Goal: Task Accomplishment & Management: Complete application form

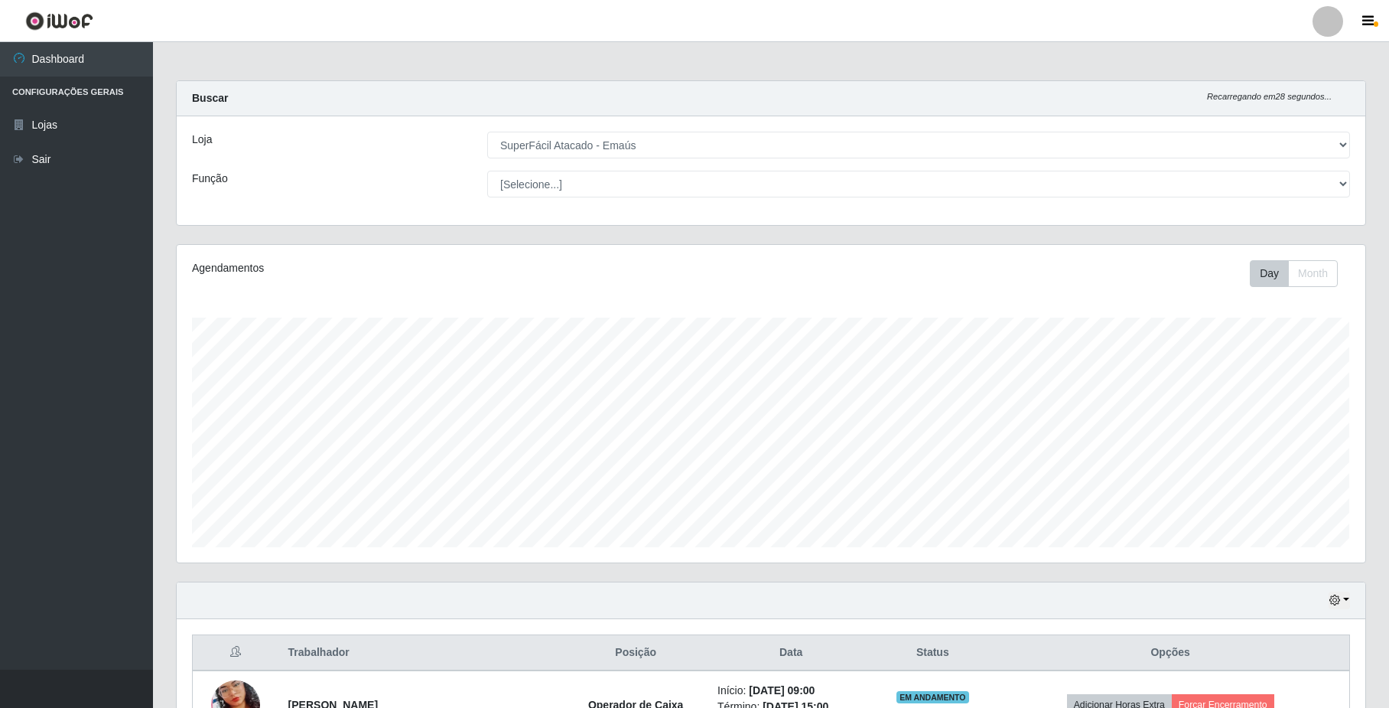
select select "407"
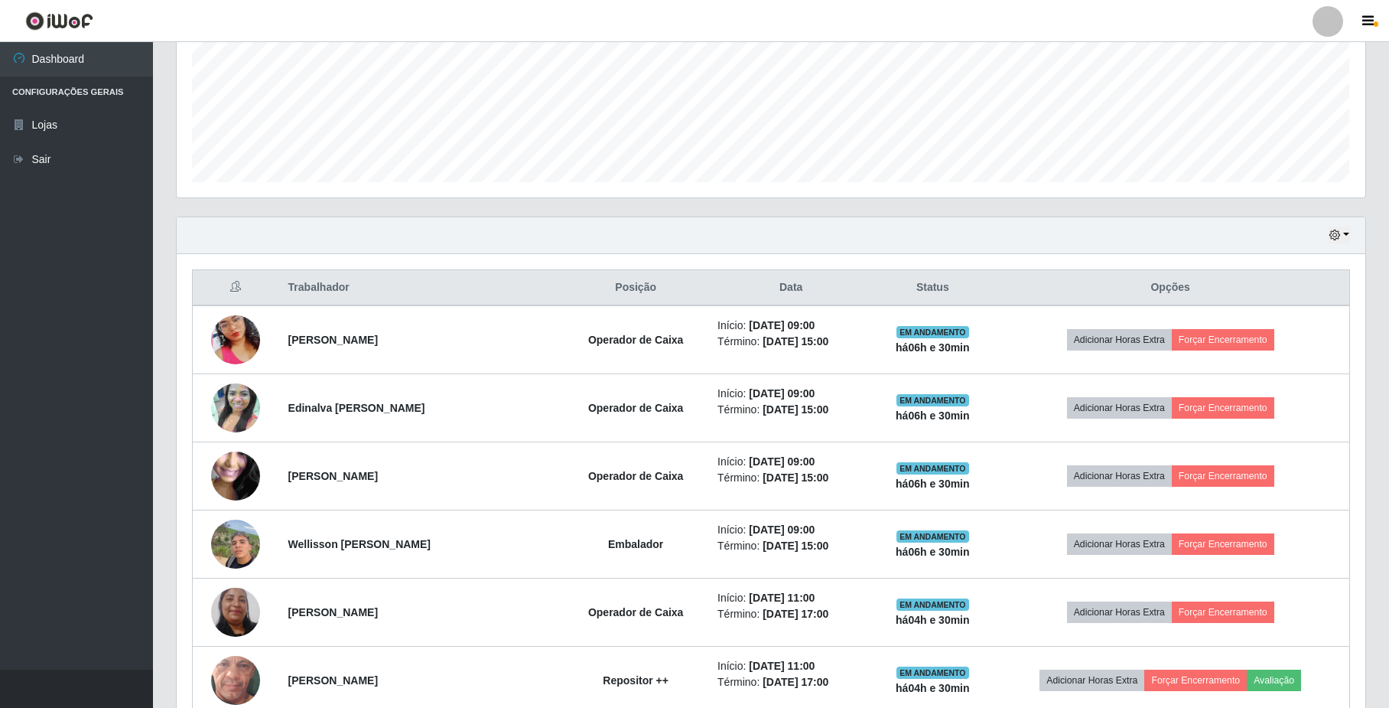
scroll to position [112, 0]
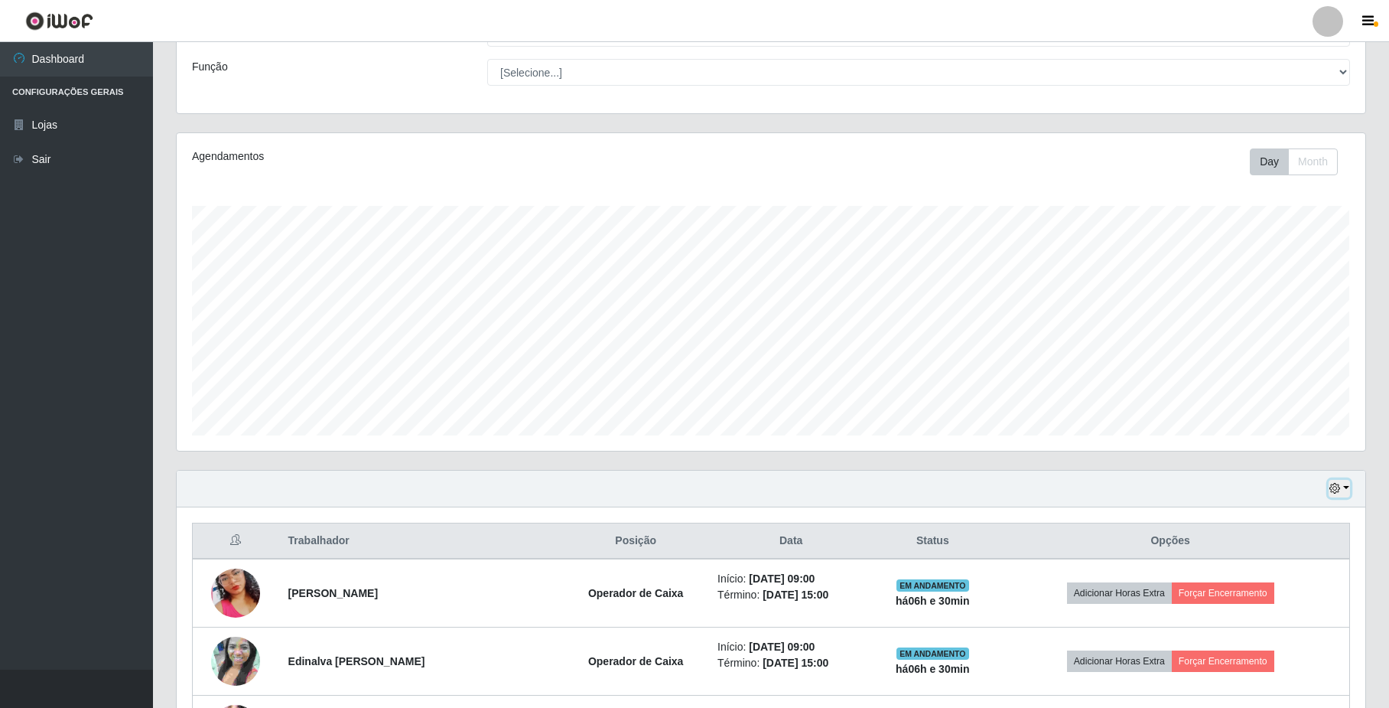
click at [1348, 490] on button "button" at bounding box center [1339, 489] width 21 height 18
click at [1290, 558] on button "1 dia" at bounding box center [1289, 548] width 121 height 32
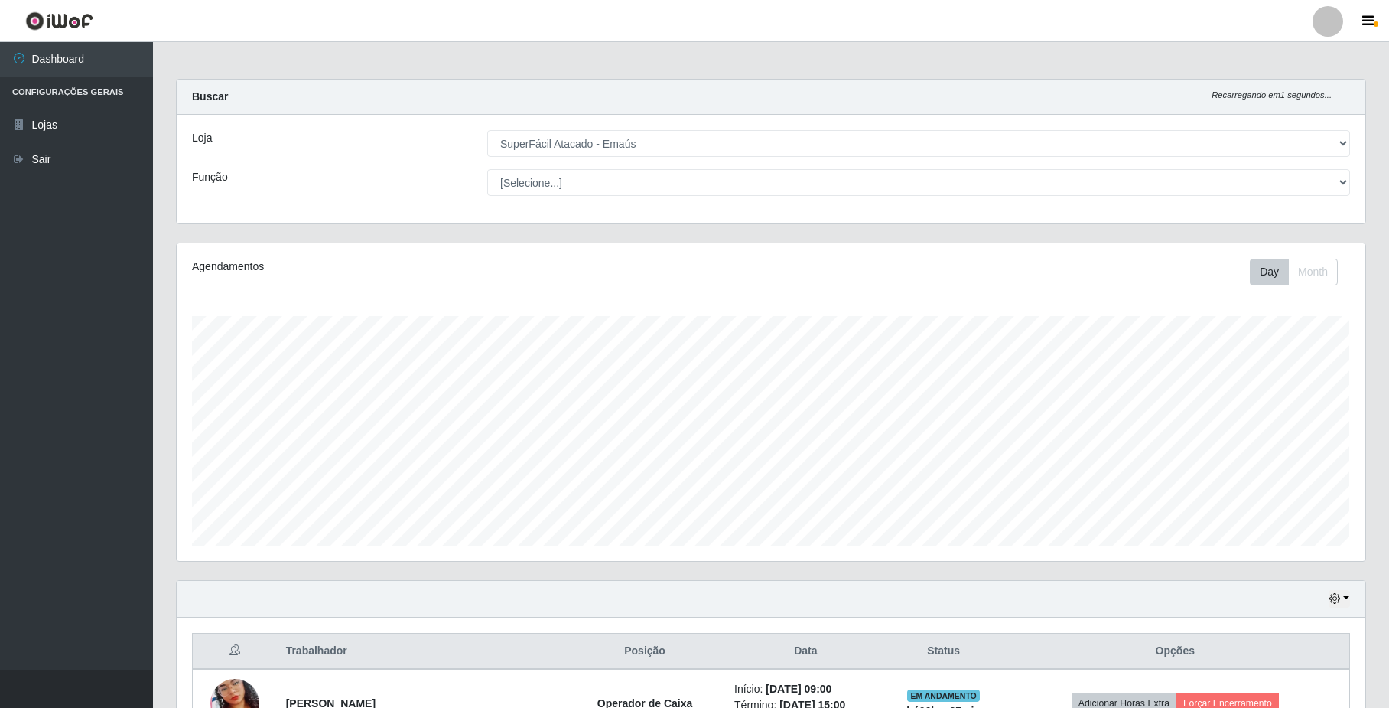
scroll to position [0, 0]
click at [1336, 598] on icon "button" at bounding box center [1334, 599] width 11 height 11
click at [1285, 450] on button "Hoje" at bounding box center [1289, 445] width 121 height 32
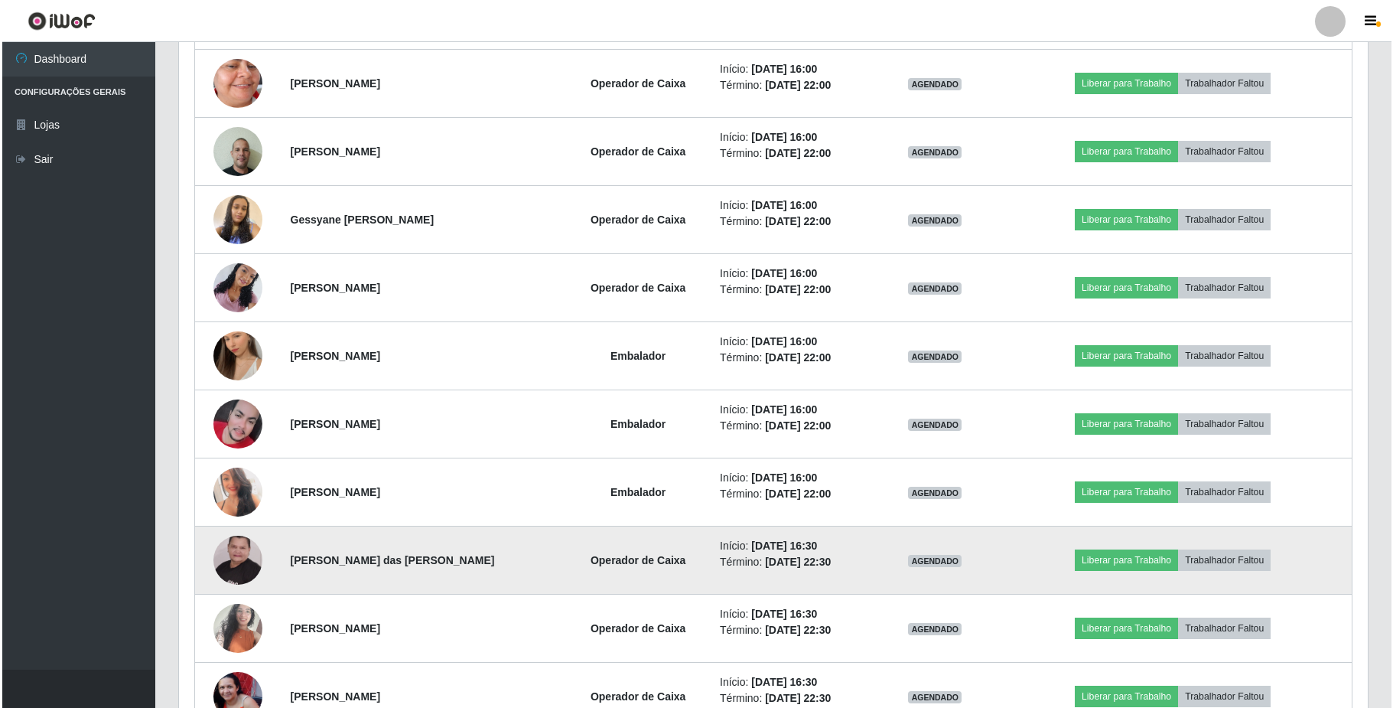
scroll to position [418, 0]
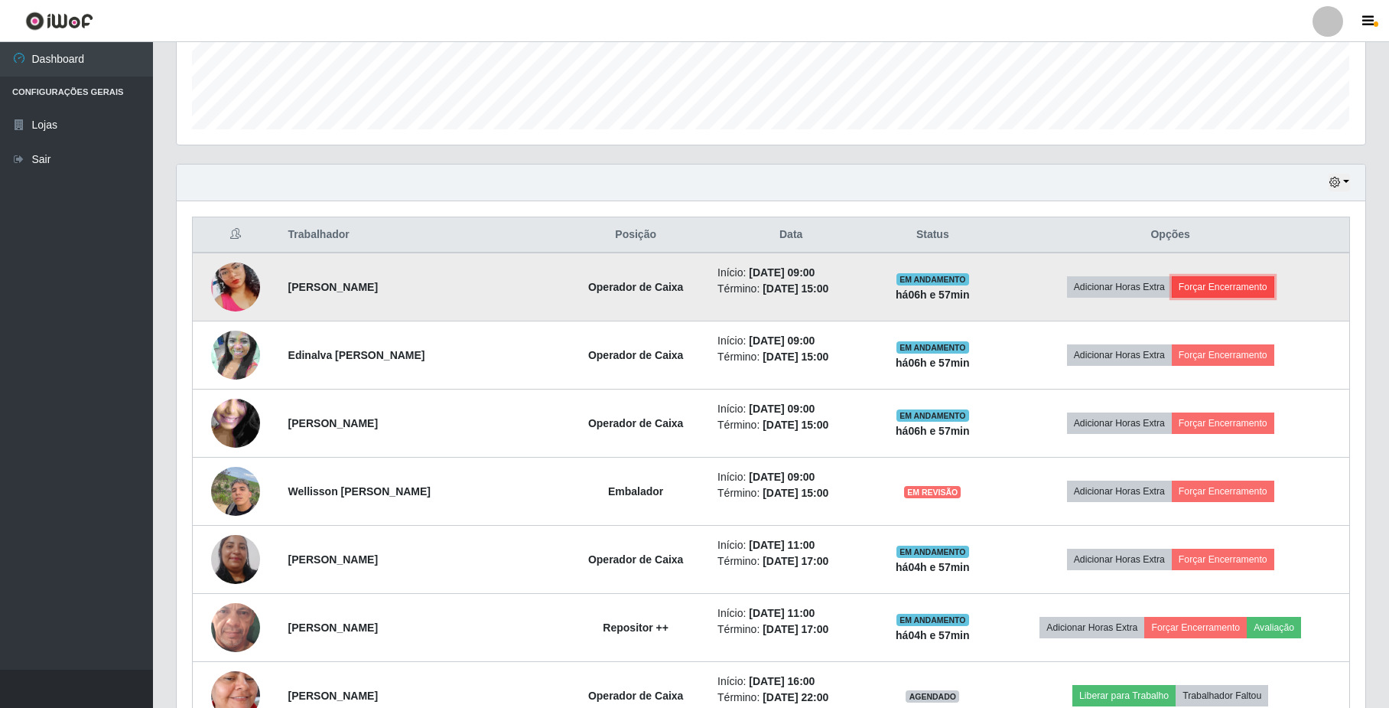
click at [1237, 288] on button "Forçar Encerramento" at bounding box center [1223, 286] width 102 height 21
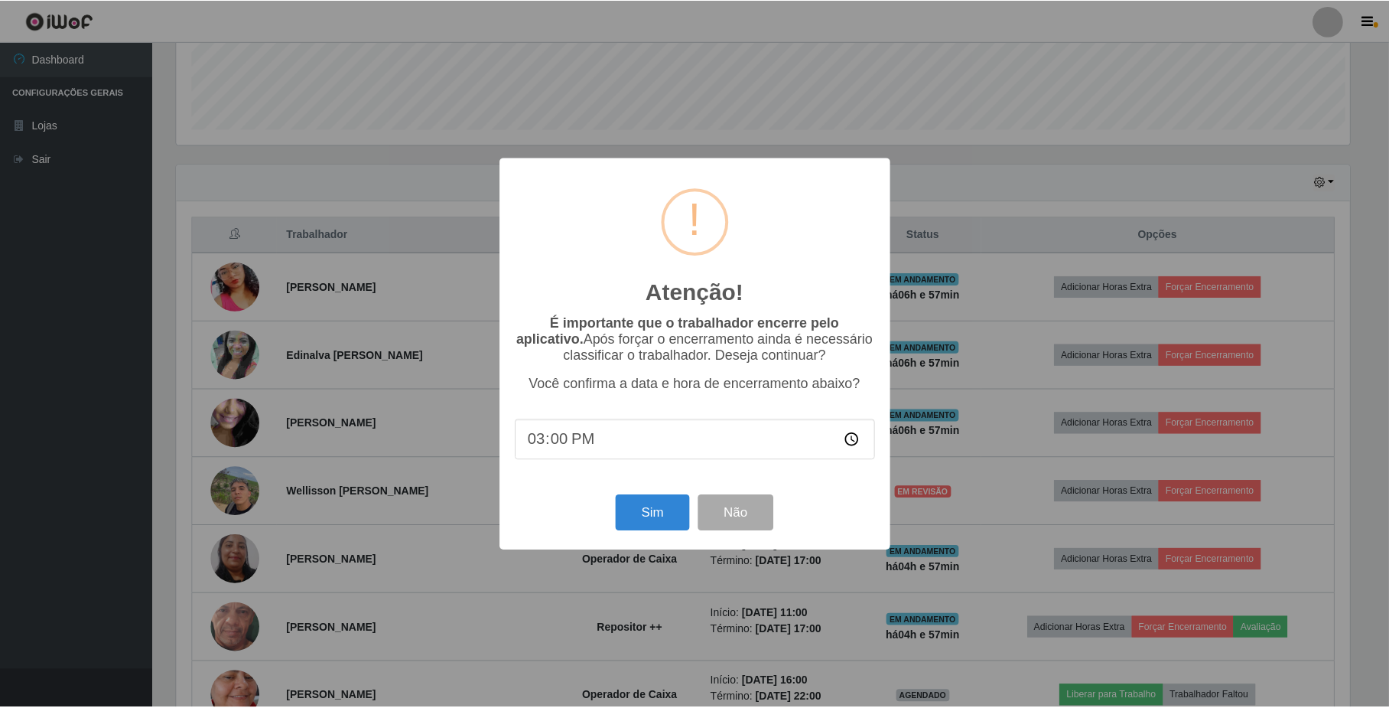
scroll to position [318, 1176]
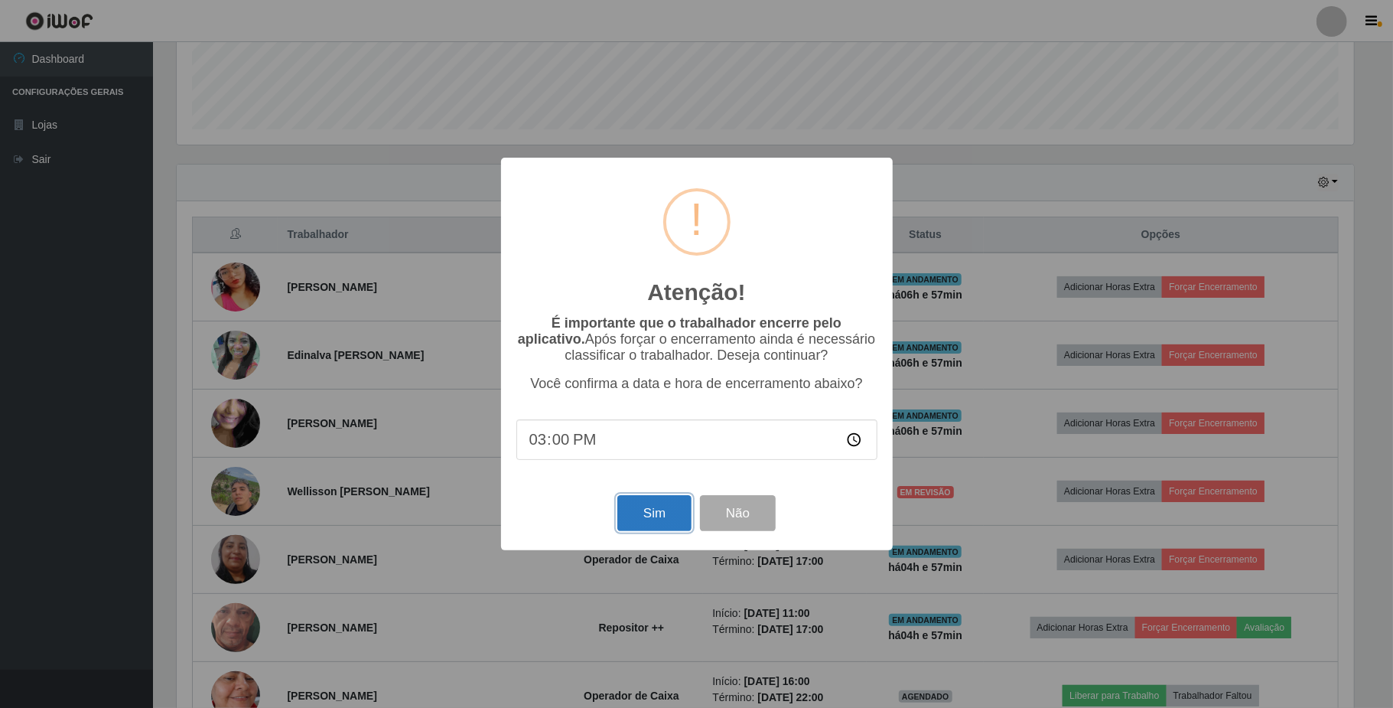
click at [639, 520] on button "Sim" at bounding box center [654, 513] width 74 height 36
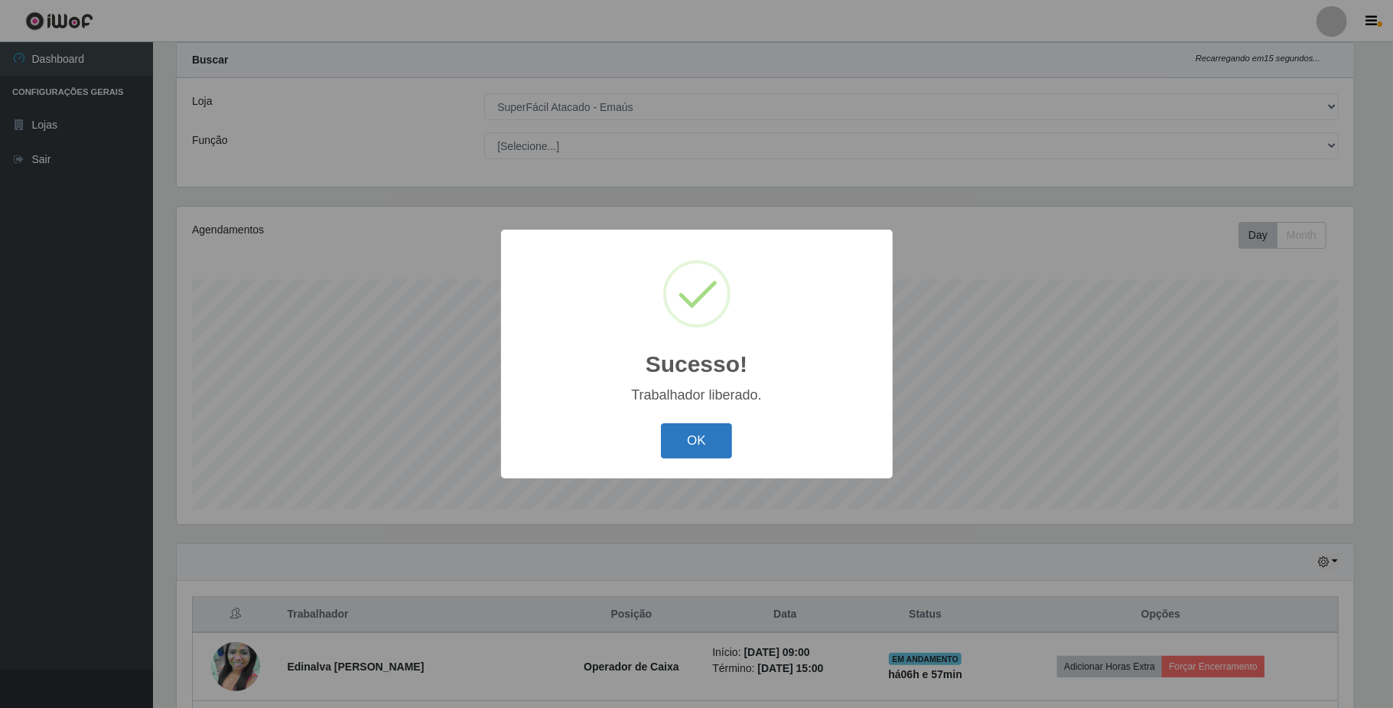
drag, startPoint x: 708, startPoint y: 457, endPoint x: 714, endPoint y: 451, distance: 9.2
click at [708, 454] on button "OK" at bounding box center [696, 441] width 71 height 36
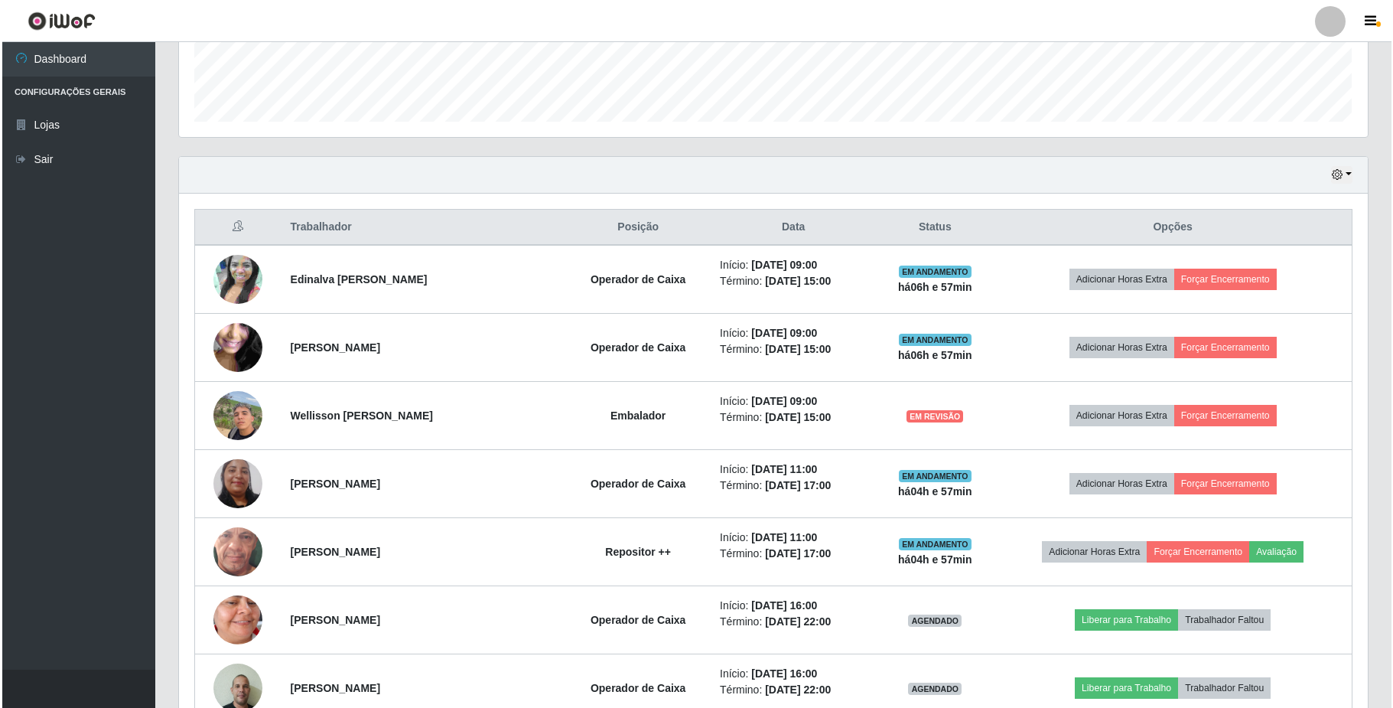
scroll to position [447, 0]
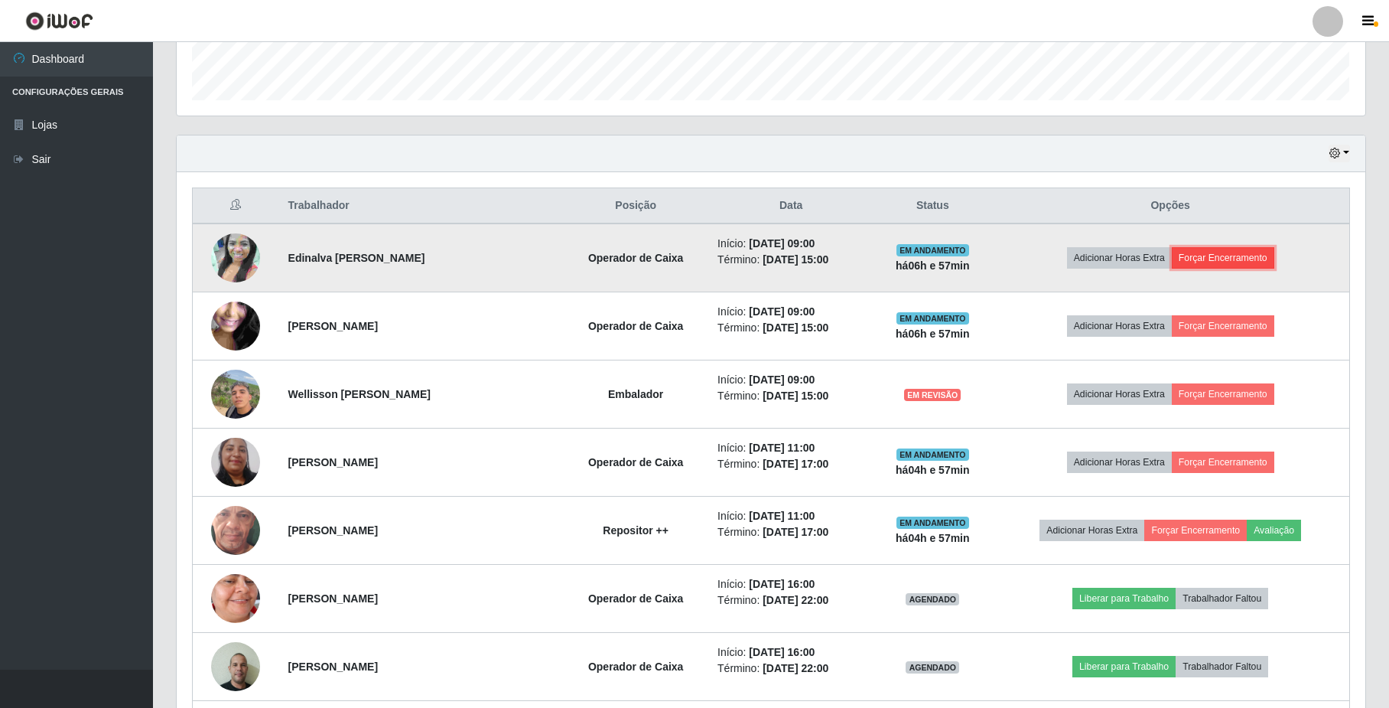
click at [1253, 257] on button "Forçar Encerramento" at bounding box center [1223, 257] width 102 height 21
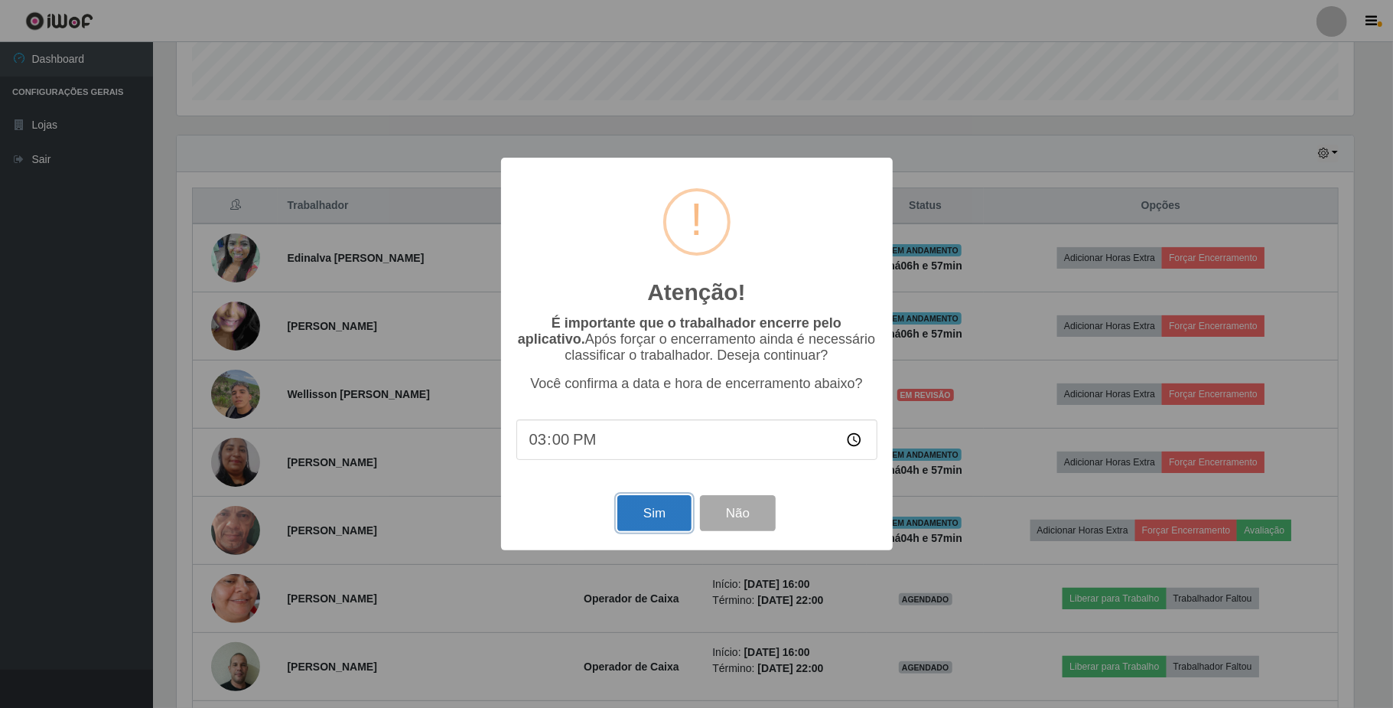
click at [629, 531] on button "Sim" at bounding box center [654, 513] width 74 height 36
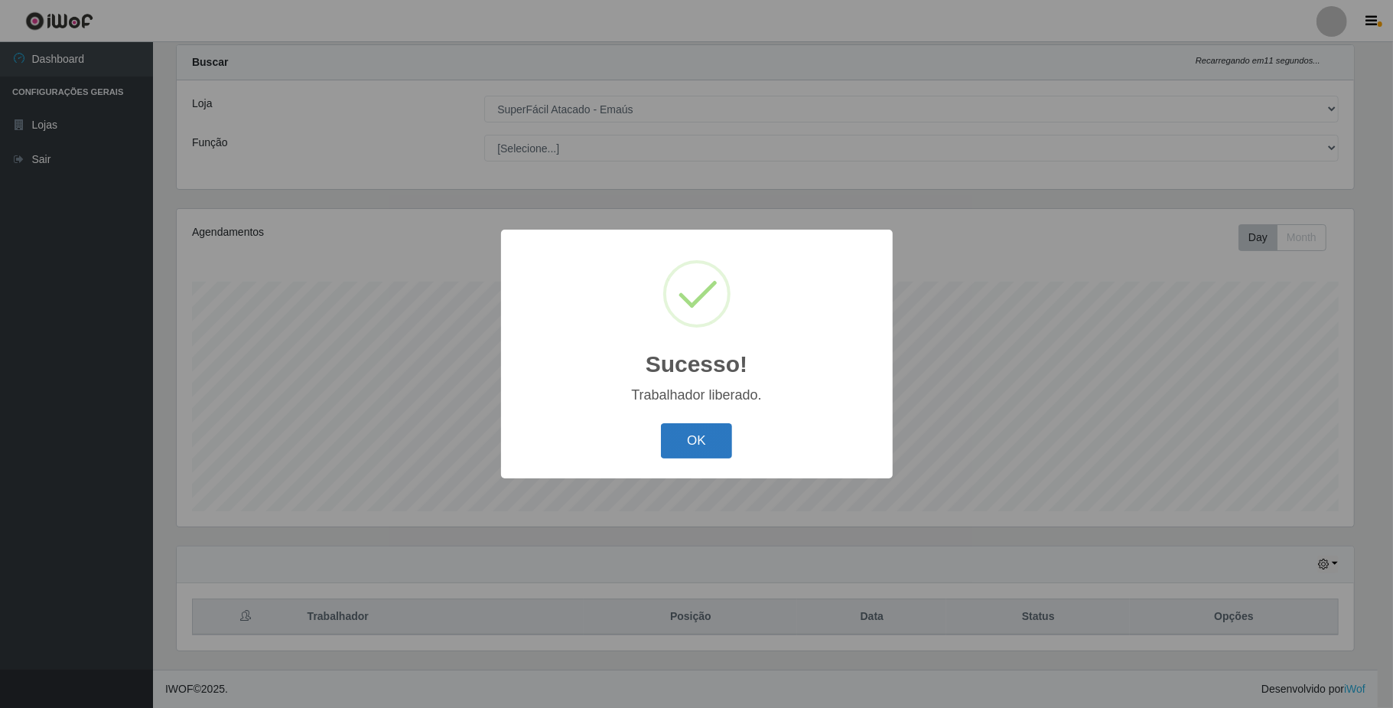
click at [702, 441] on button "OK" at bounding box center [696, 441] width 71 height 36
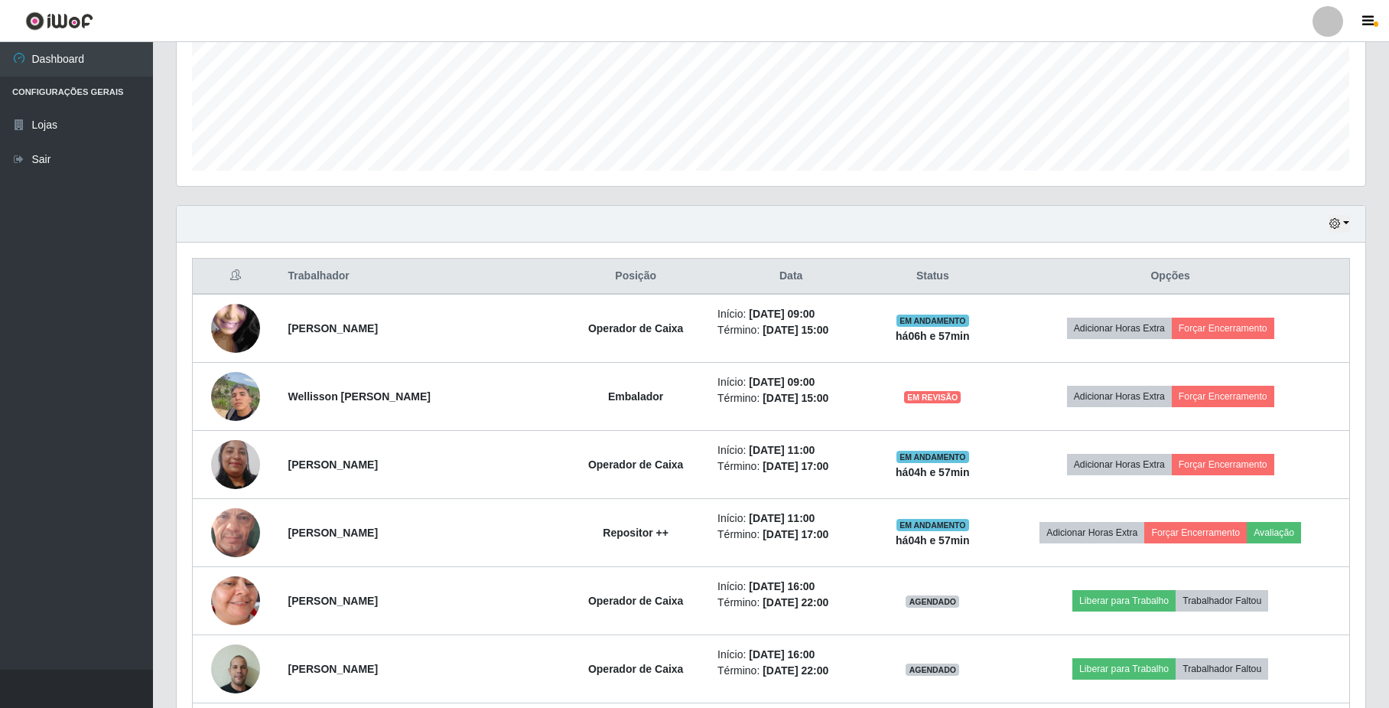
scroll to position [447, 0]
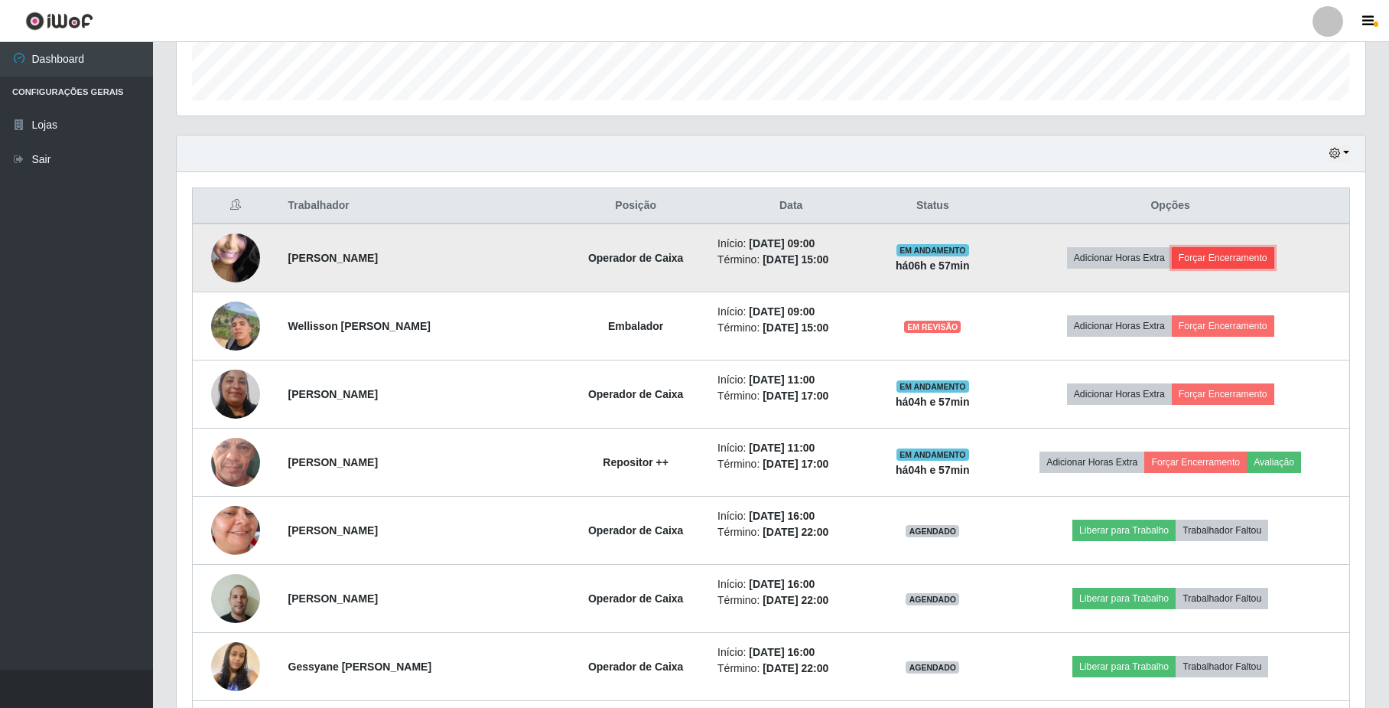
click at [1227, 260] on button "Forçar Encerramento" at bounding box center [1223, 257] width 102 height 21
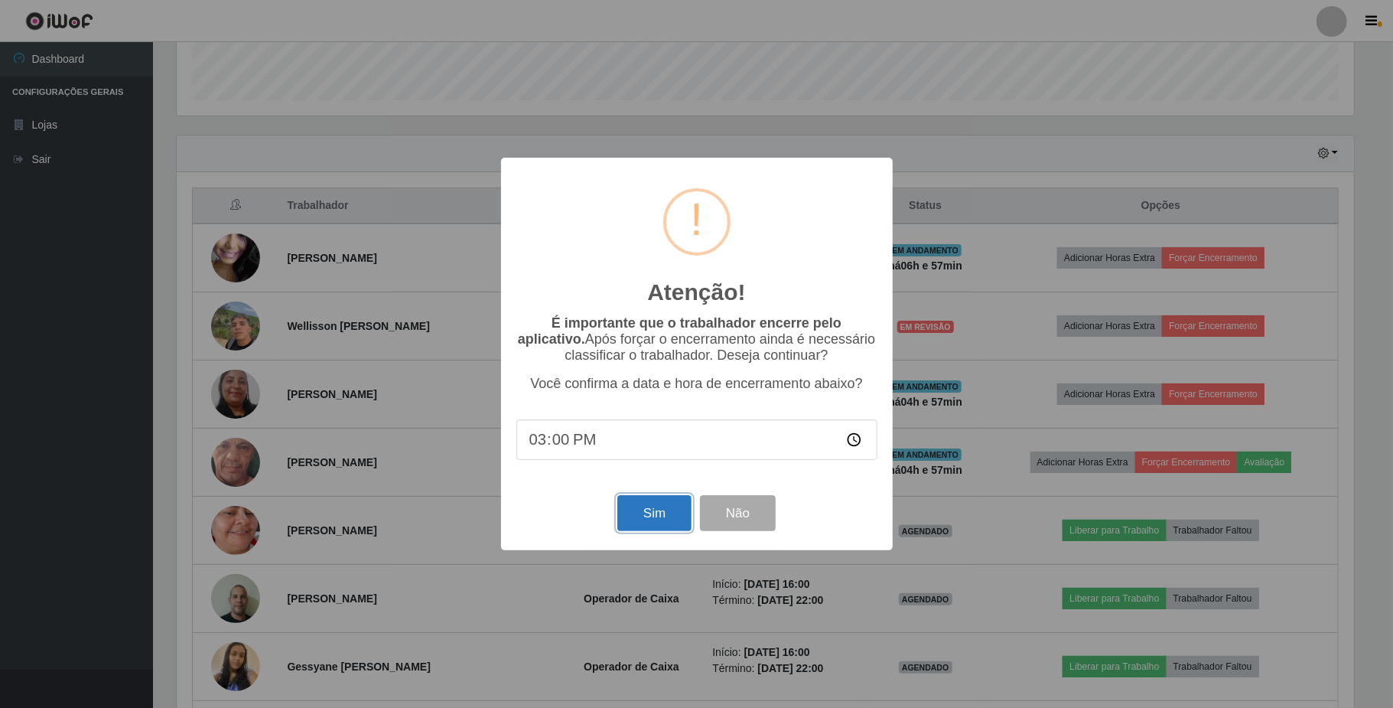
click at [676, 521] on button "Sim" at bounding box center [654, 513] width 74 height 36
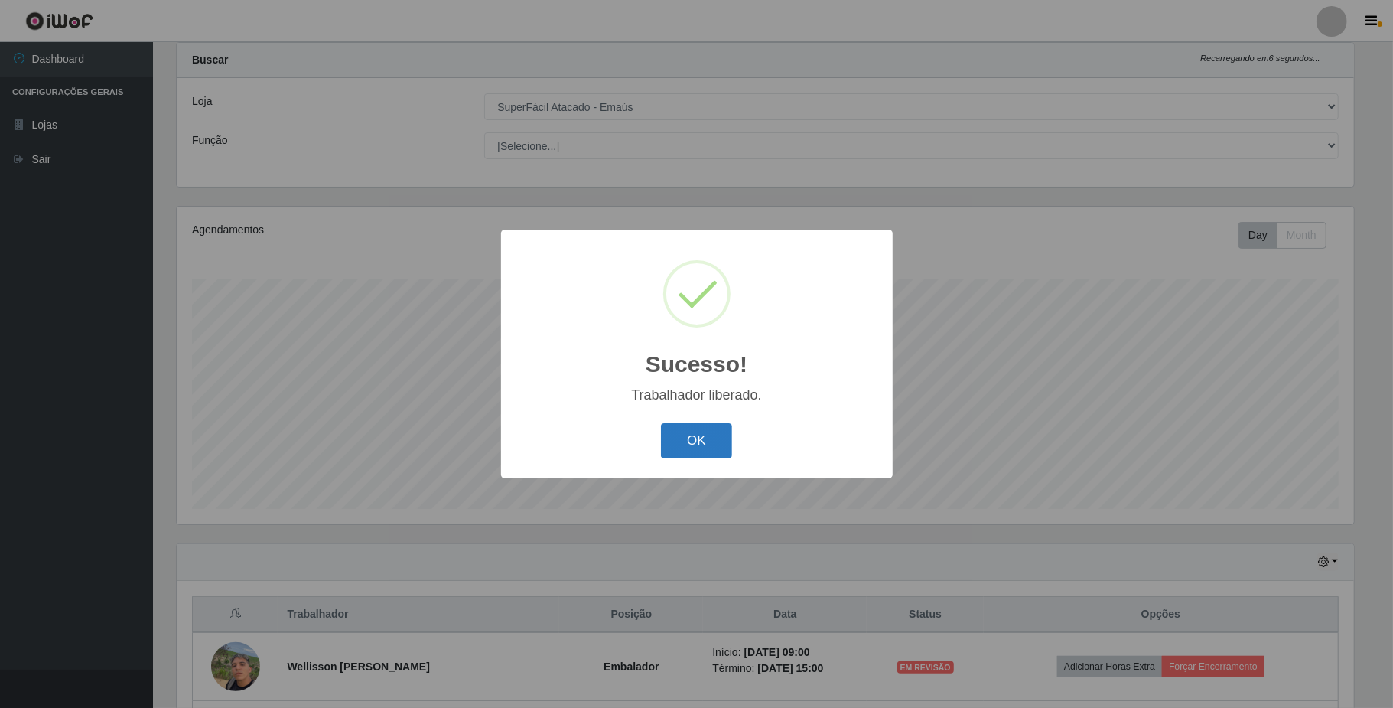
click at [705, 450] on button "OK" at bounding box center [696, 441] width 71 height 36
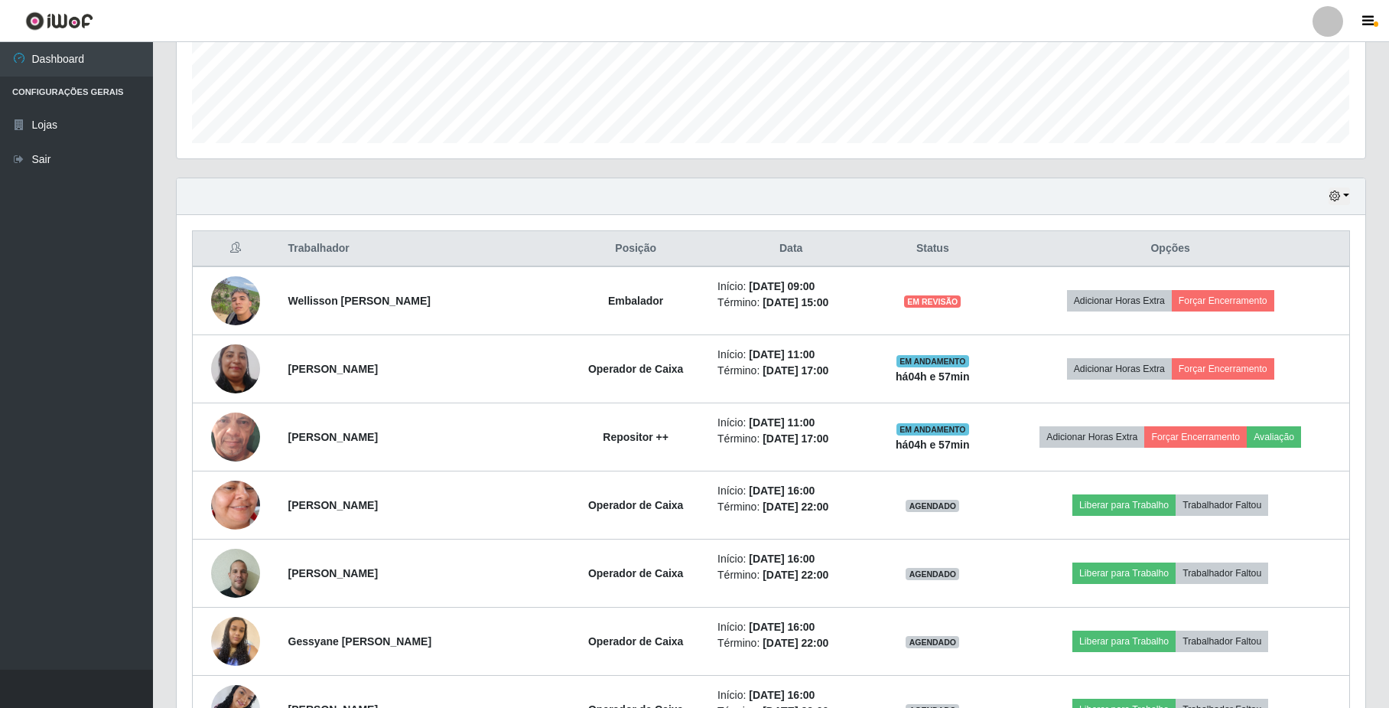
scroll to position [0, 0]
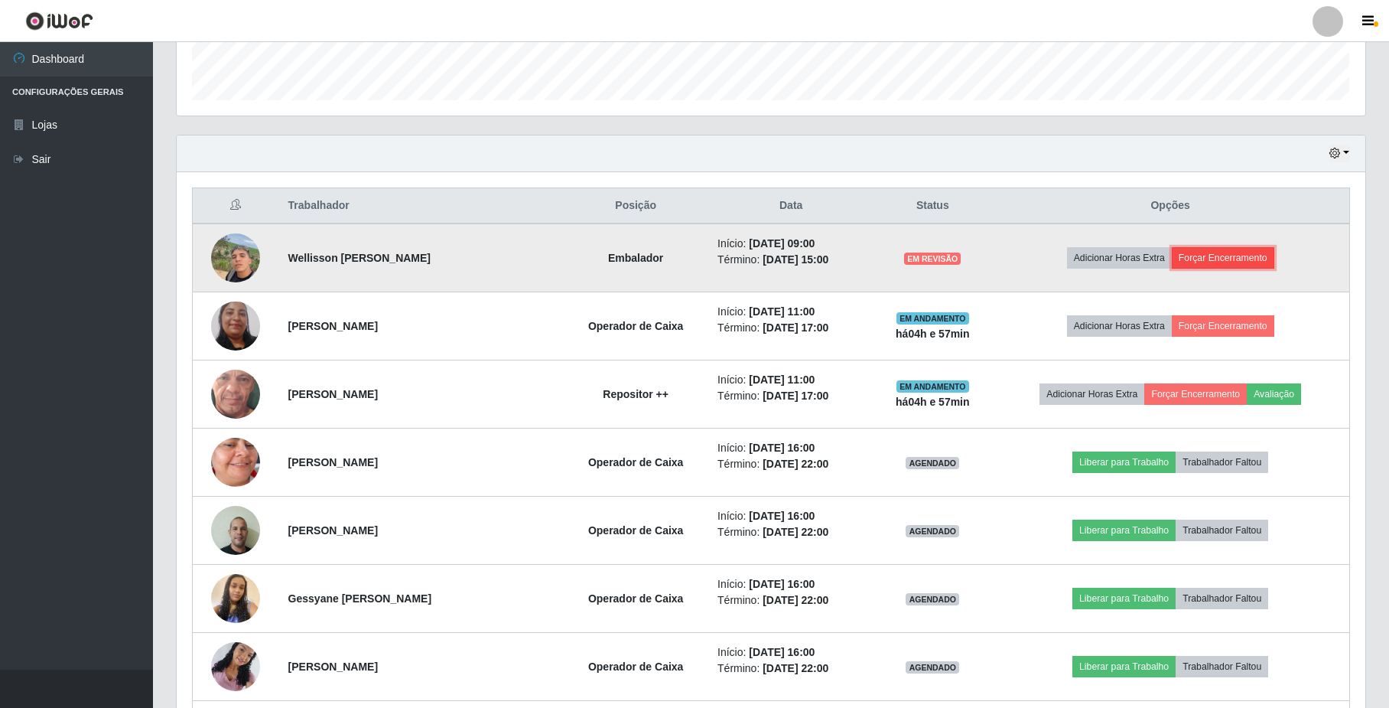
click at [1246, 260] on button "Forçar Encerramento" at bounding box center [1223, 257] width 102 height 21
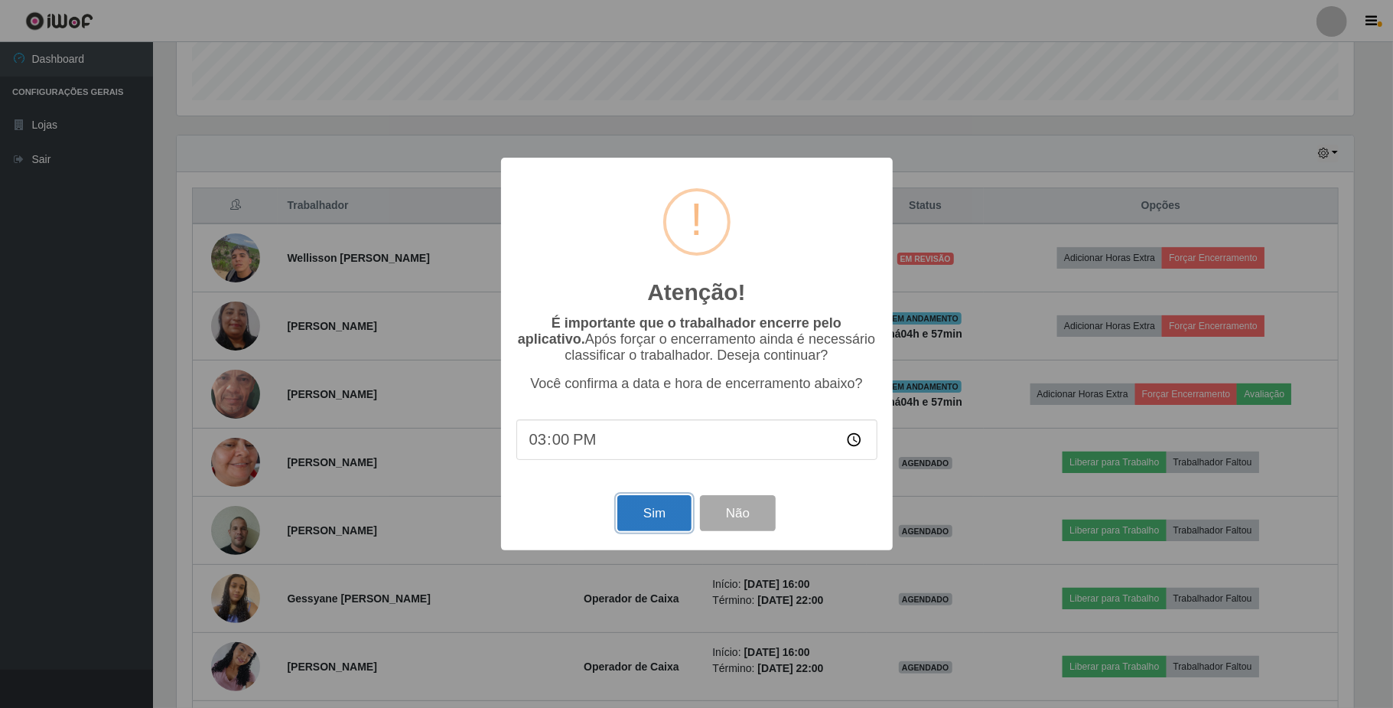
click at [672, 524] on button "Sim" at bounding box center [654, 513] width 74 height 36
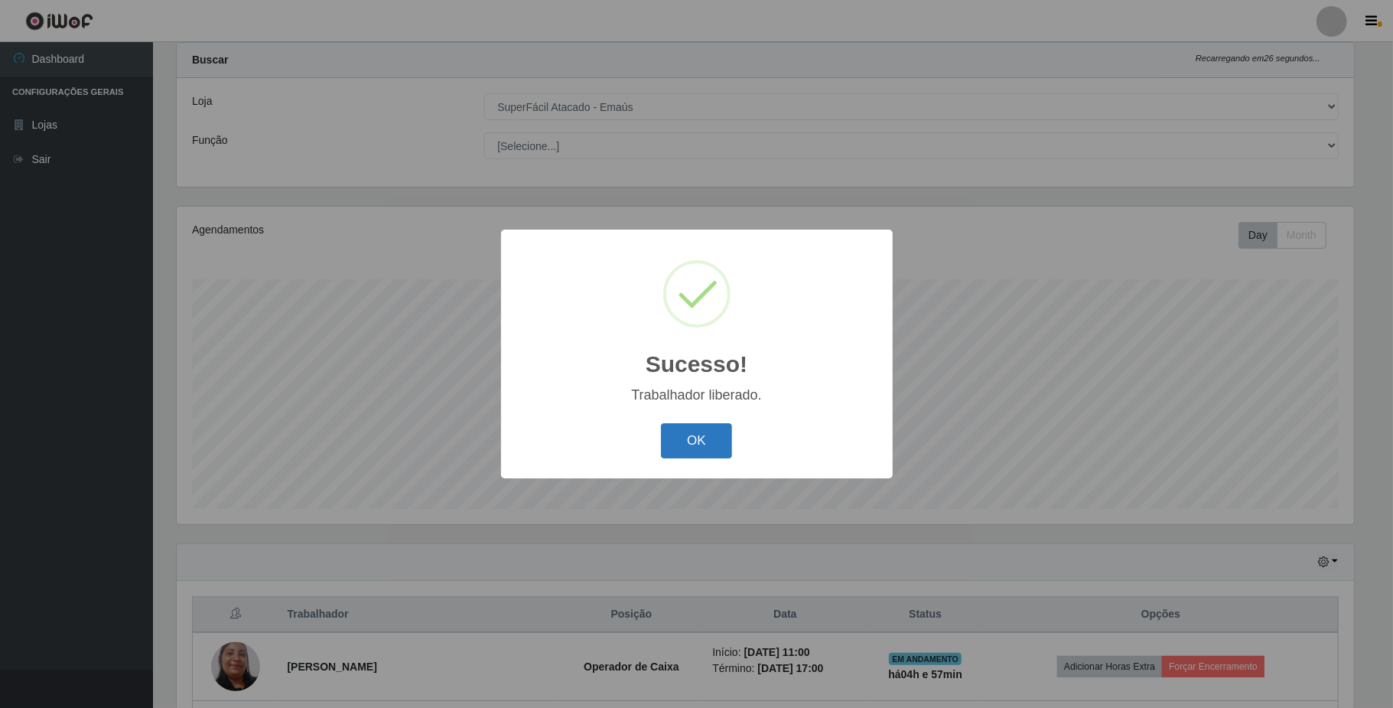
click at [705, 444] on button "OK" at bounding box center [696, 441] width 71 height 36
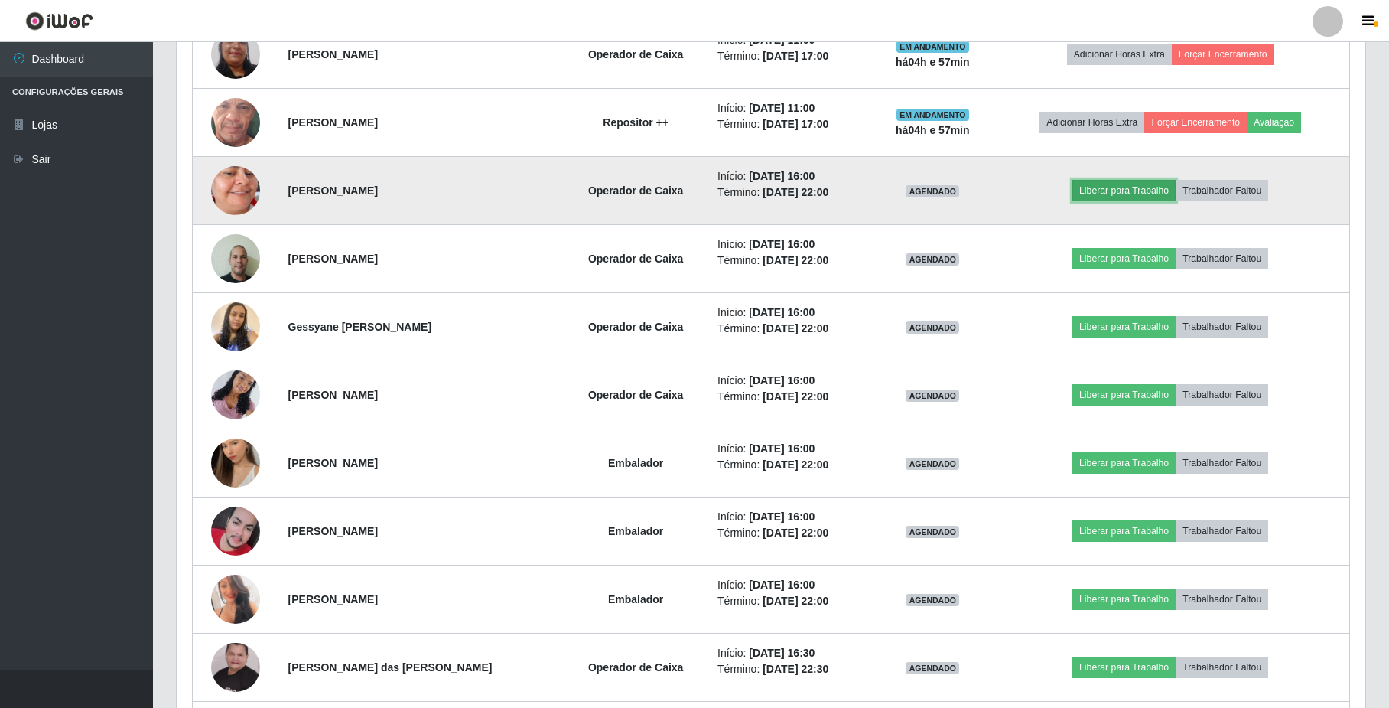
click at [1117, 190] on button "Liberar para Trabalho" at bounding box center [1123, 190] width 103 height 21
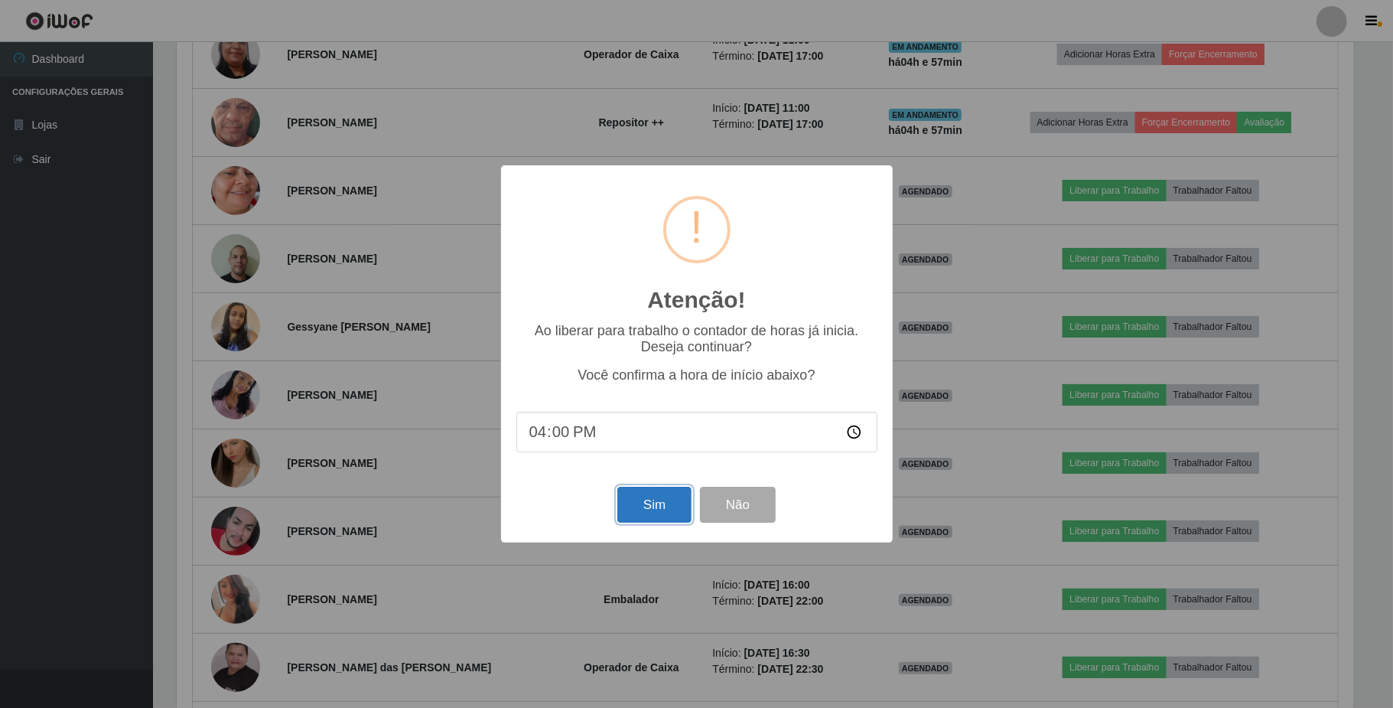
click at [658, 506] on button "Sim" at bounding box center [654, 504] width 74 height 36
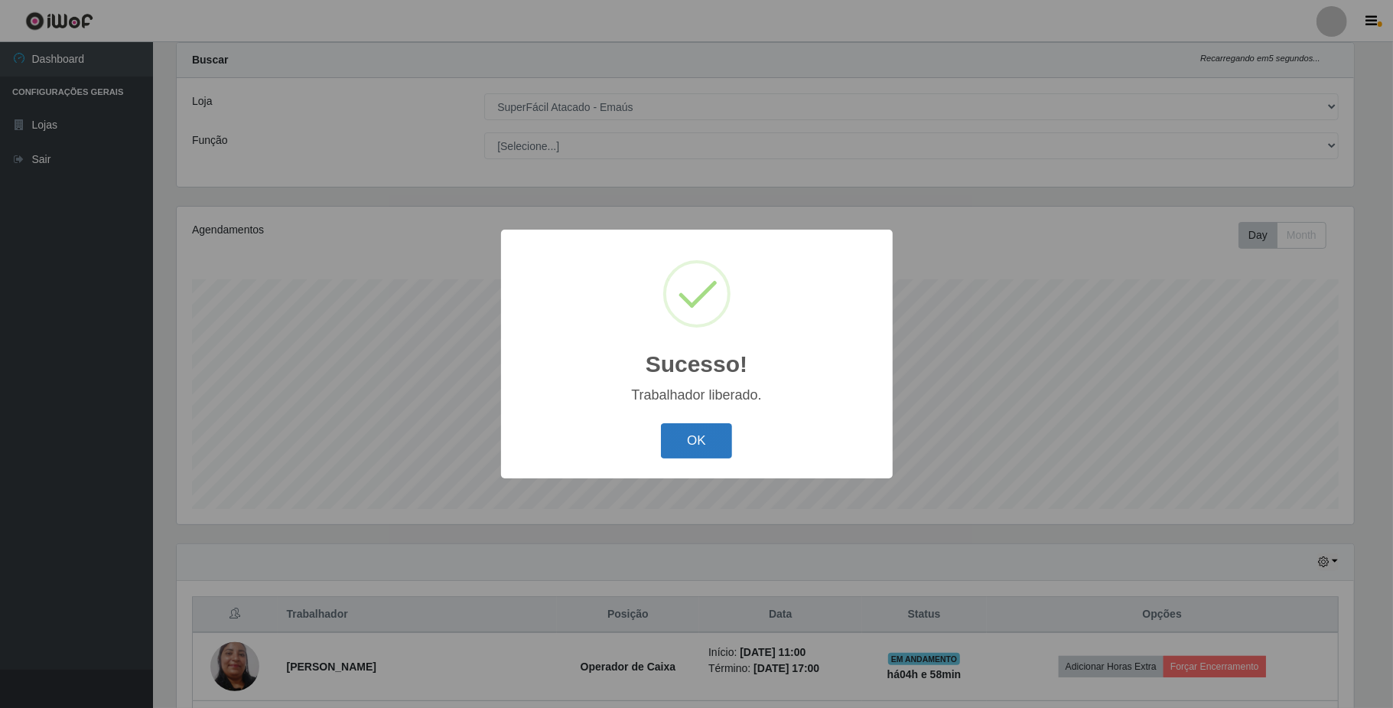
click at [701, 445] on button "OK" at bounding box center [696, 441] width 71 height 36
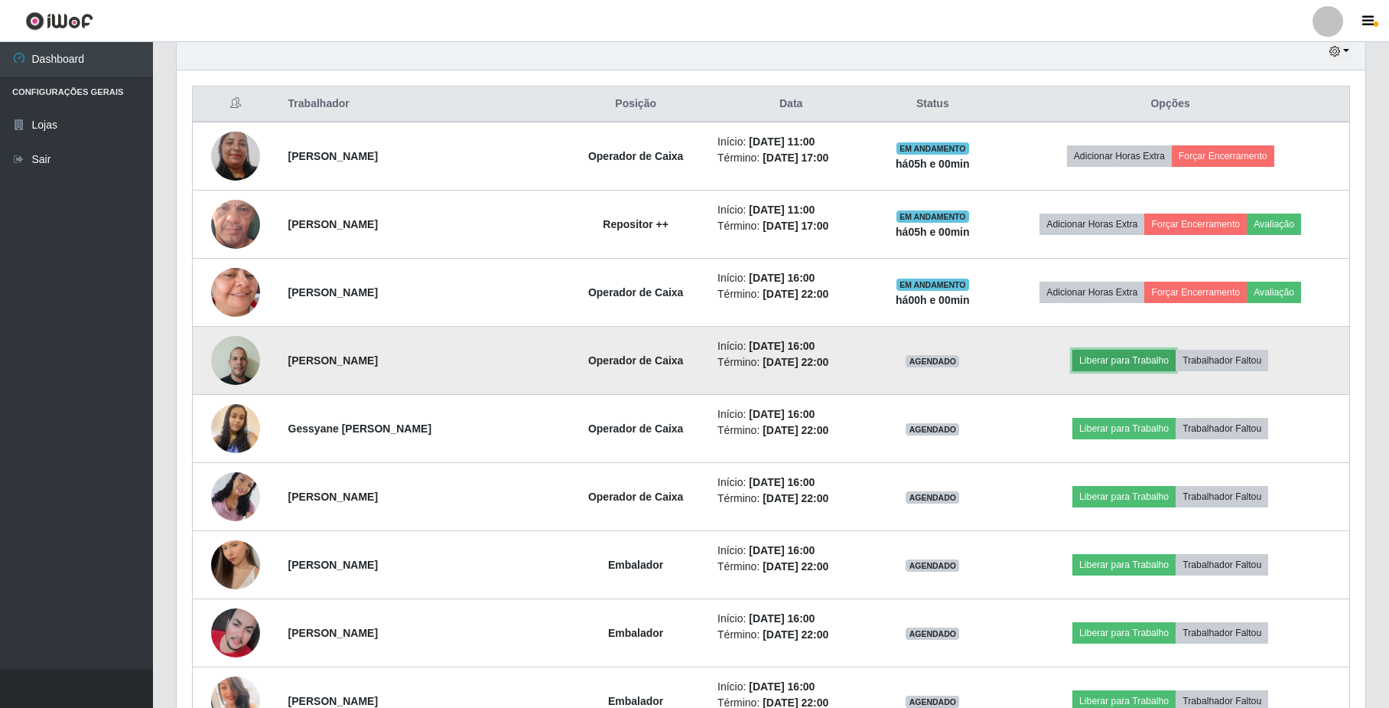
click at [1152, 363] on button "Liberar para Trabalho" at bounding box center [1123, 360] width 103 height 21
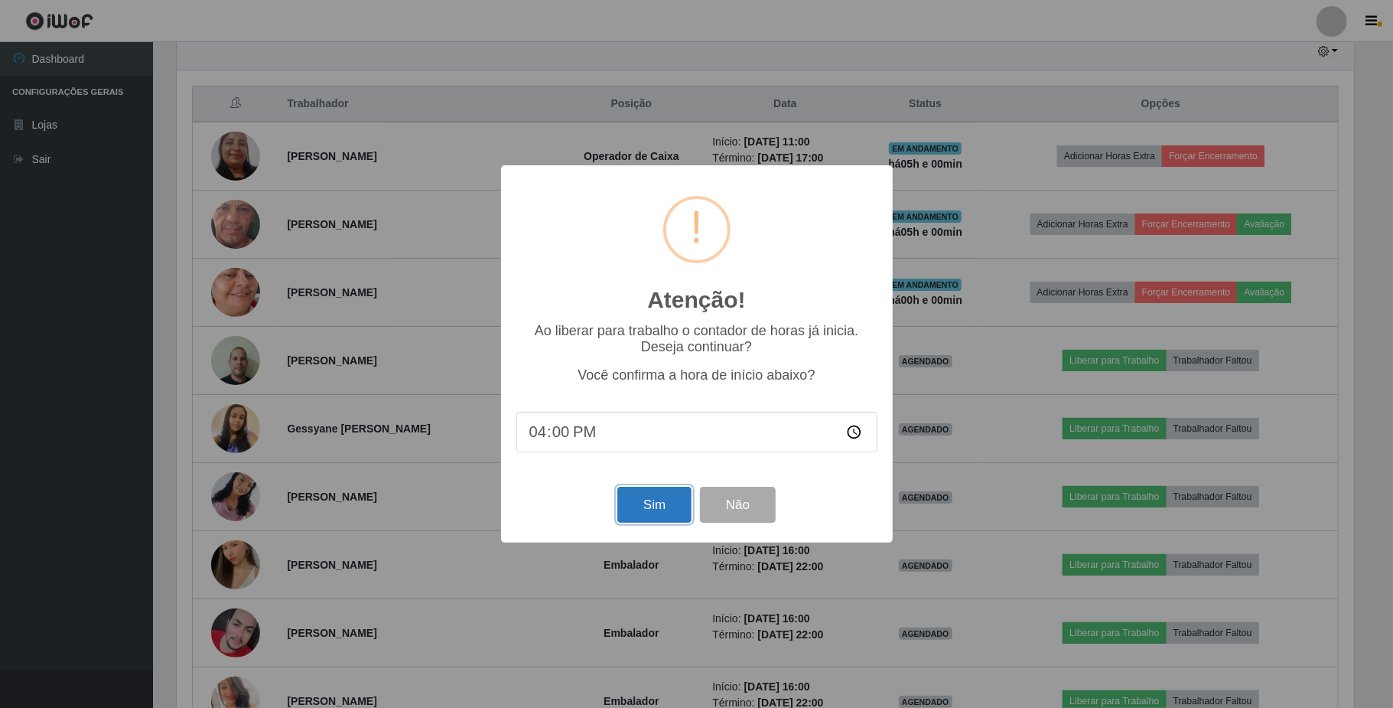
click at [647, 512] on button "Sim" at bounding box center [654, 504] width 74 height 36
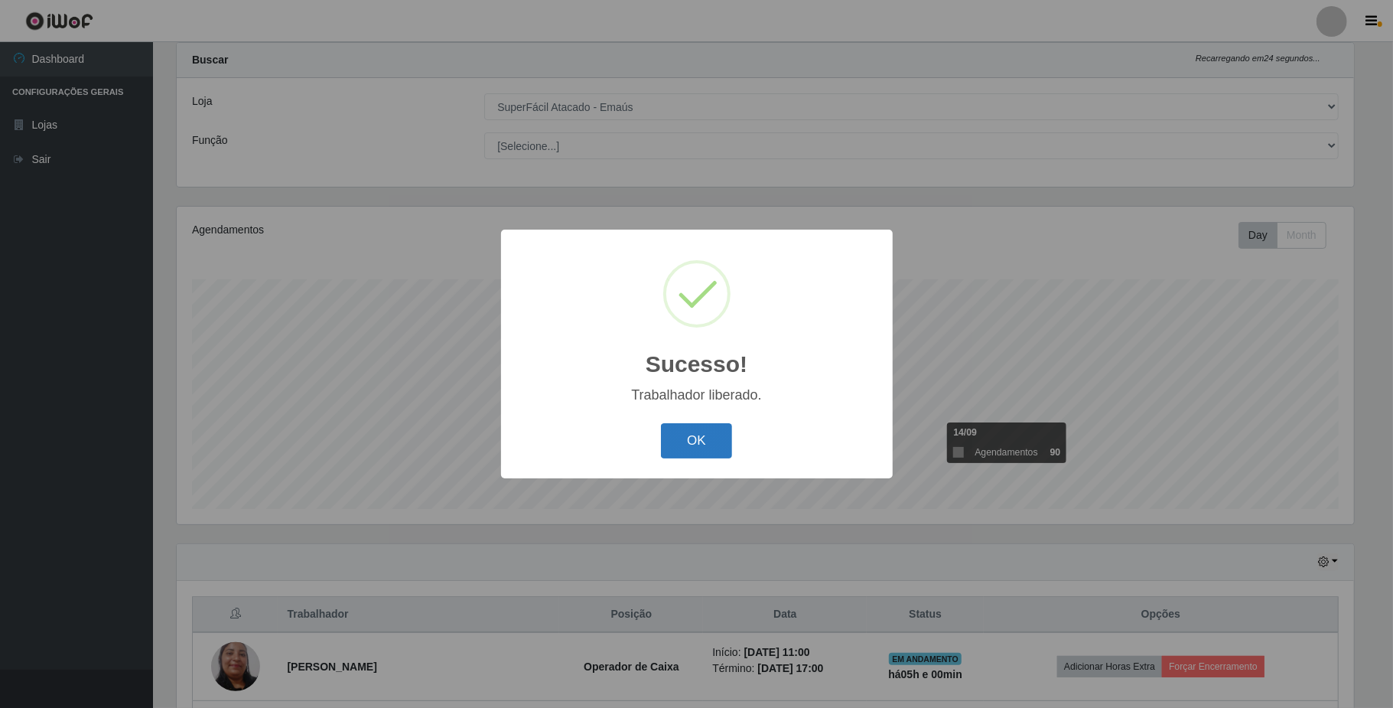
click at [698, 457] on button "OK" at bounding box center [696, 441] width 71 height 36
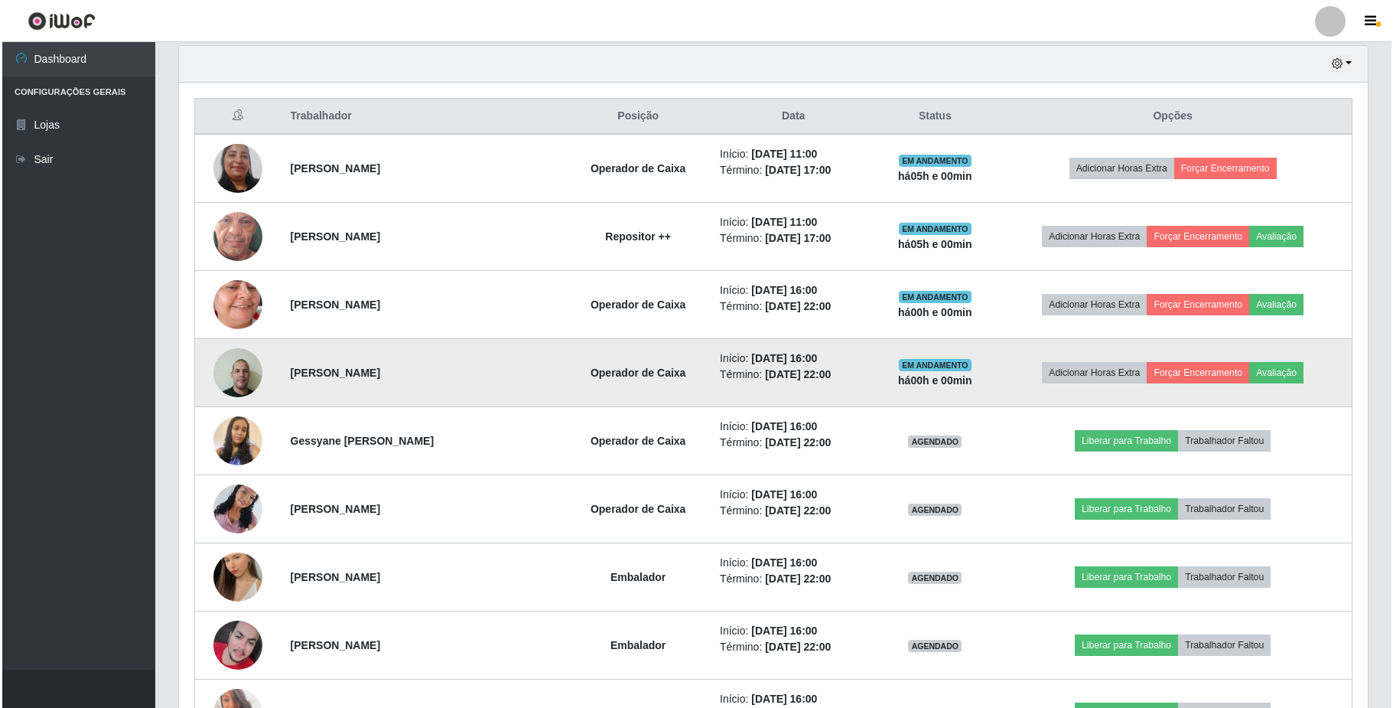
scroll to position [548, 0]
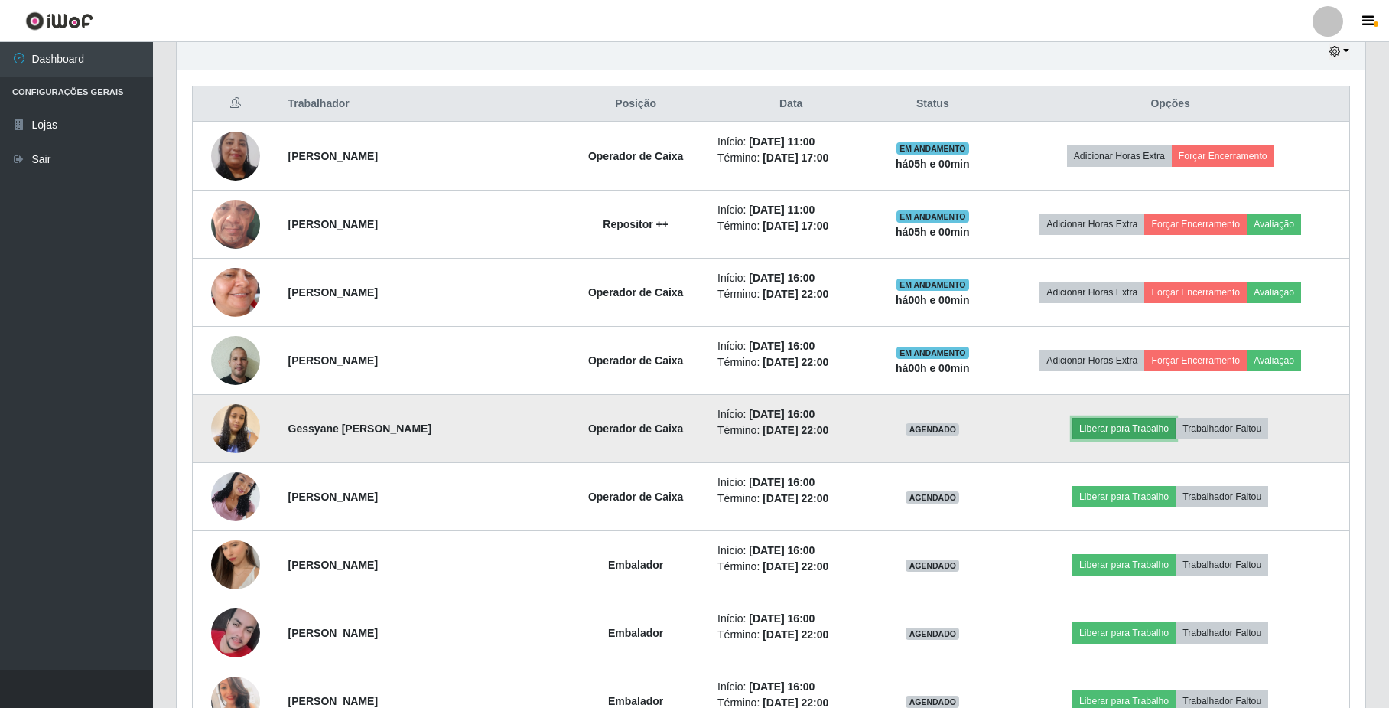
click at [1138, 427] on button "Liberar para Trabalho" at bounding box center [1123, 428] width 103 height 21
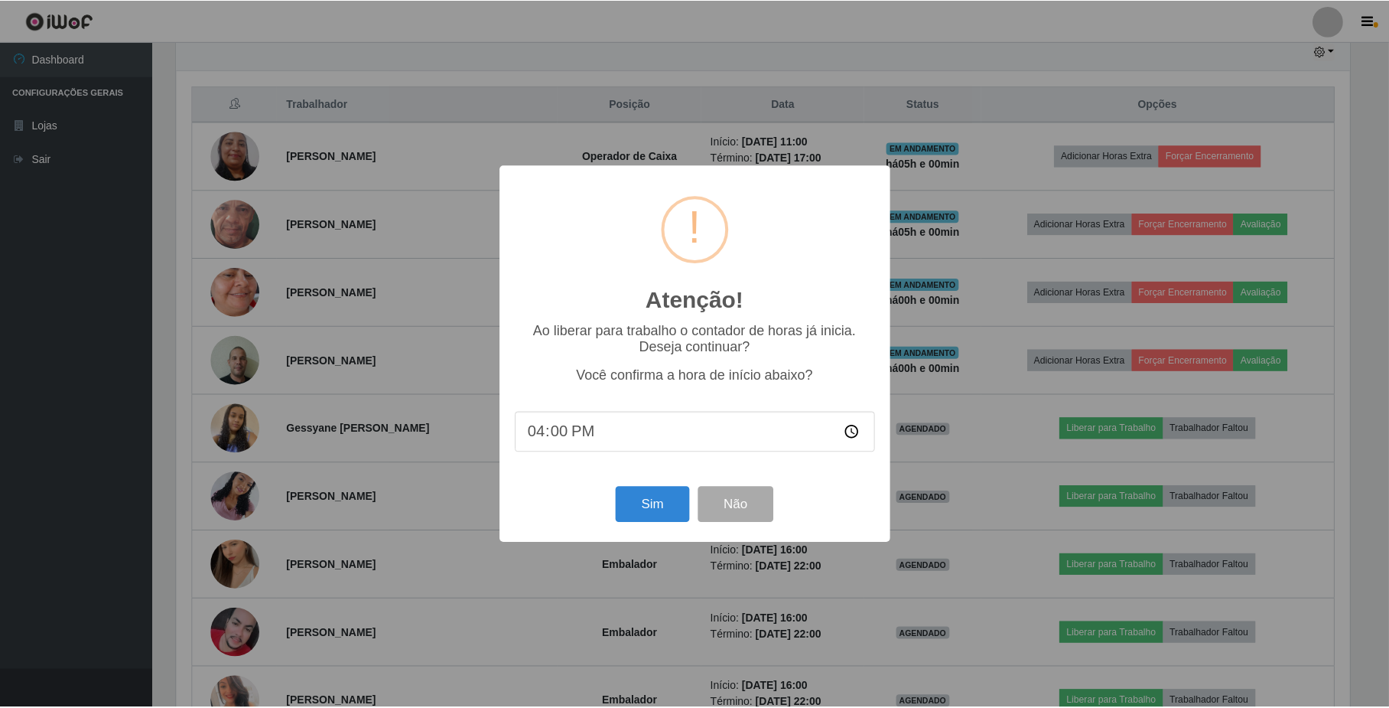
scroll to position [318, 1176]
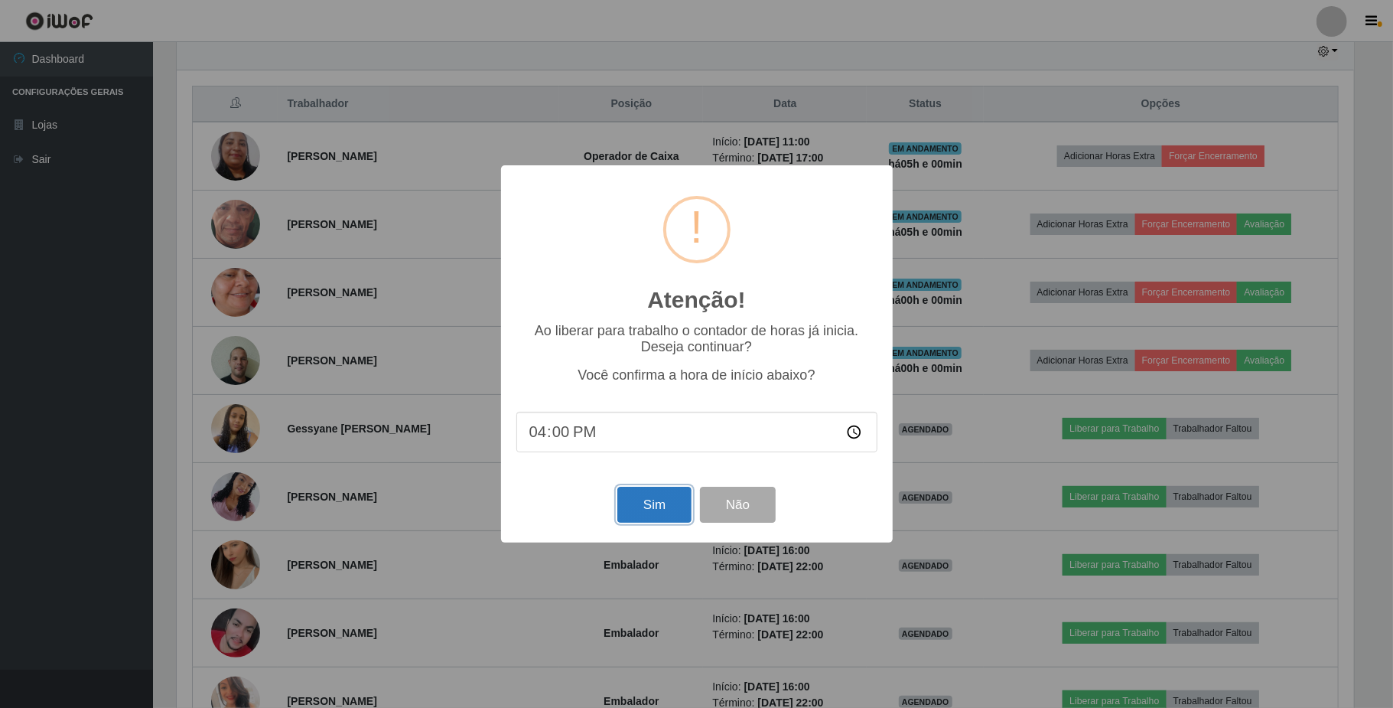
click at [652, 512] on button "Sim" at bounding box center [654, 504] width 74 height 36
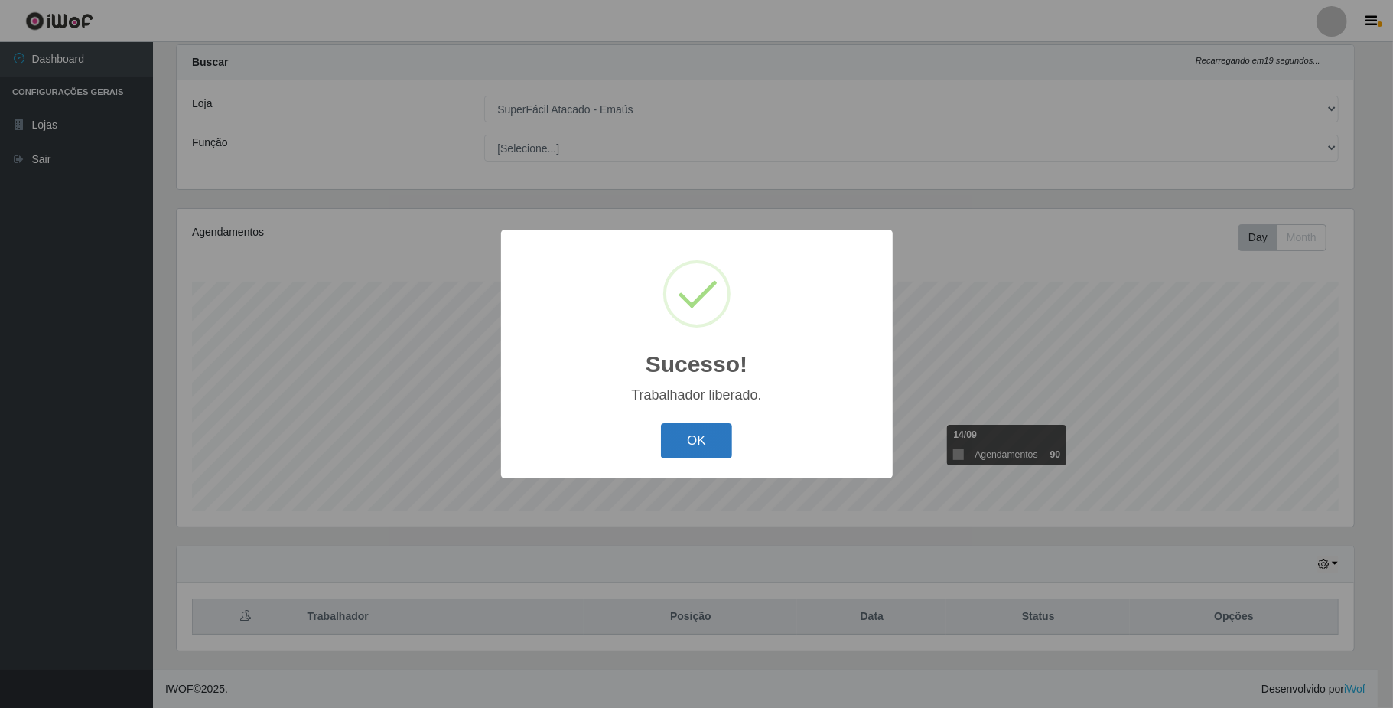
click at [696, 447] on button "OK" at bounding box center [696, 441] width 71 height 36
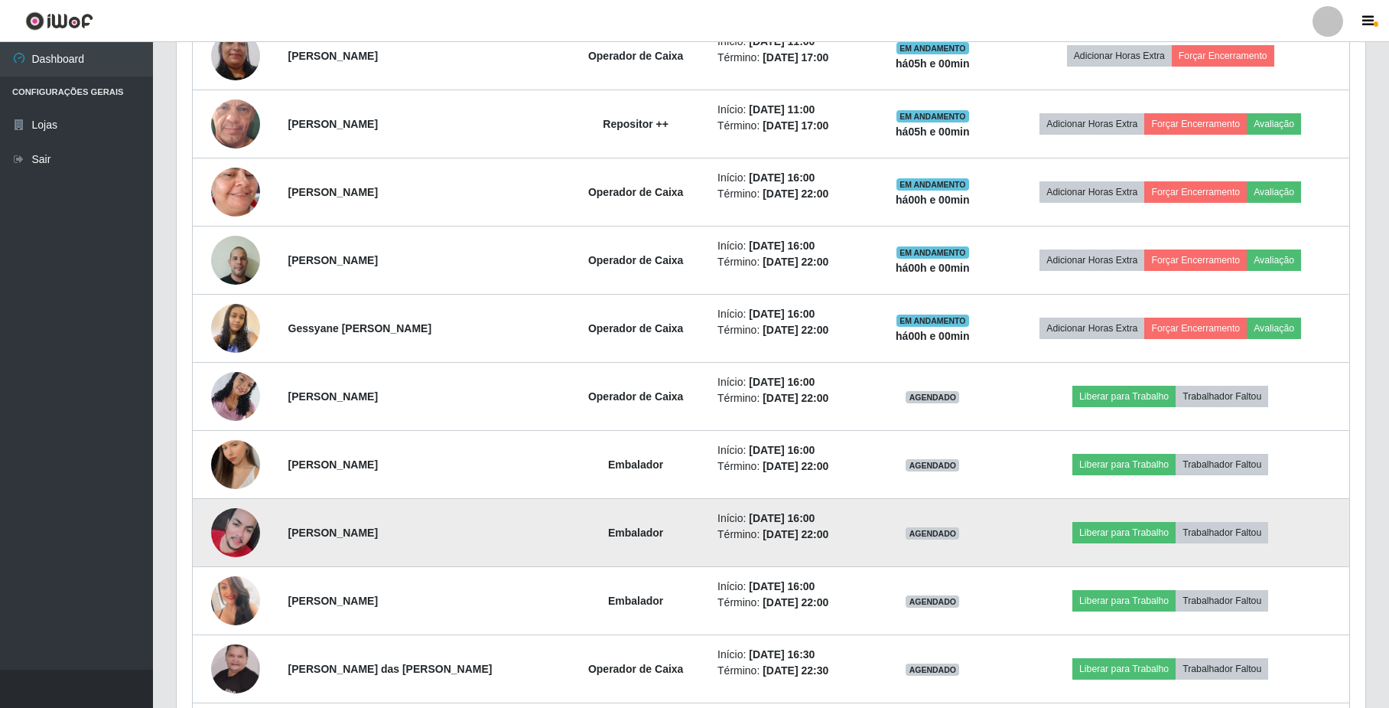
scroll to position [650, 0]
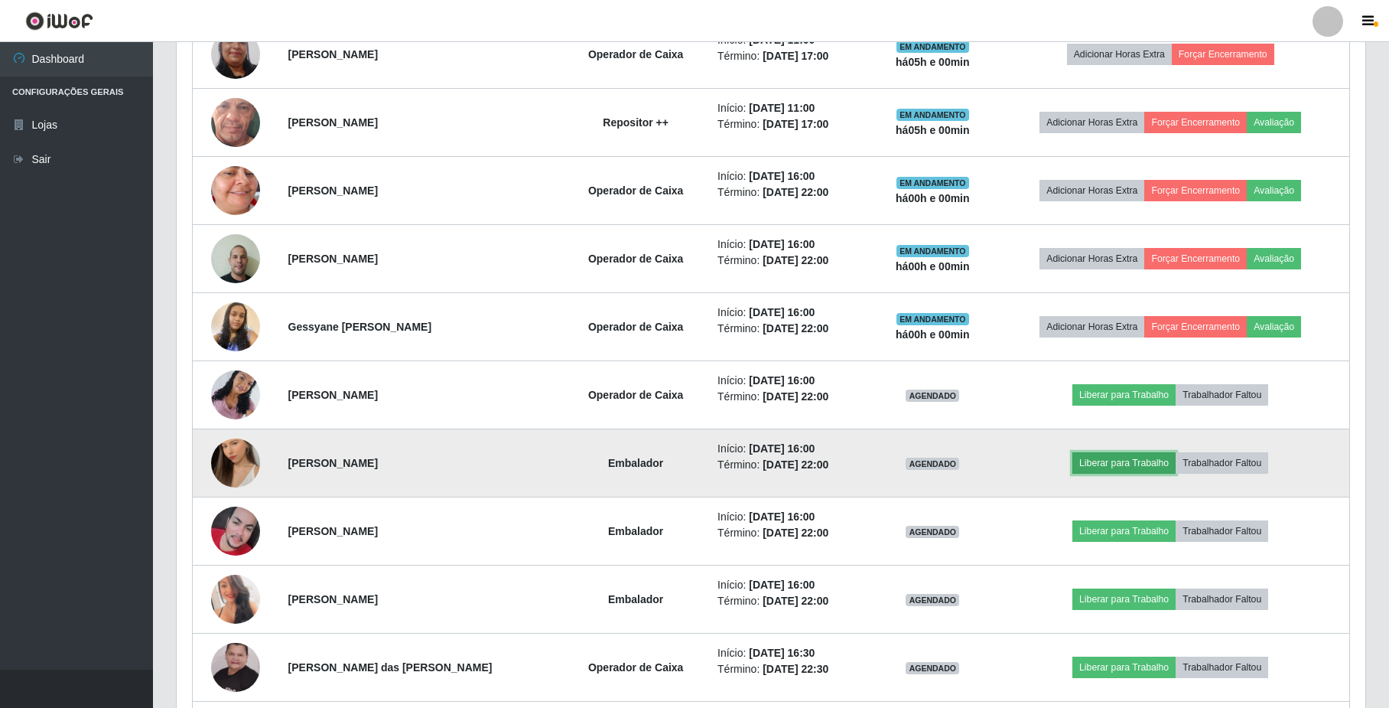
click at [1127, 465] on button "Liberar para Trabalho" at bounding box center [1123, 462] width 103 height 21
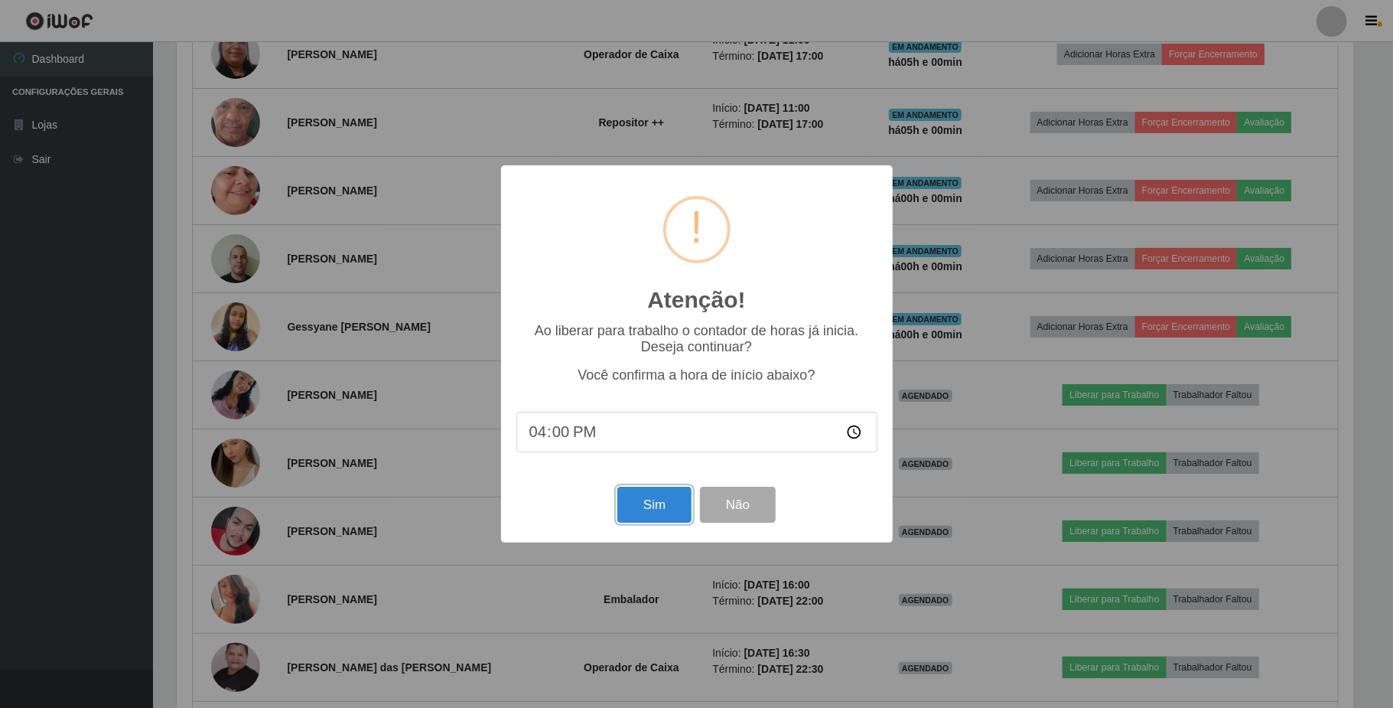
click at [650, 512] on button "Sim" at bounding box center [654, 504] width 74 height 36
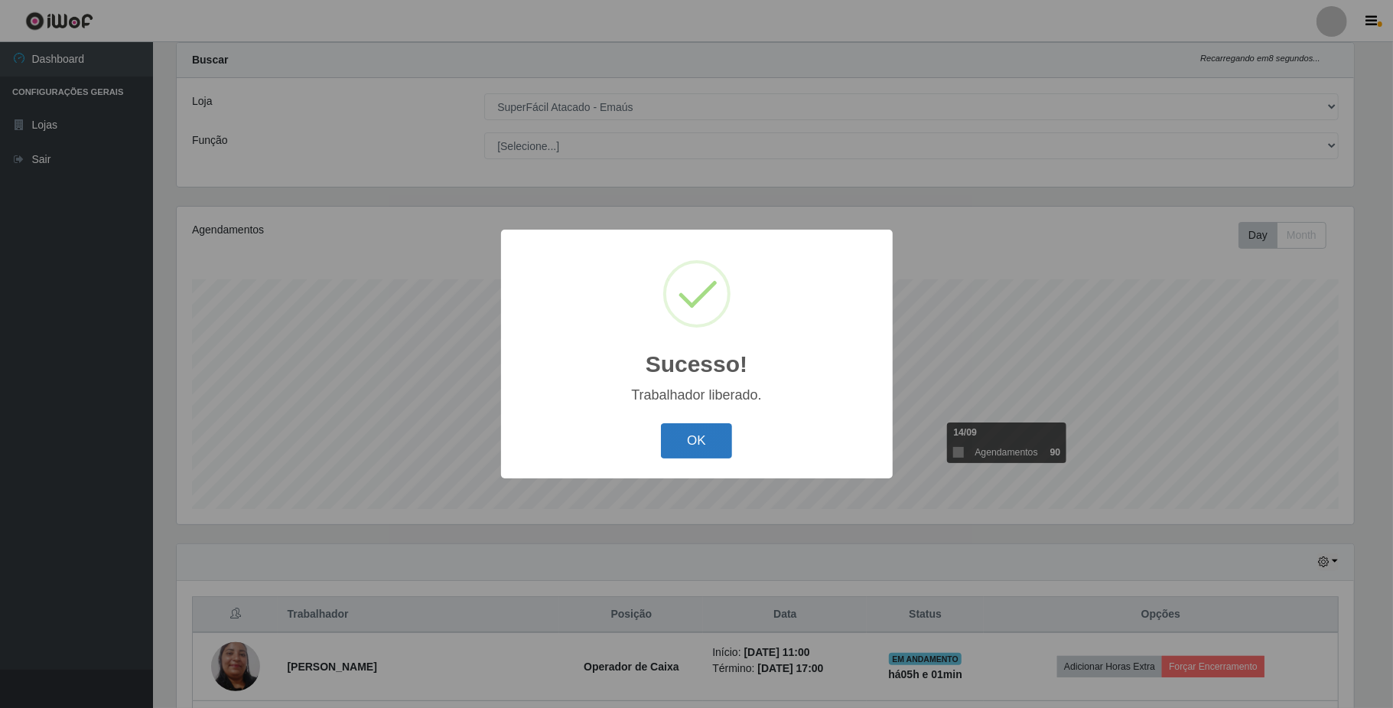
click at [701, 441] on button "OK" at bounding box center [696, 441] width 71 height 36
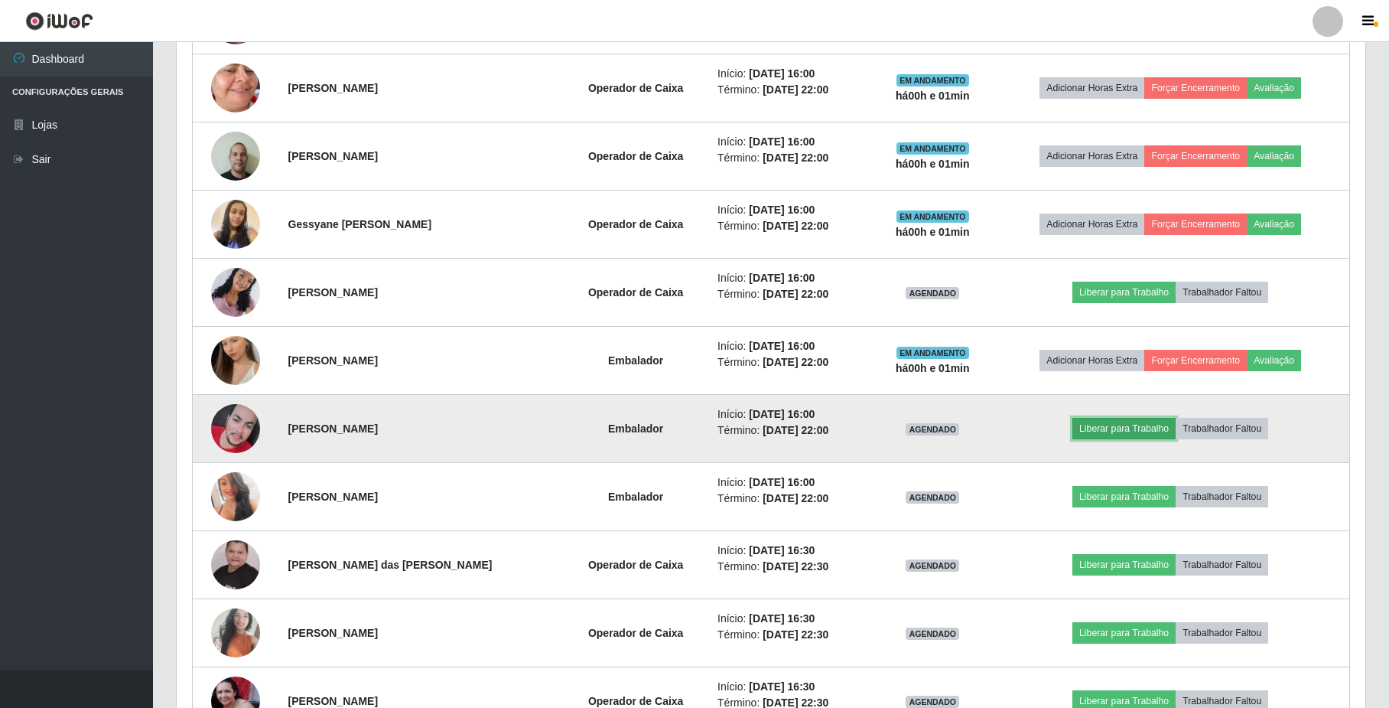
click at [1114, 433] on button "Liberar para Trabalho" at bounding box center [1123, 428] width 103 height 21
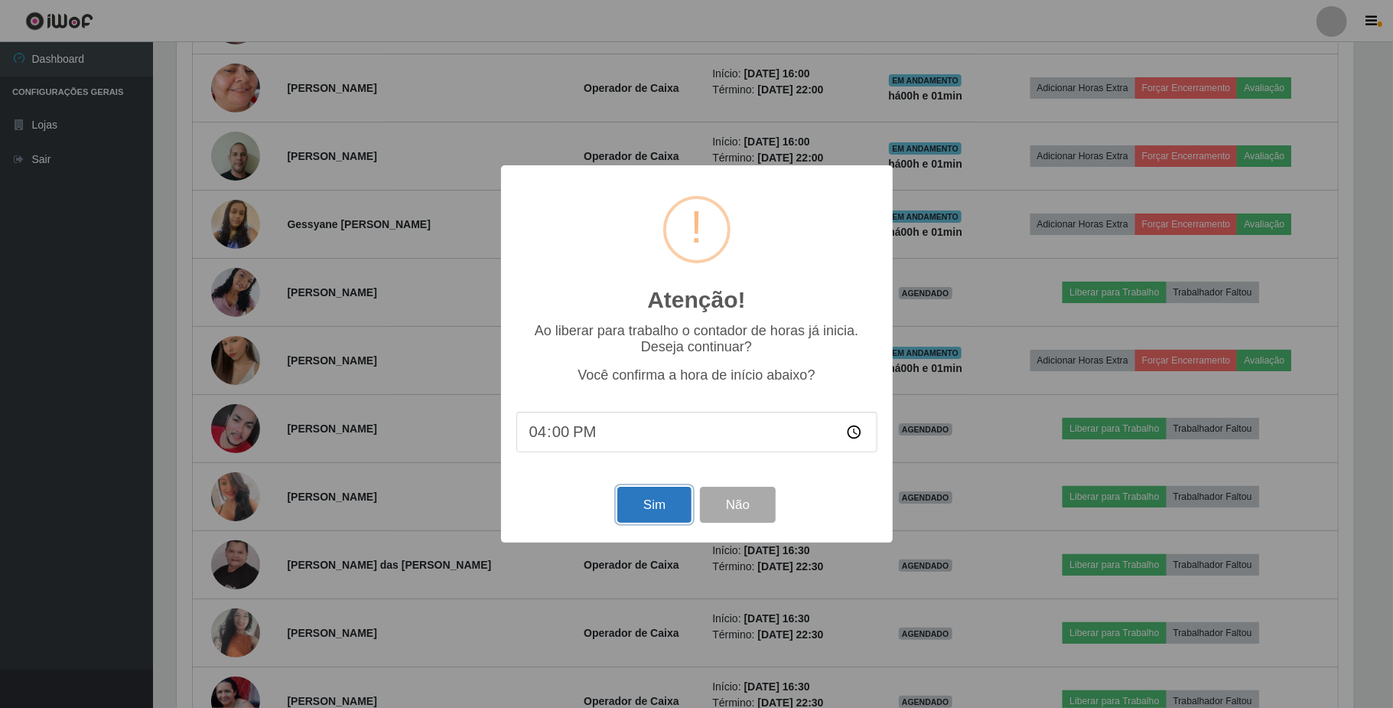
click at [649, 509] on button "Sim" at bounding box center [654, 504] width 74 height 36
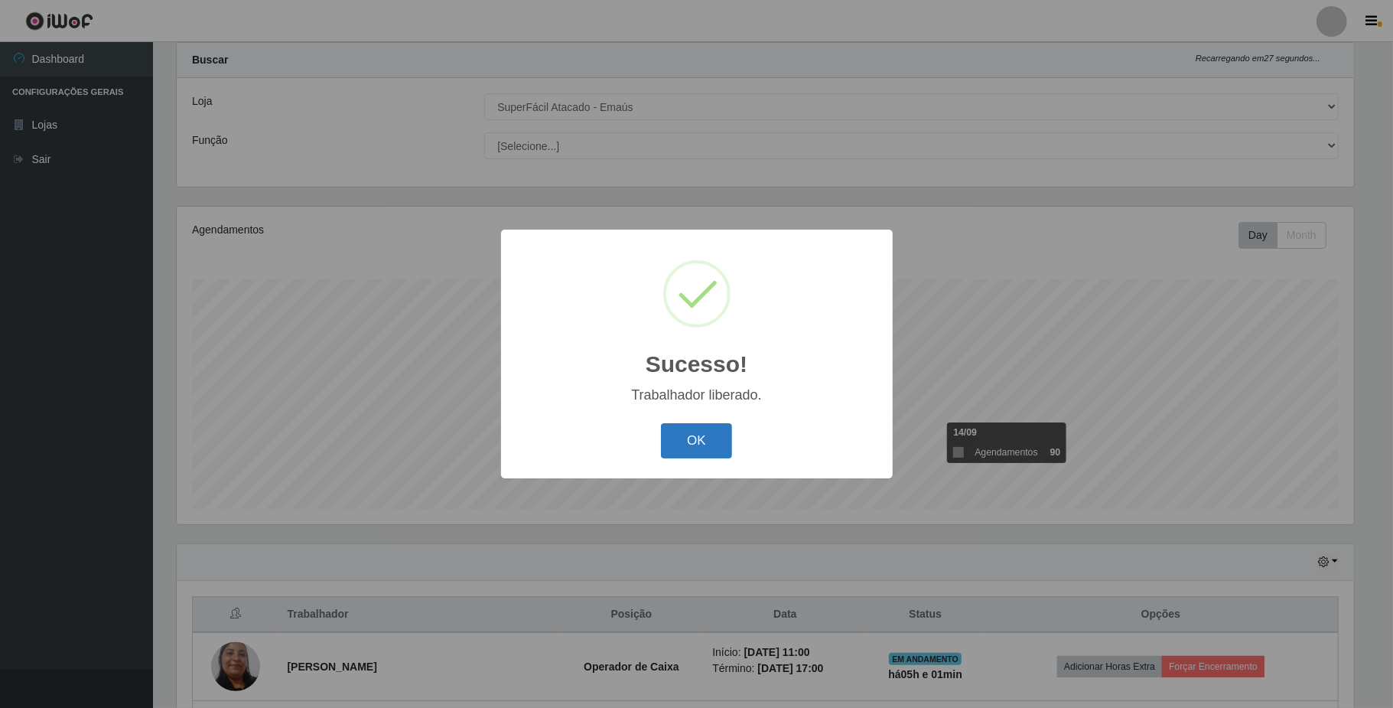
click at [698, 441] on button "OK" at bounding box center [696, 441] width 71 height 36
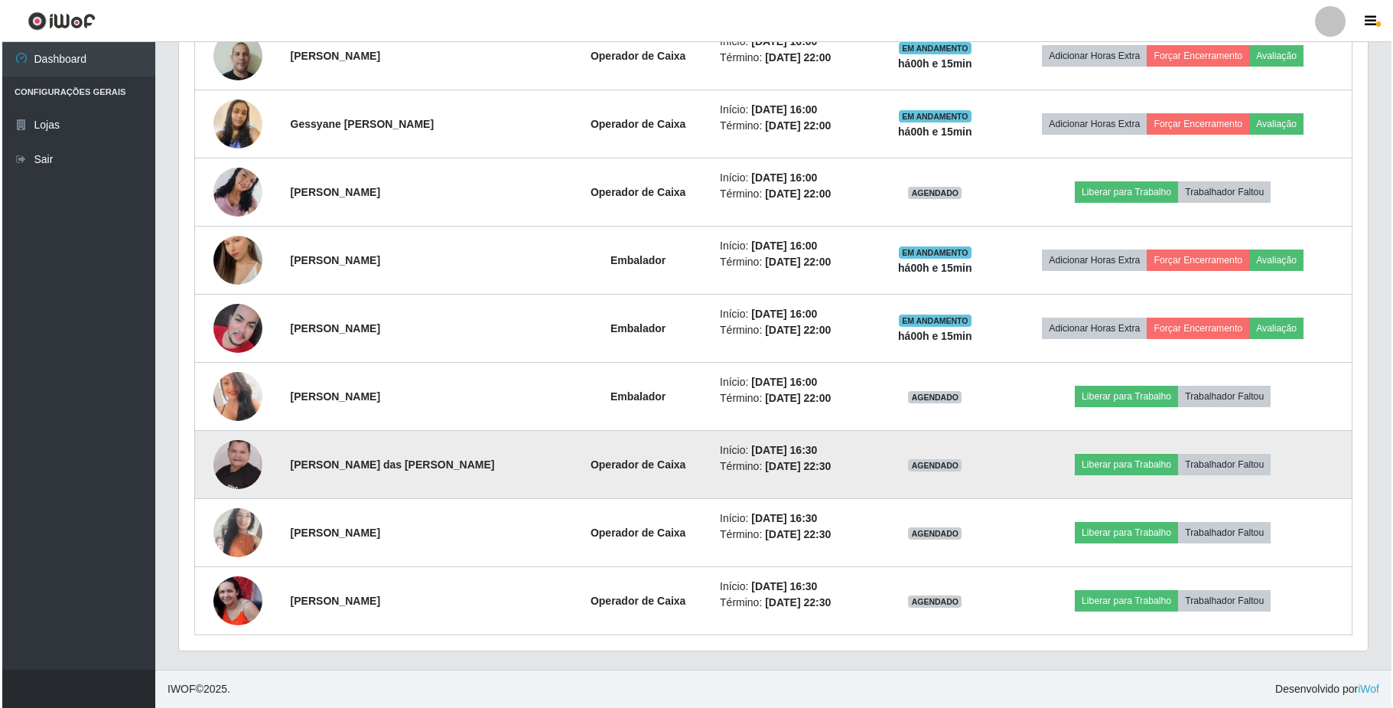
scroll to position [858, 0]
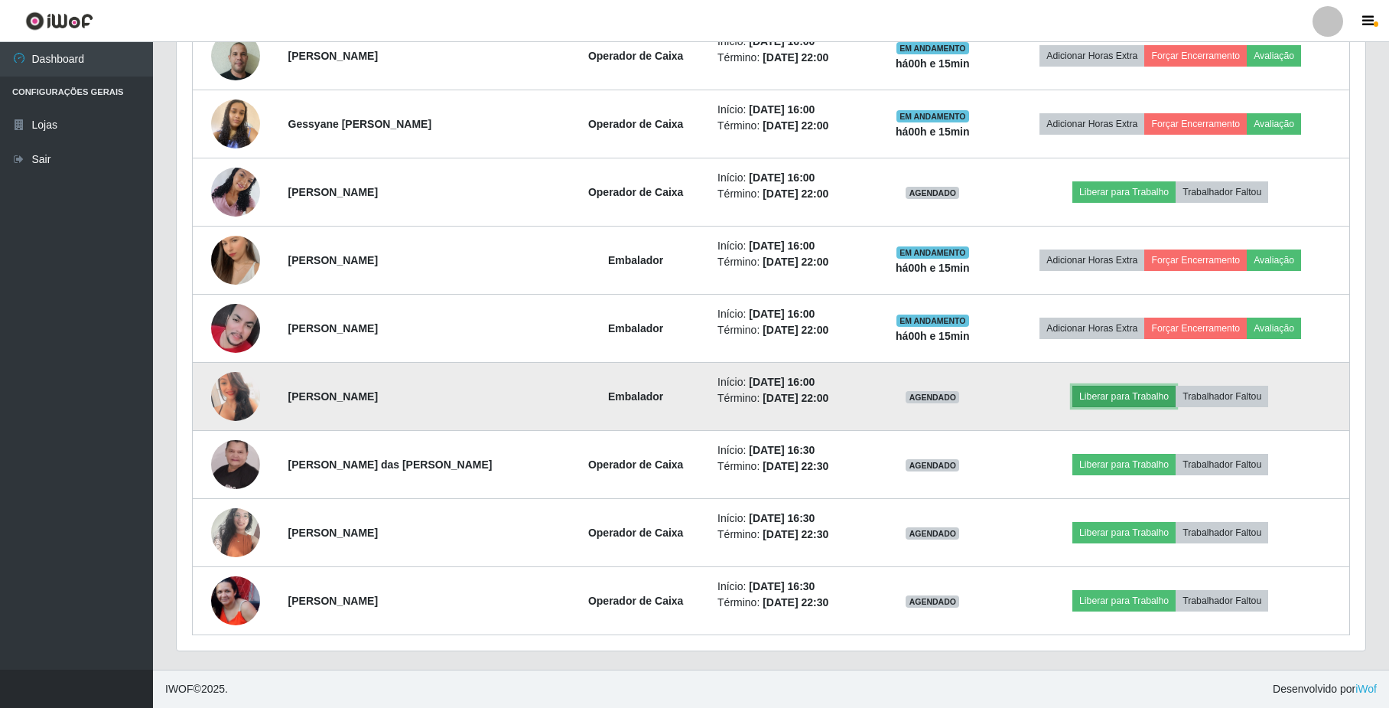
click at [1123, 398] on button "Liberar para Trabalho" at bounding box center [1123, 396] width 103 height 21
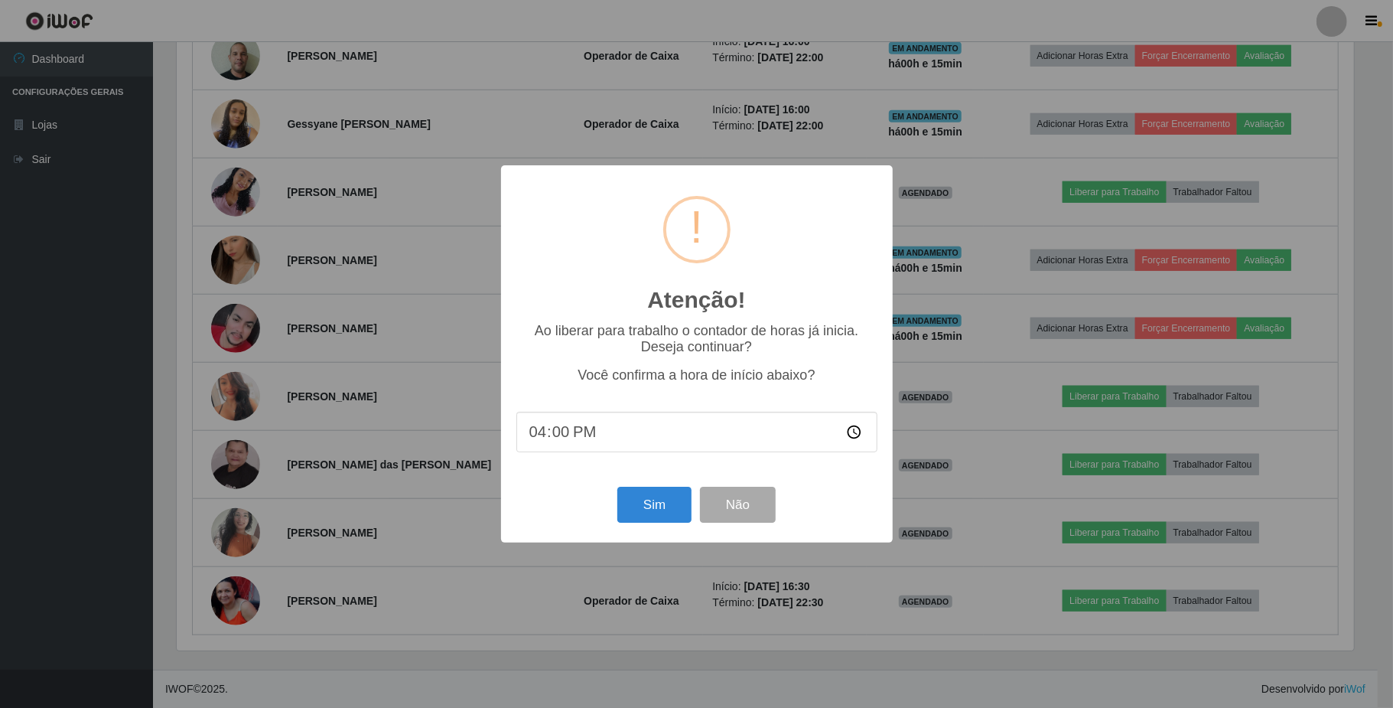
click at [563, 436] on input "16:00" at bounding box center [696, 432] width 361 height 41
type input "16:15"
click at [669, 512] on button "Sim" at bounding box center [654, 504] width 74 height 36
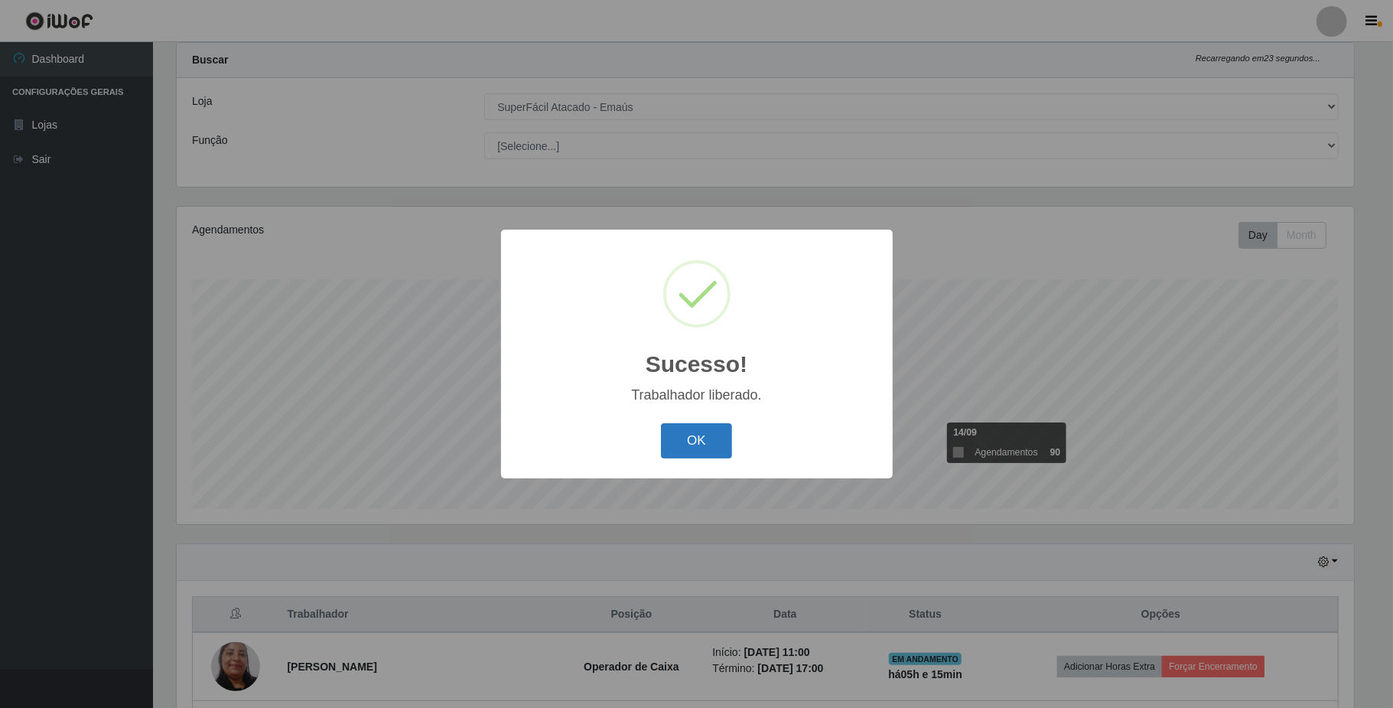
click at [705, 444] on button "OK" at bounding box center [696, 441] width 71 height 36
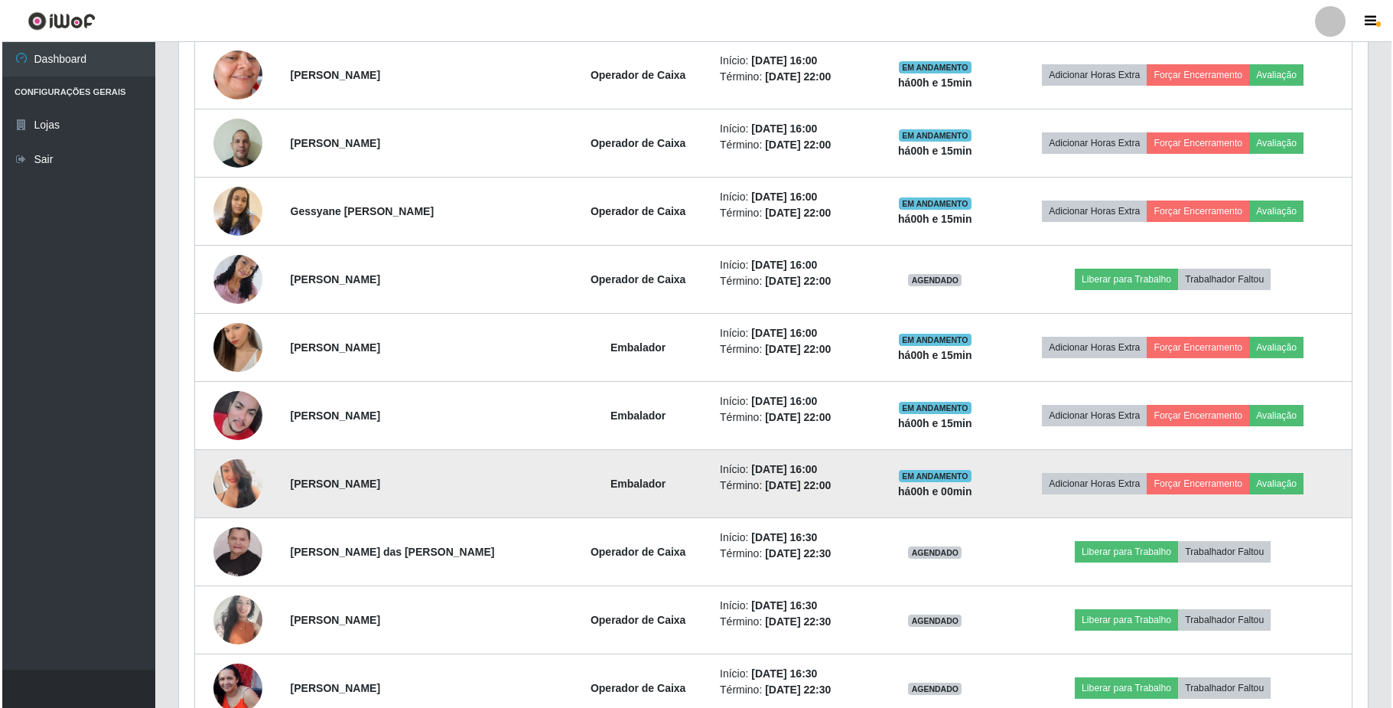
scroll to position [548, 0]
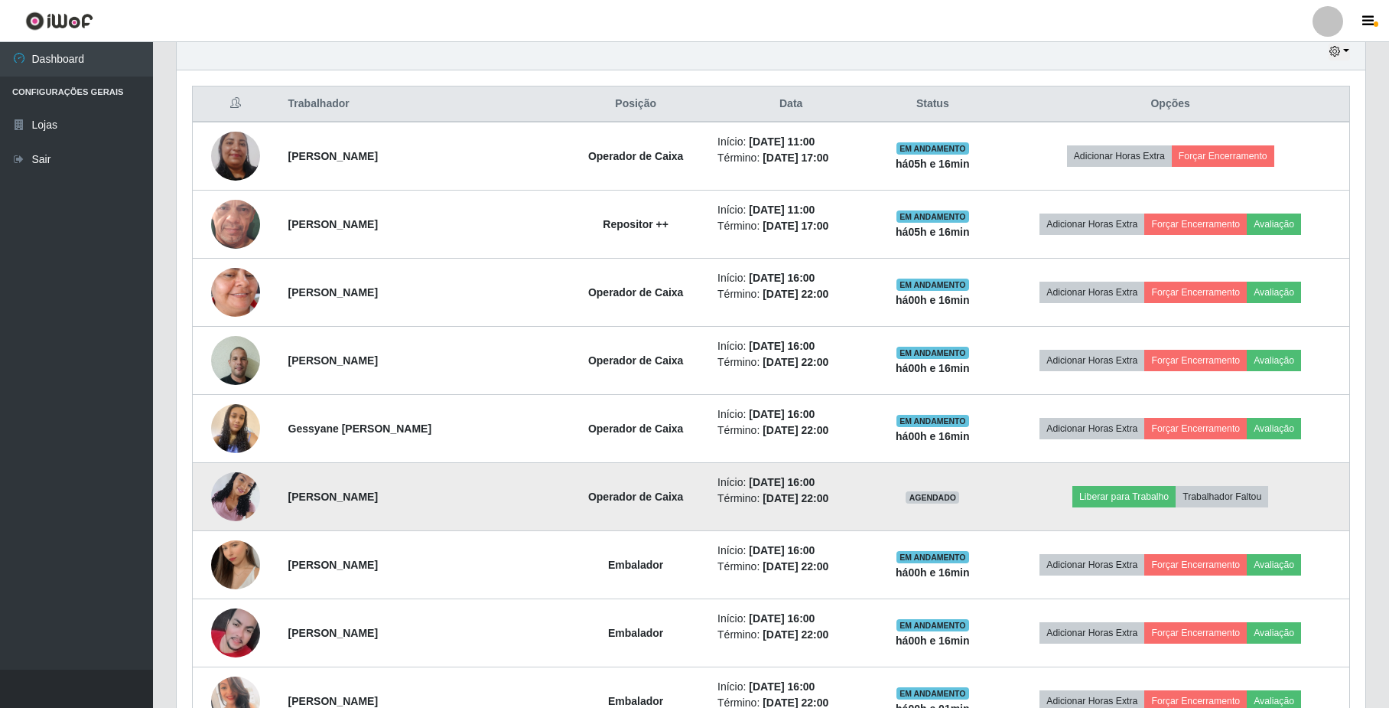
click at [242, 499] on img at bounding box center [235, 496] width 49 height 65
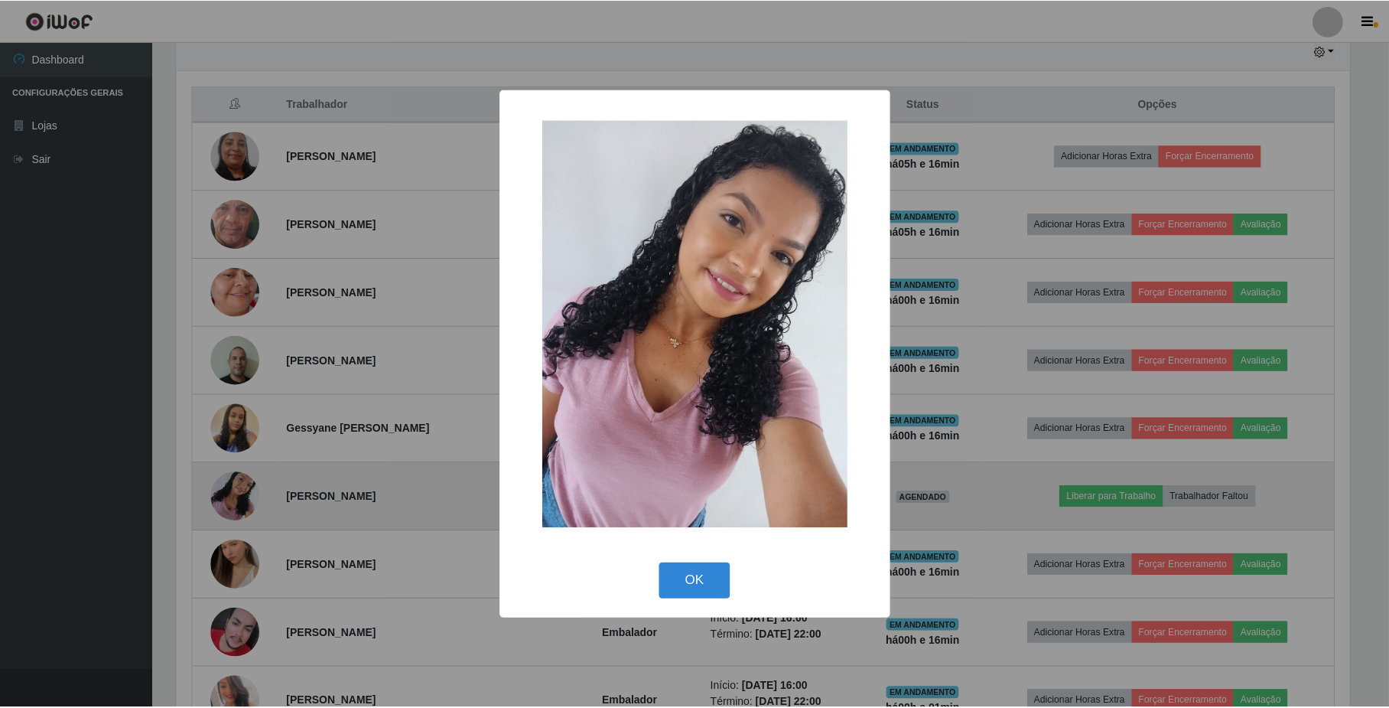
scroll to position [318, 1176]
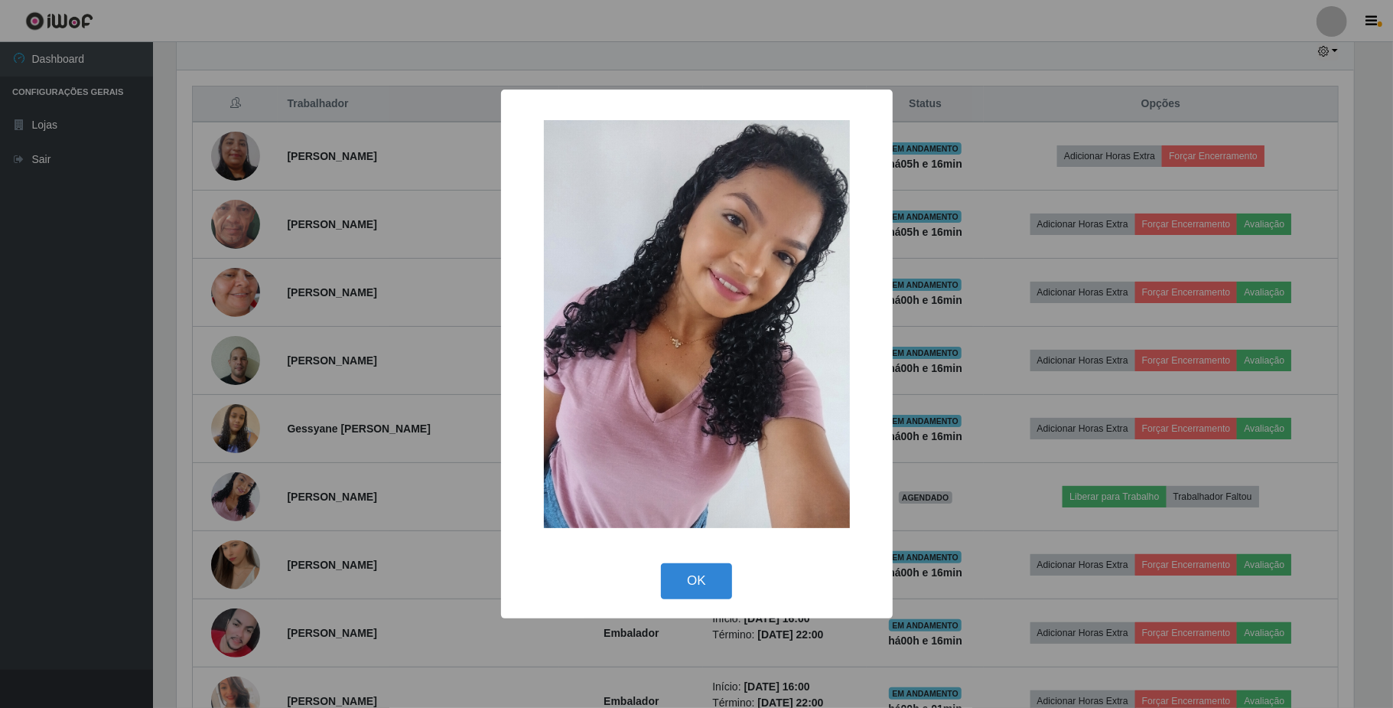
drag, startPoint x: 686, startPoint y: 586, endPoint x: 1032, endPoint y: 548, distance: 347.8
click at [688, 586] on button "OK" at bounding box center [696, 581] width 71 height 36
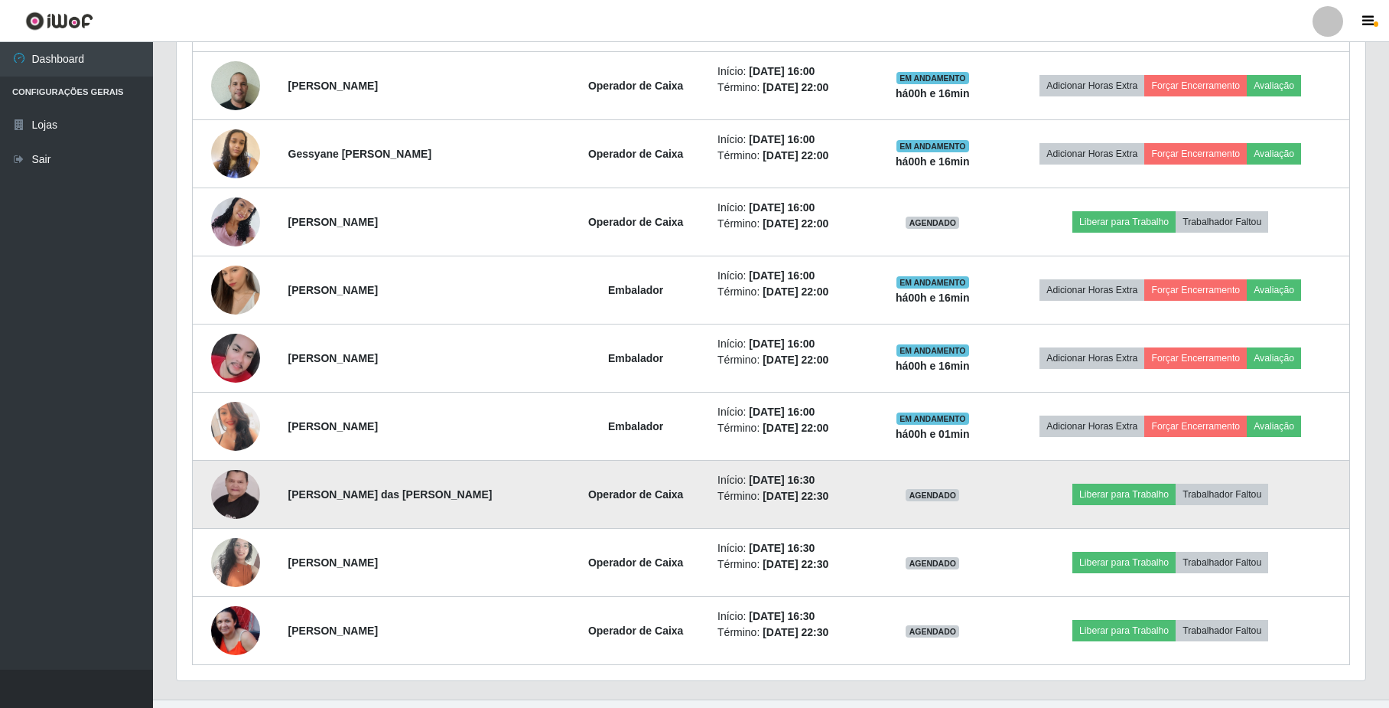
scroll to position [858, 0]
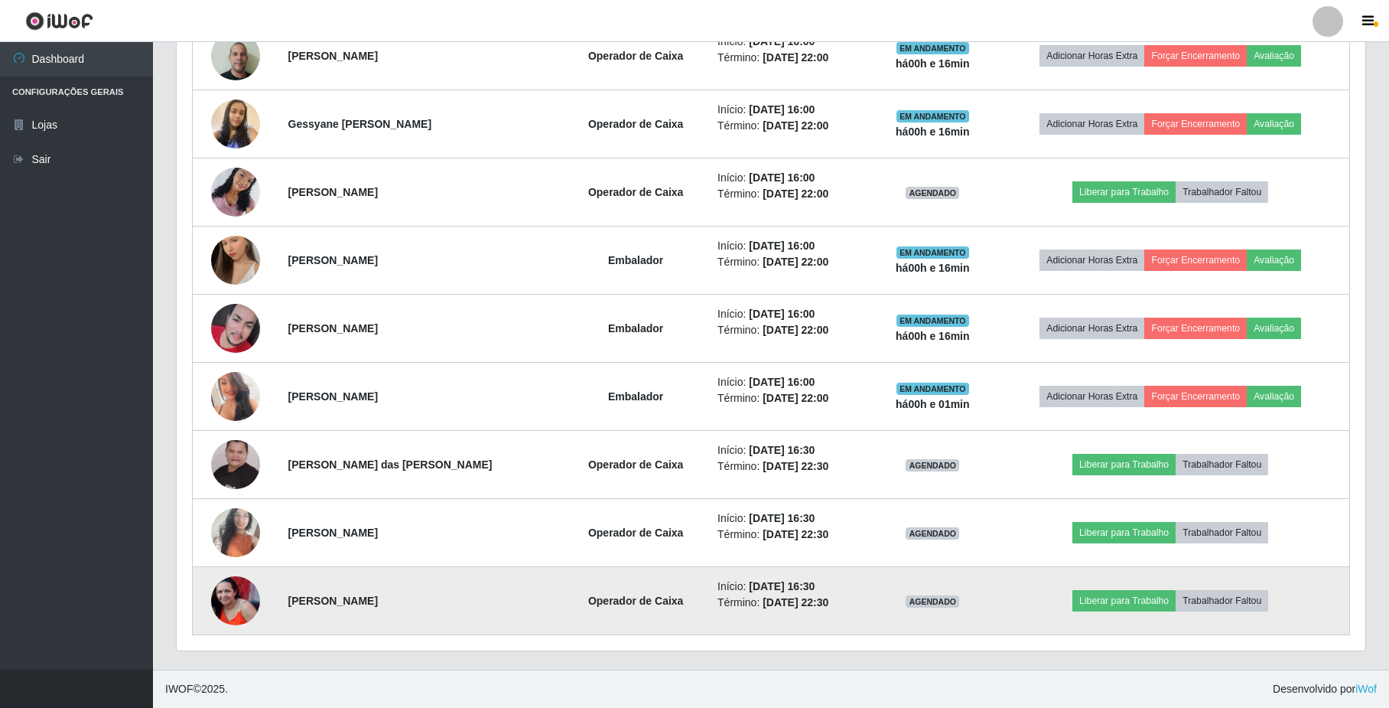
click at [217, 595] on img at bounding box center [235, 600] width 49 height 49
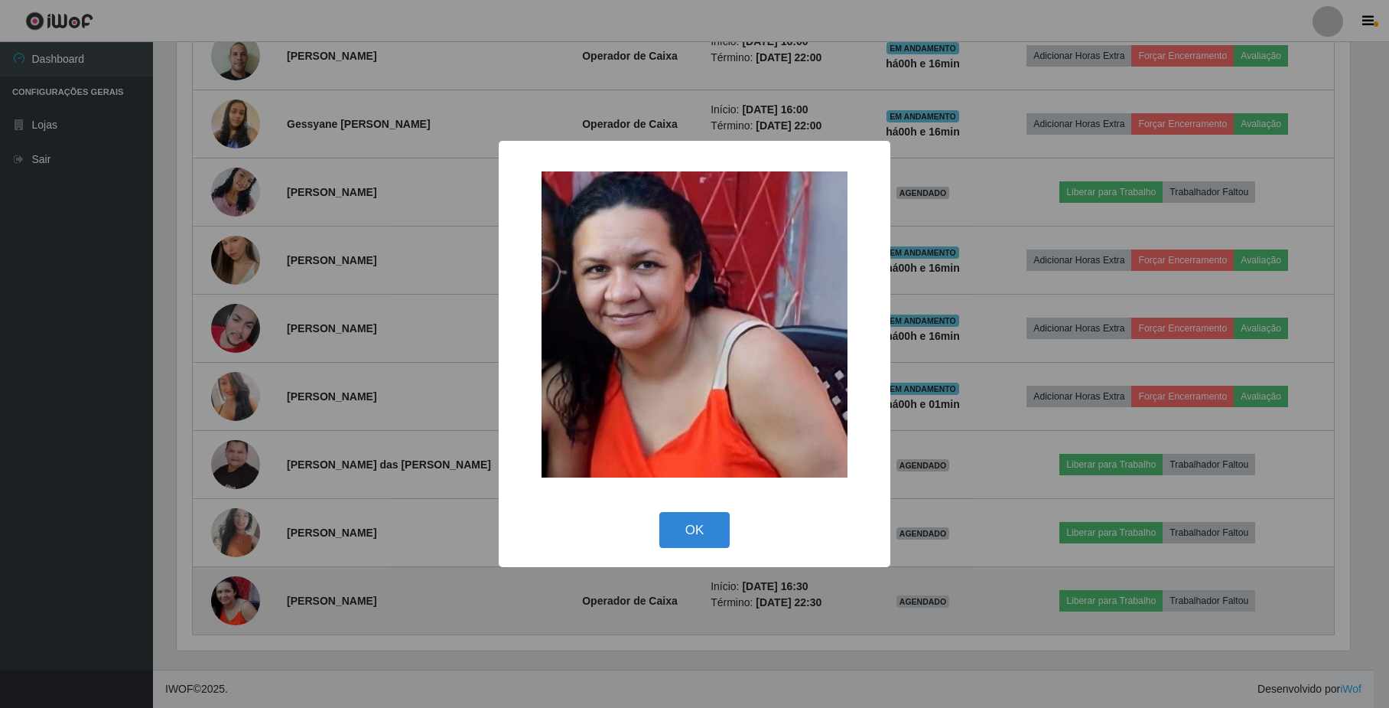
scroll to position [318, 1176]
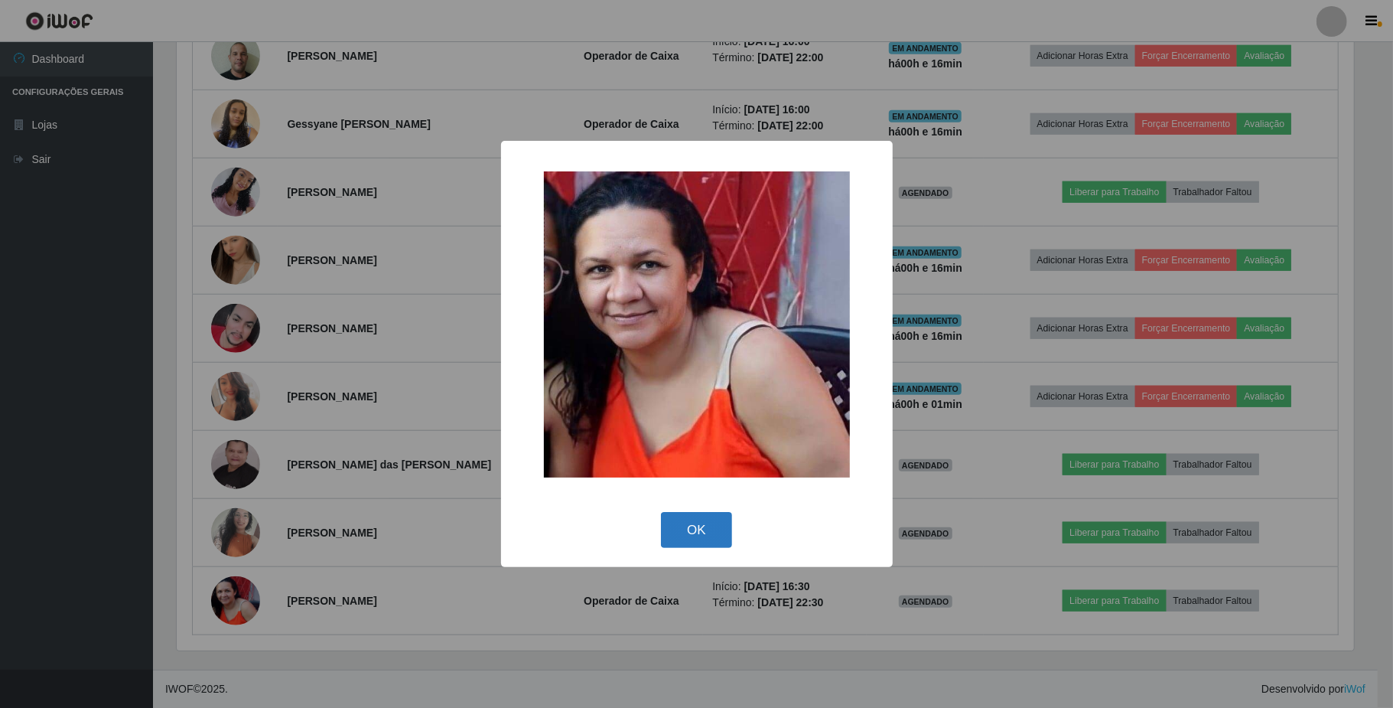
click at [698, 532] on button "OK" at bounding box center [696, 530] width 71 height 36
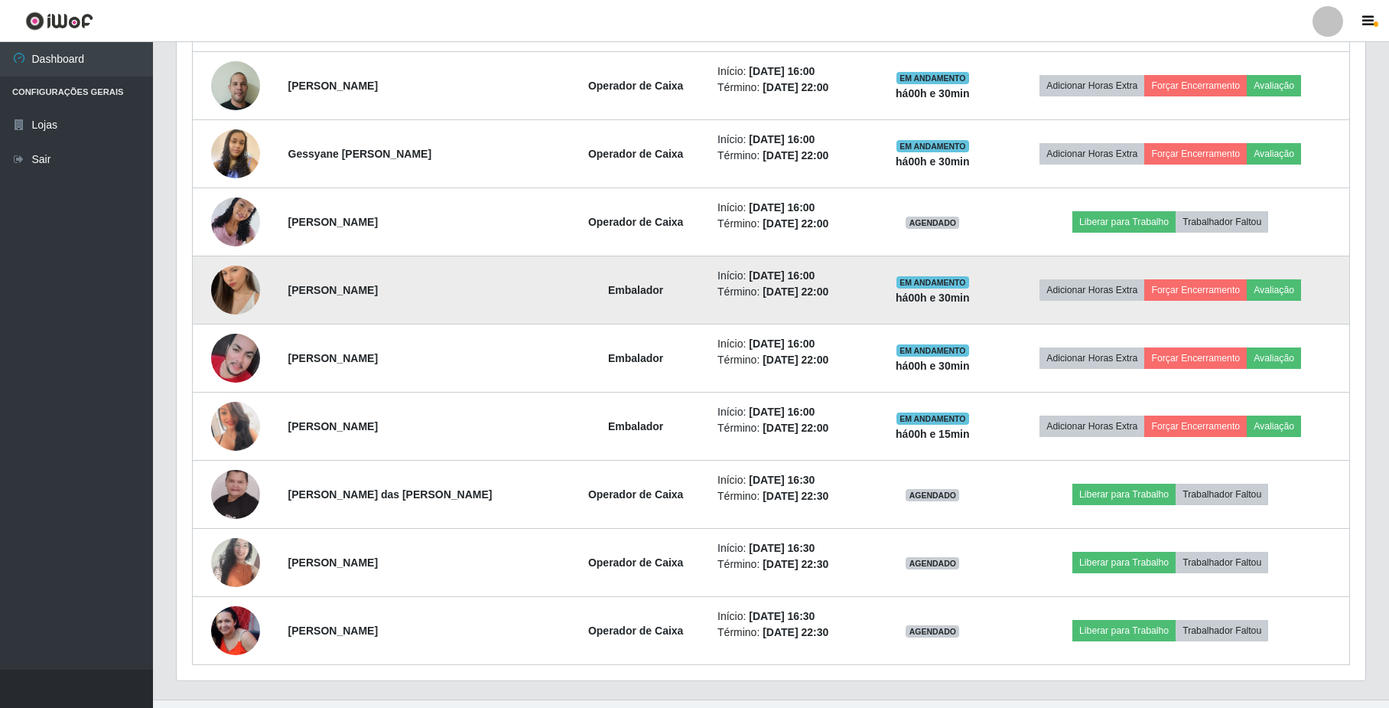
scroll to position [858, 0]
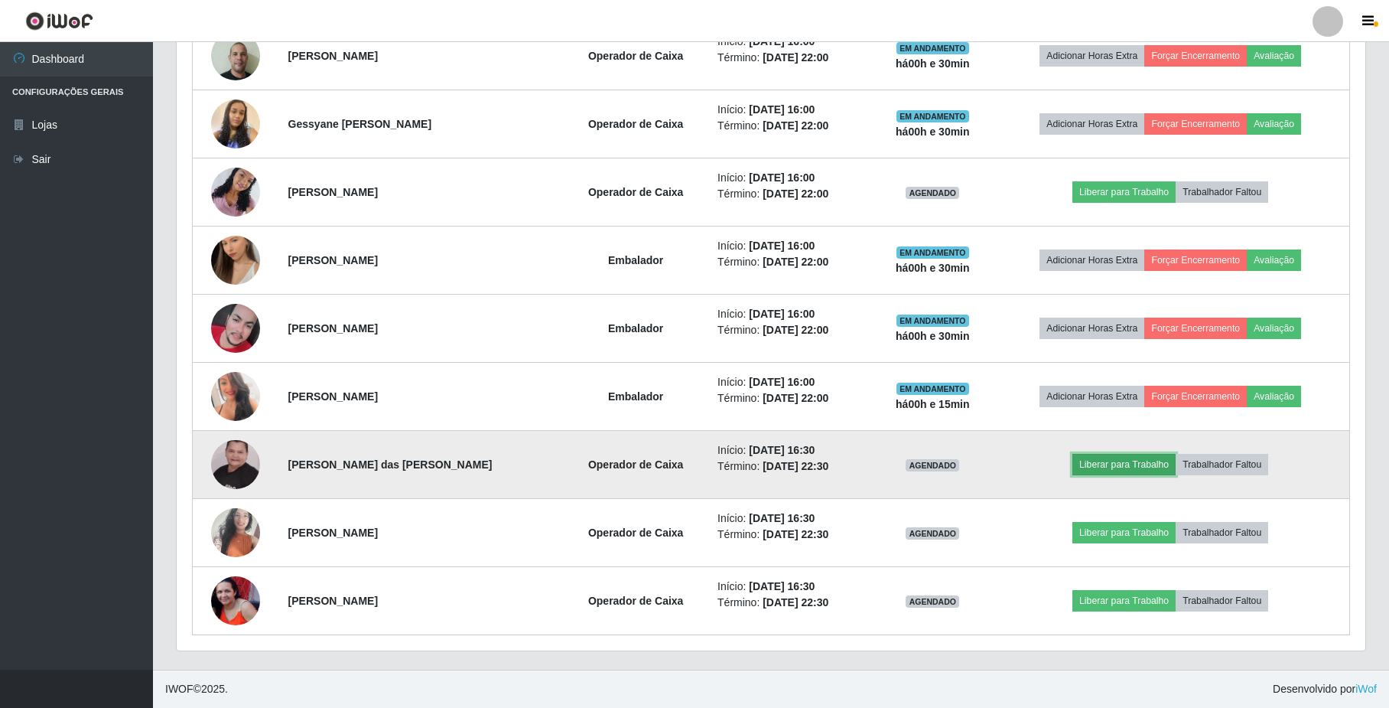
click at [1133, 463] on button "Liberar para Trabalho" at bounding box center [1123, 464] width 103 height 21
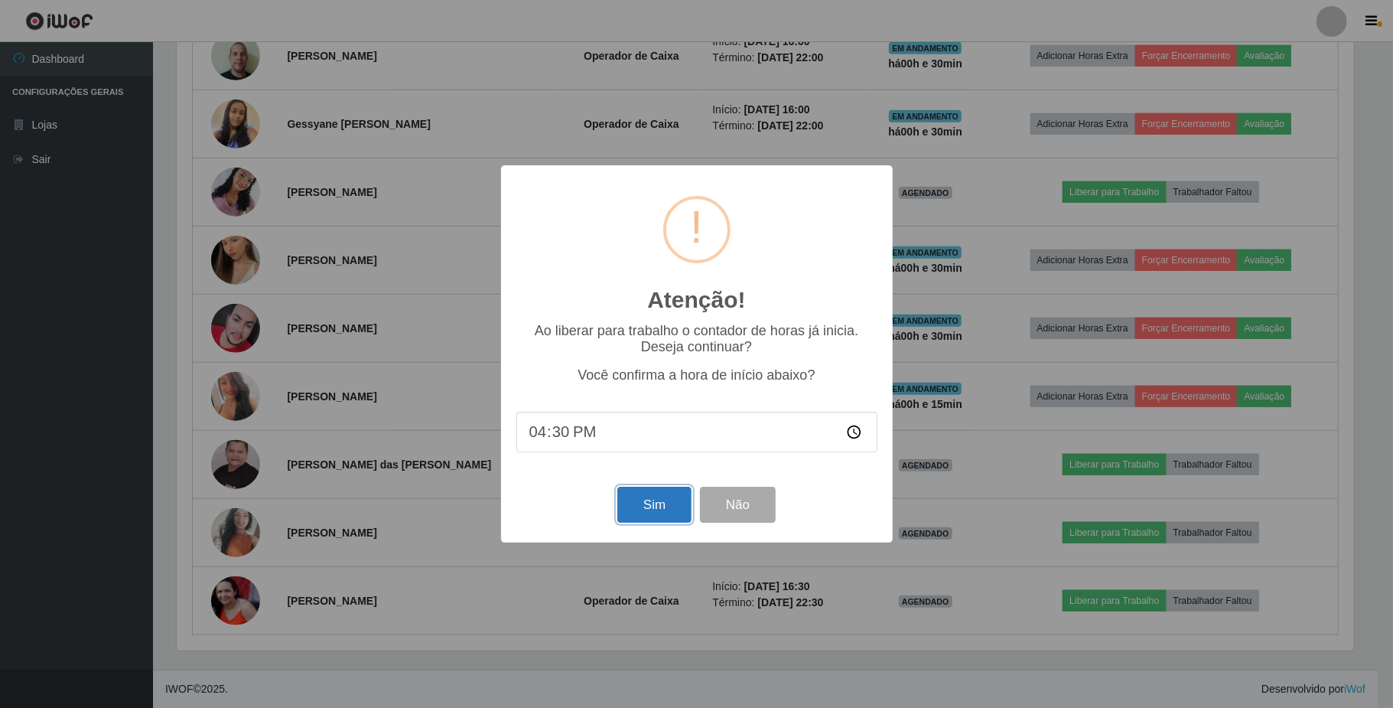
click at [659, 505] on button "Sim" at bounding box center [654, 504] width 74 height 36
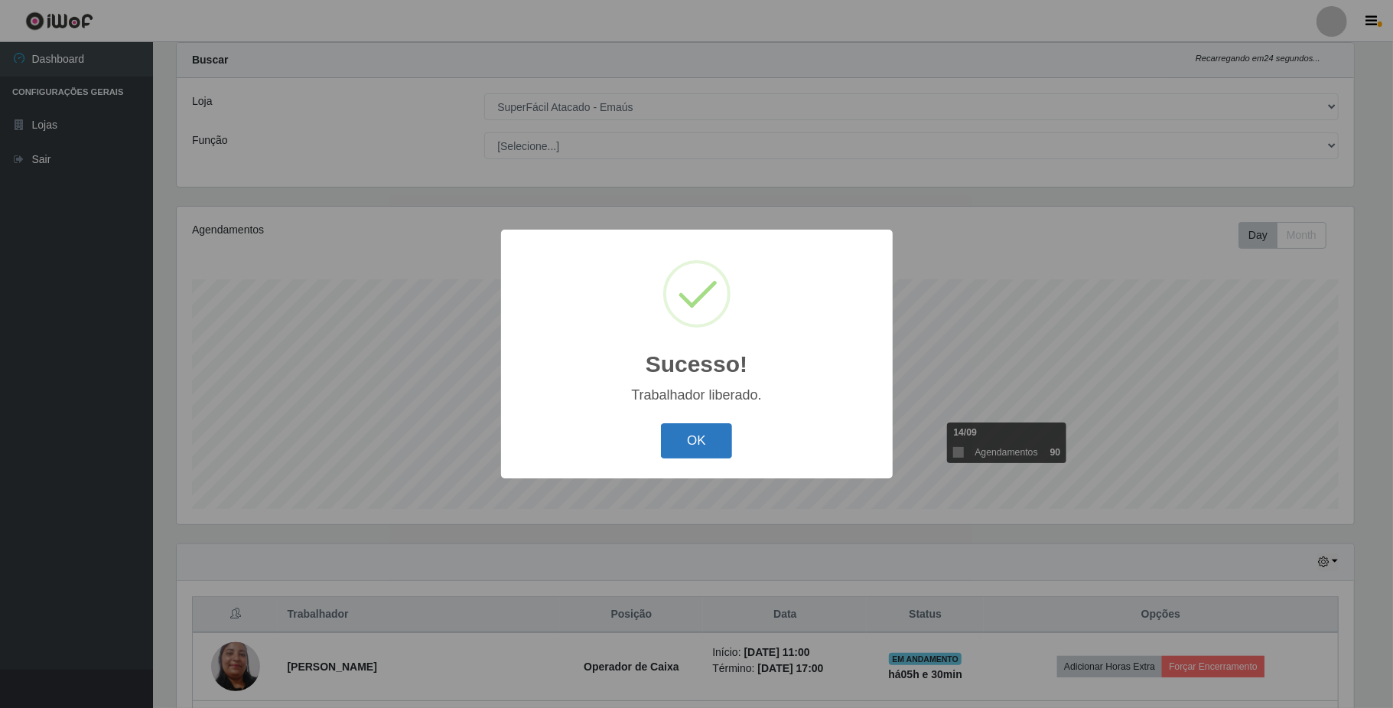
click at [701, 442] on button "OK" at bounding box center [696, 441] width 71 height 36
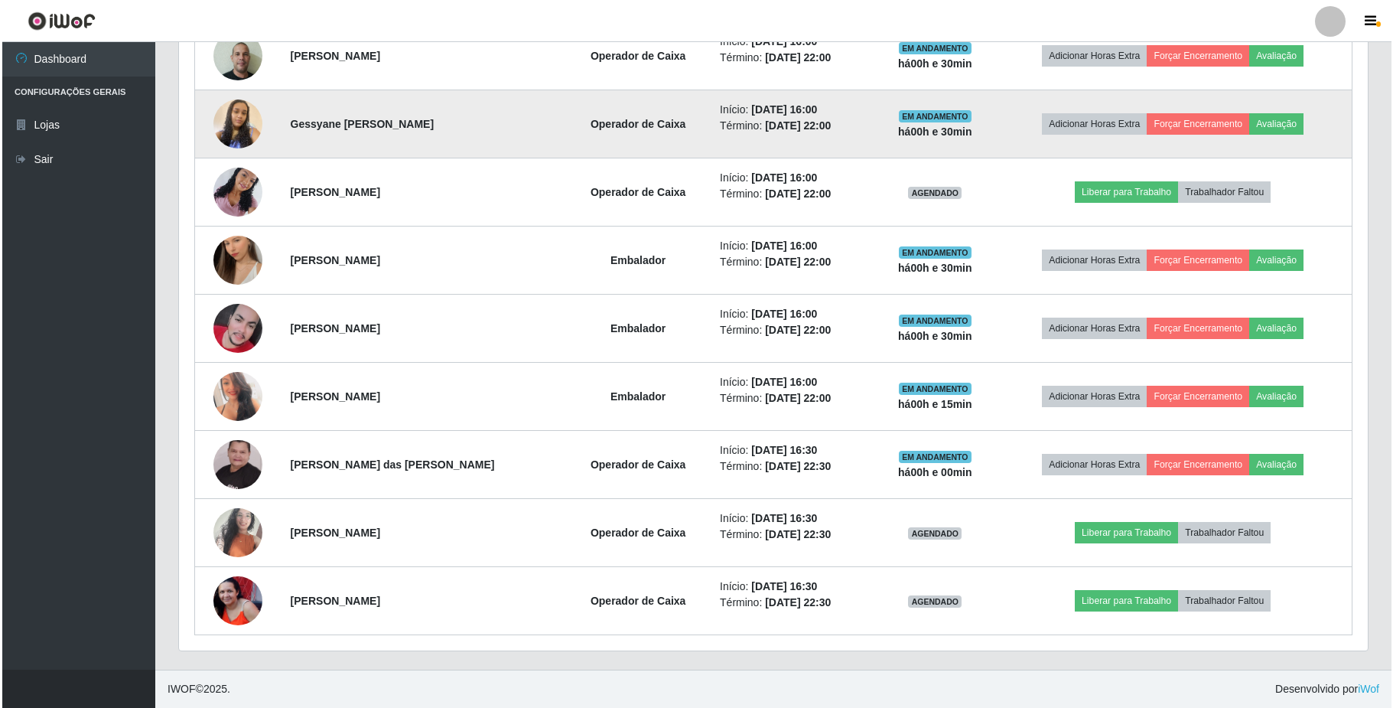
scroll to position [858, 0]
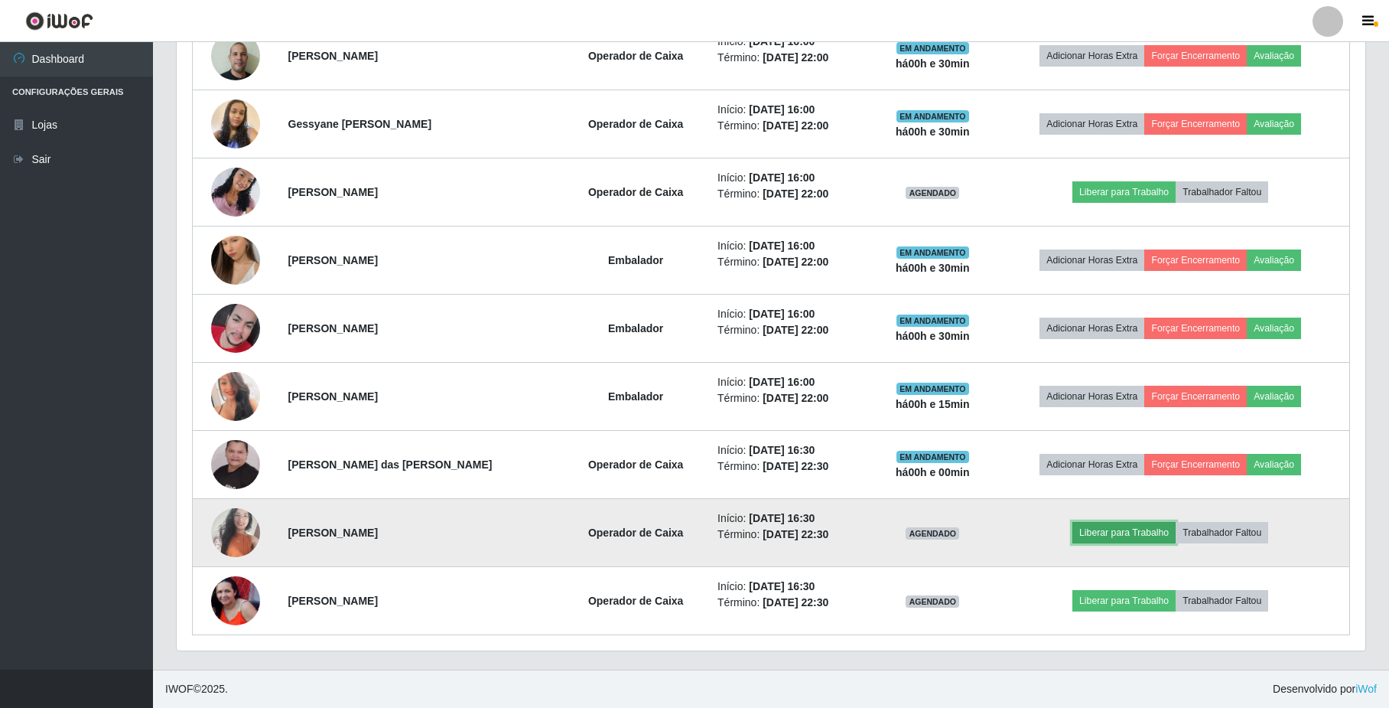
click at [1091, 526] on button "Liberar para Trabalho" at bounding box center [1123, 532] width 103 height 21
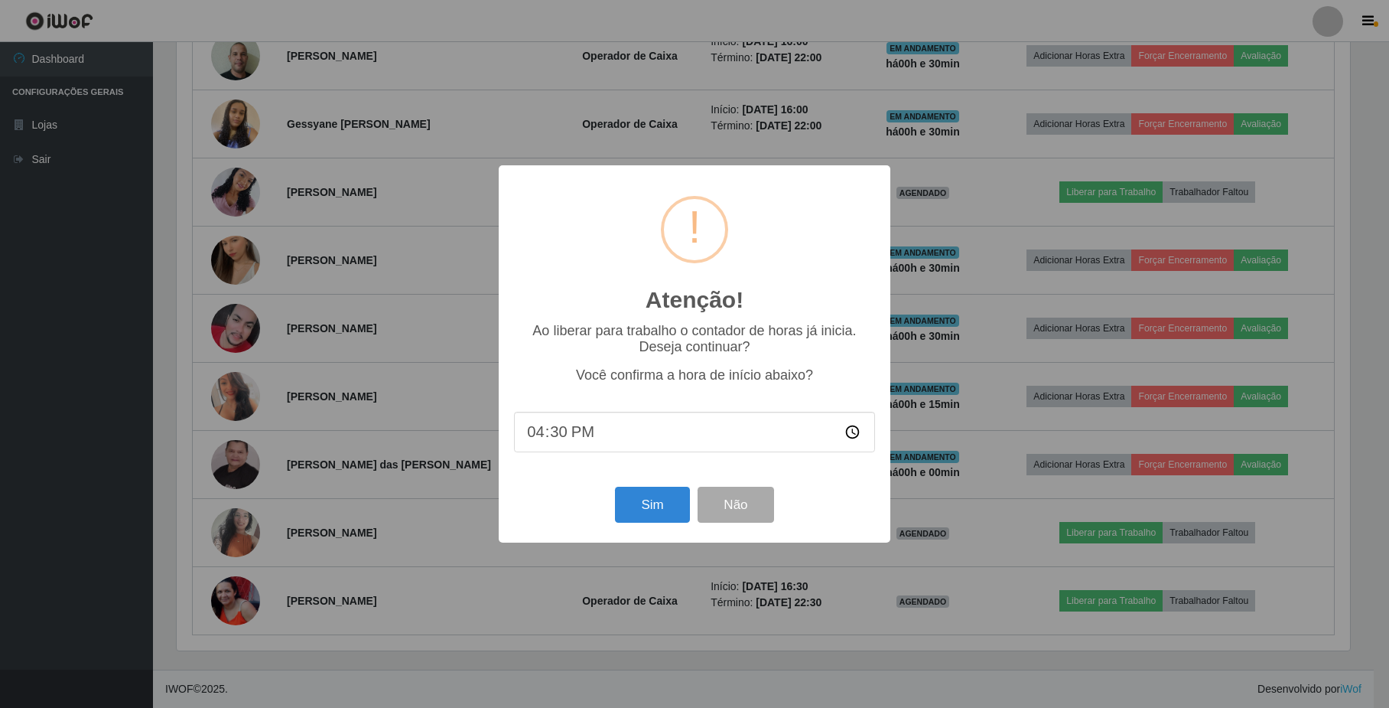
scroll to position [318, 1176]
click at [665, 505] on button "Sim" at bounding box center [654, 504] width 74 height 36
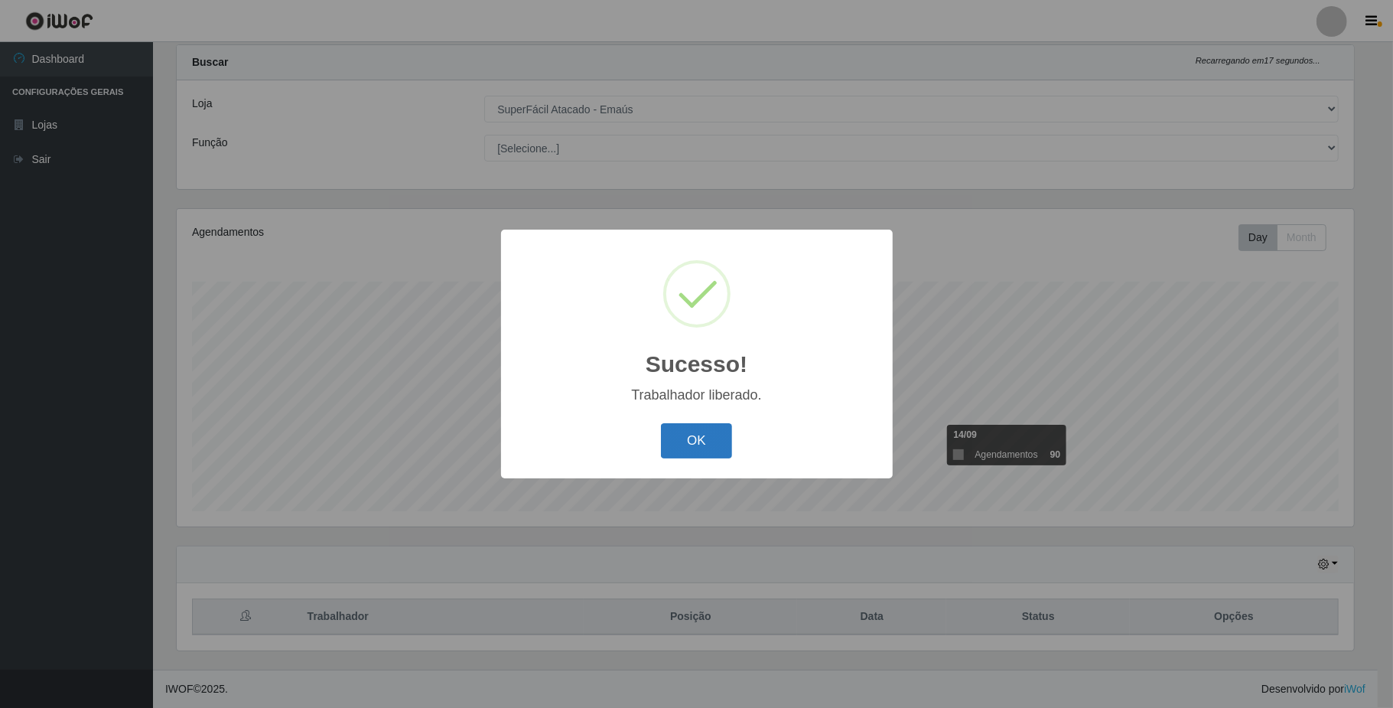
click at [717, 456] on button "OK" at bounding box center [696, 441] width 71 height 36
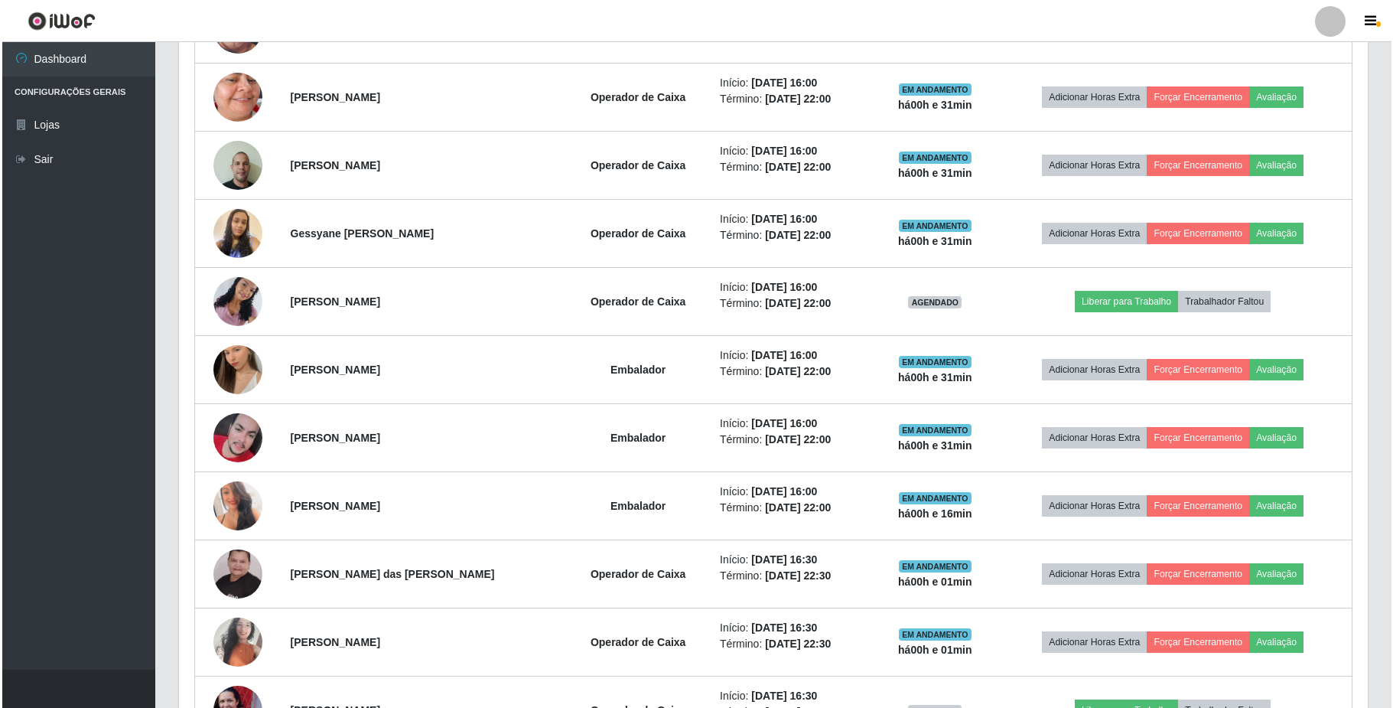
scroll to position [858, 0]
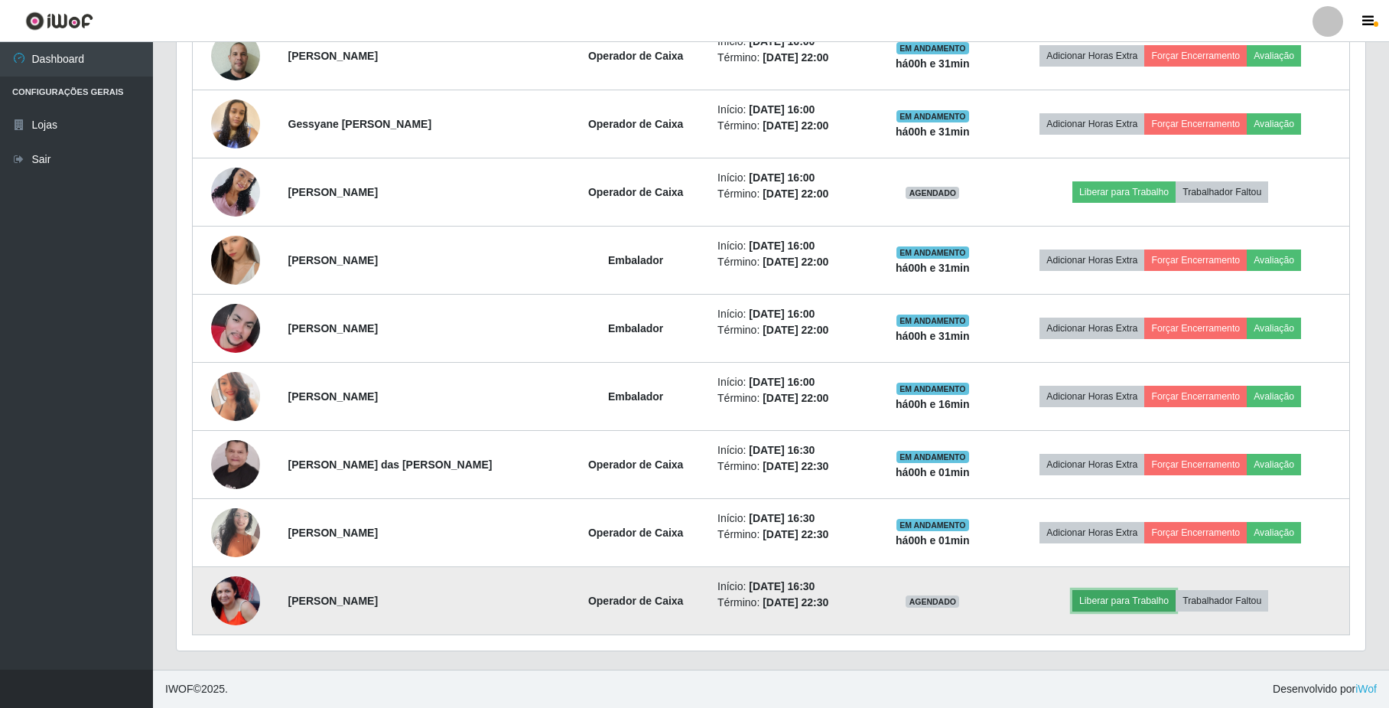
click at [1111, 604] on button "Liberar para Trabalho" at bounding box center [1123, 600] width 103 height 21
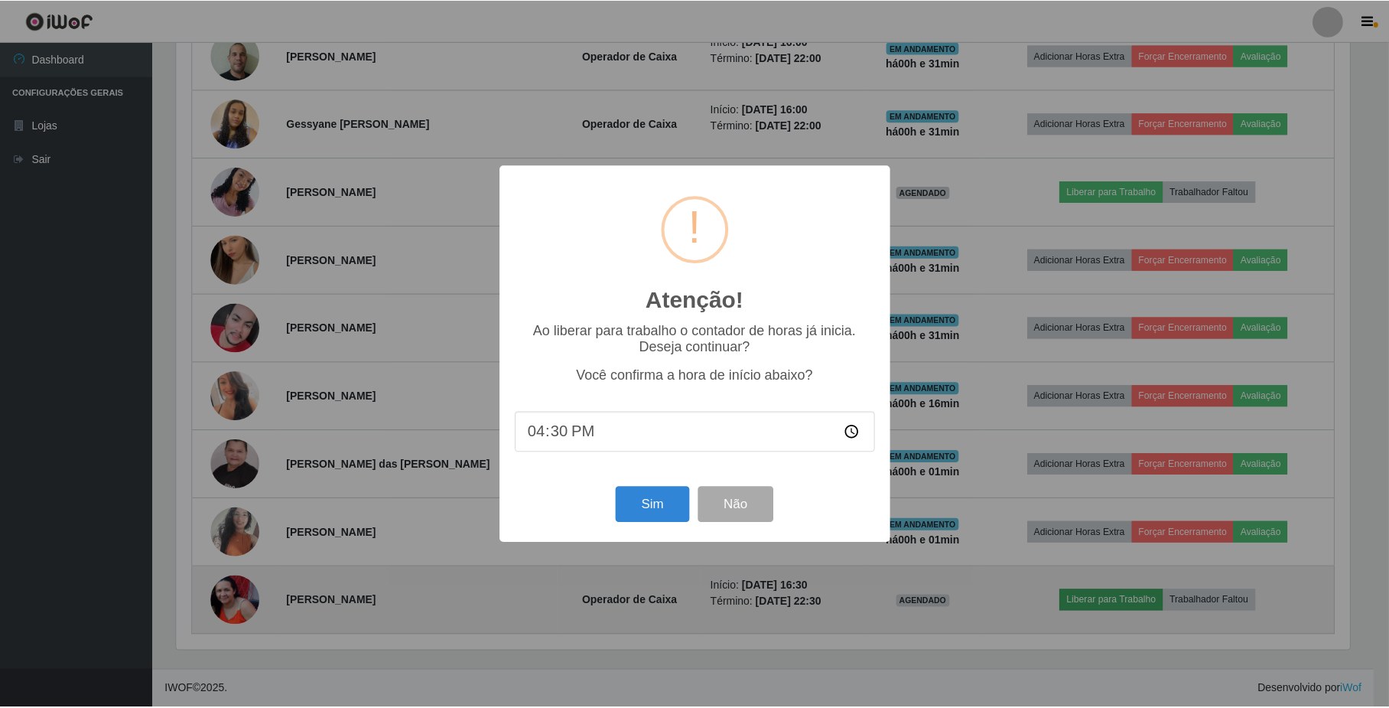
scroll to position [318, 1176]
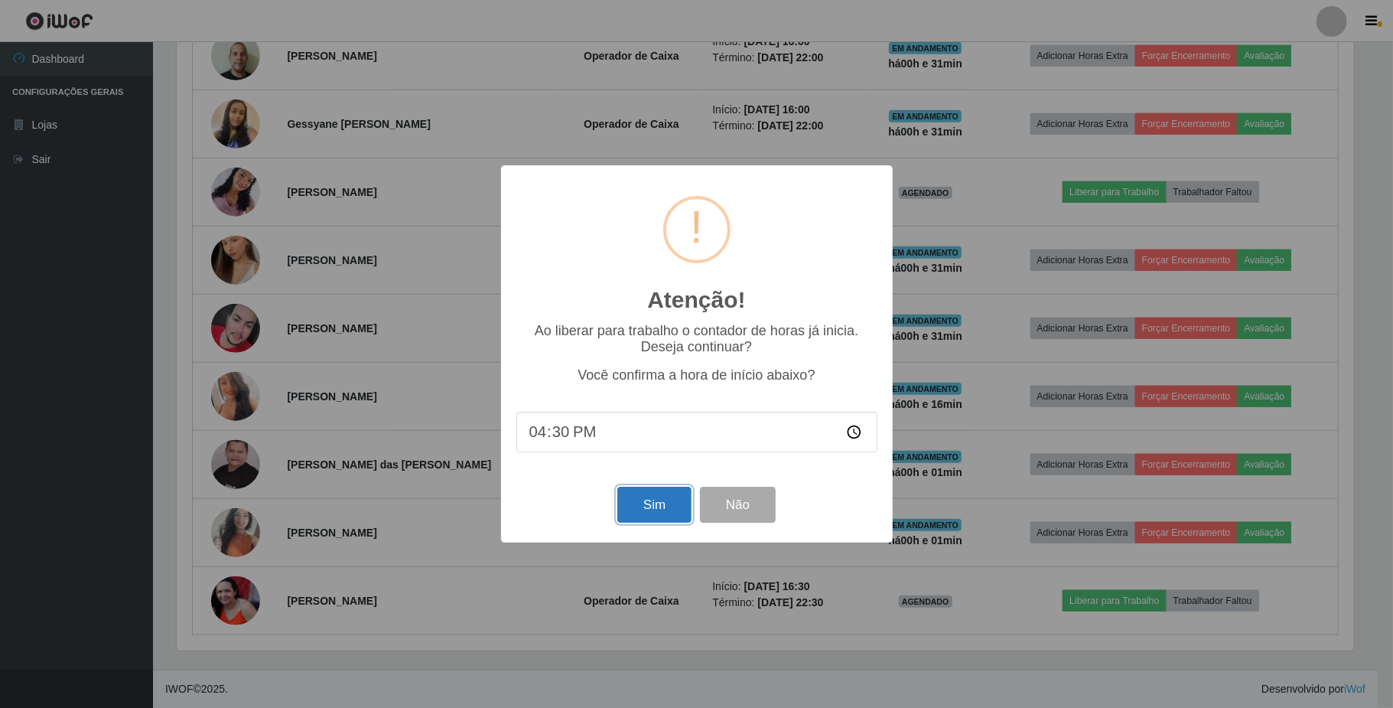
click at [629, 502] on button "Sim" at bounding box center [654, 504] width 74 height 36
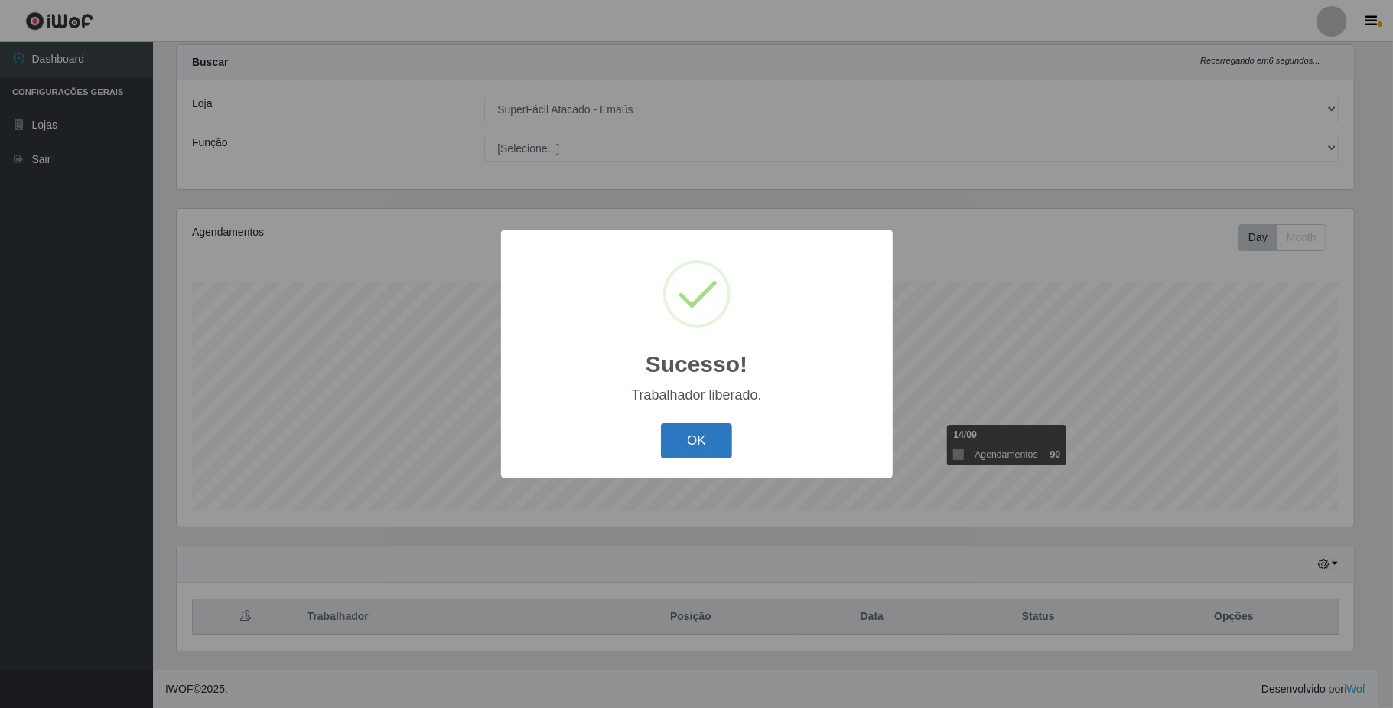
click at [689, 444] on button "OK" at bounding box center [696, 441] width 71 height 36
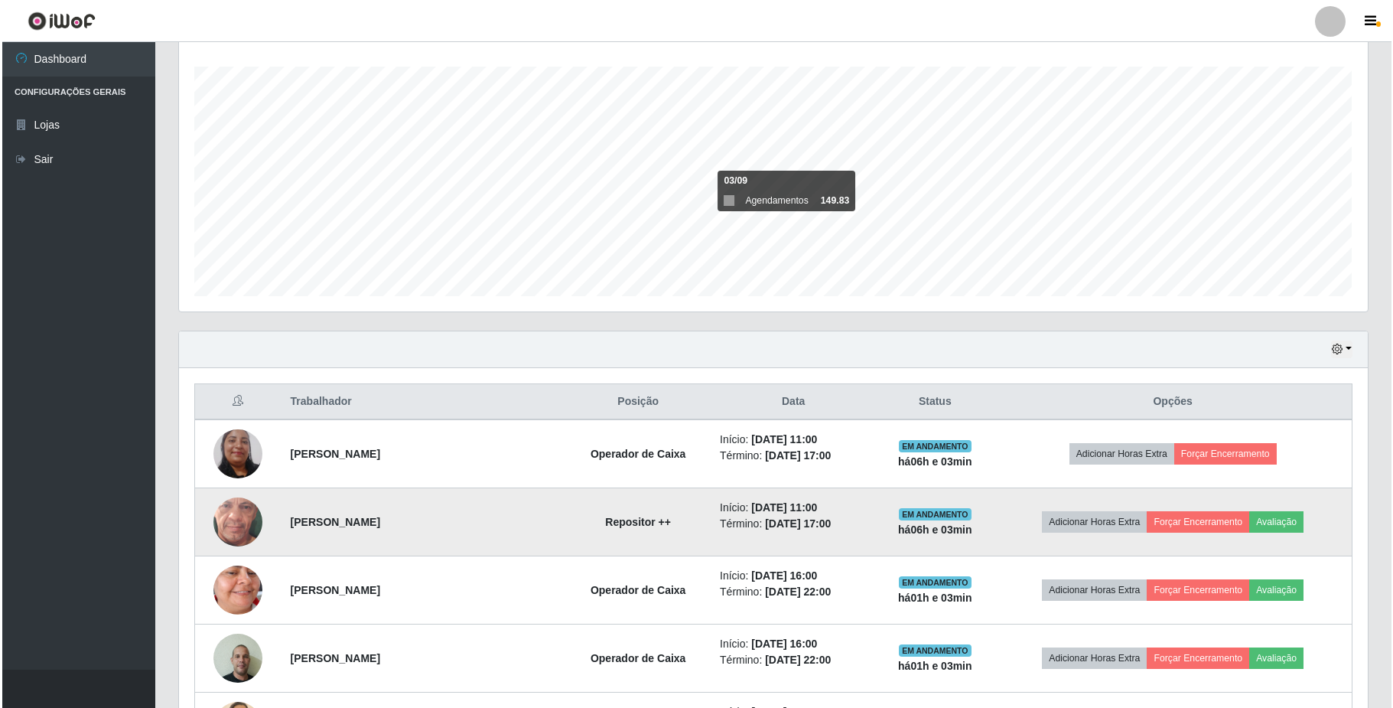
scroll to position [353, 0]
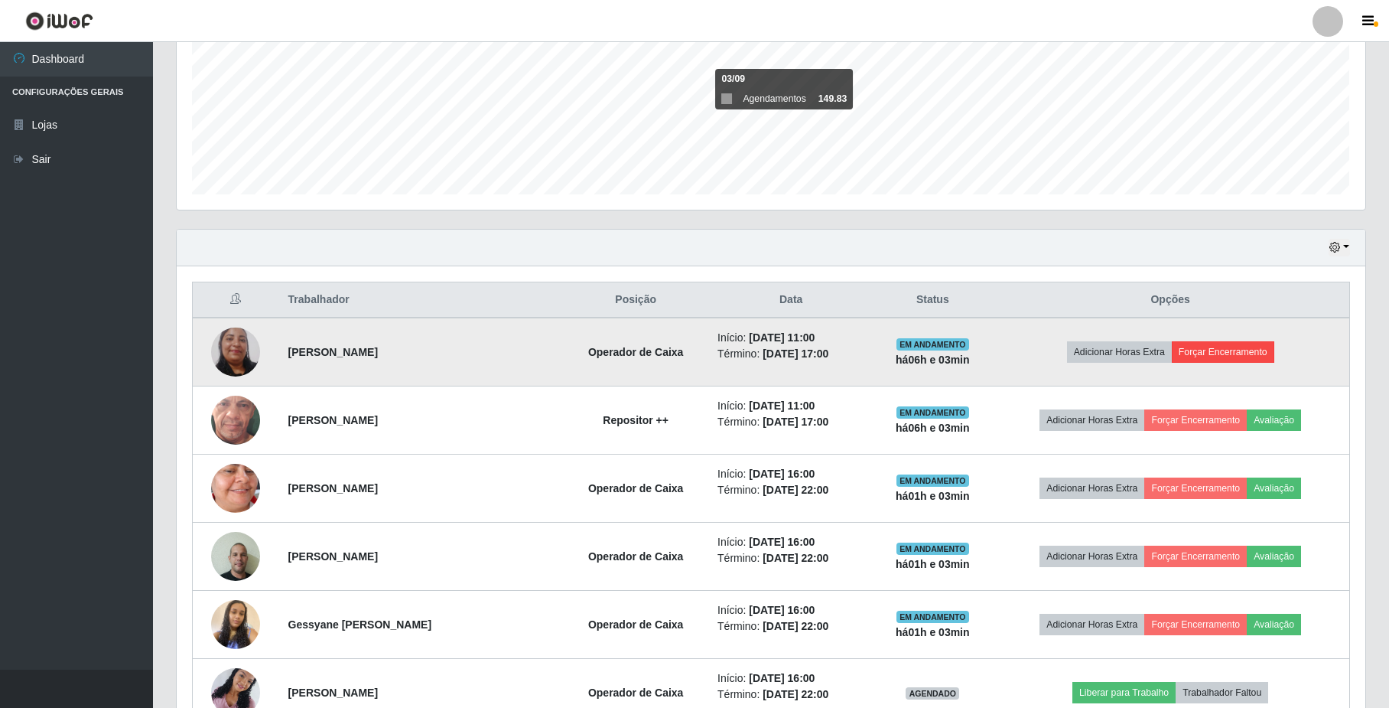
drag, startPoint x: 1237, startPoint y: 340, endPoint x: 1233, endPoint y: 349, distance: 9.2
click at [1237, 340] on td "Adicionar Horas Extra Forçar Encerramento" at bounding box center [1170, 351] width 358 height 69
click at [1233, 350] on button "Forçar Encerramento" at bounding box center [1223, 351] width 102 height 21
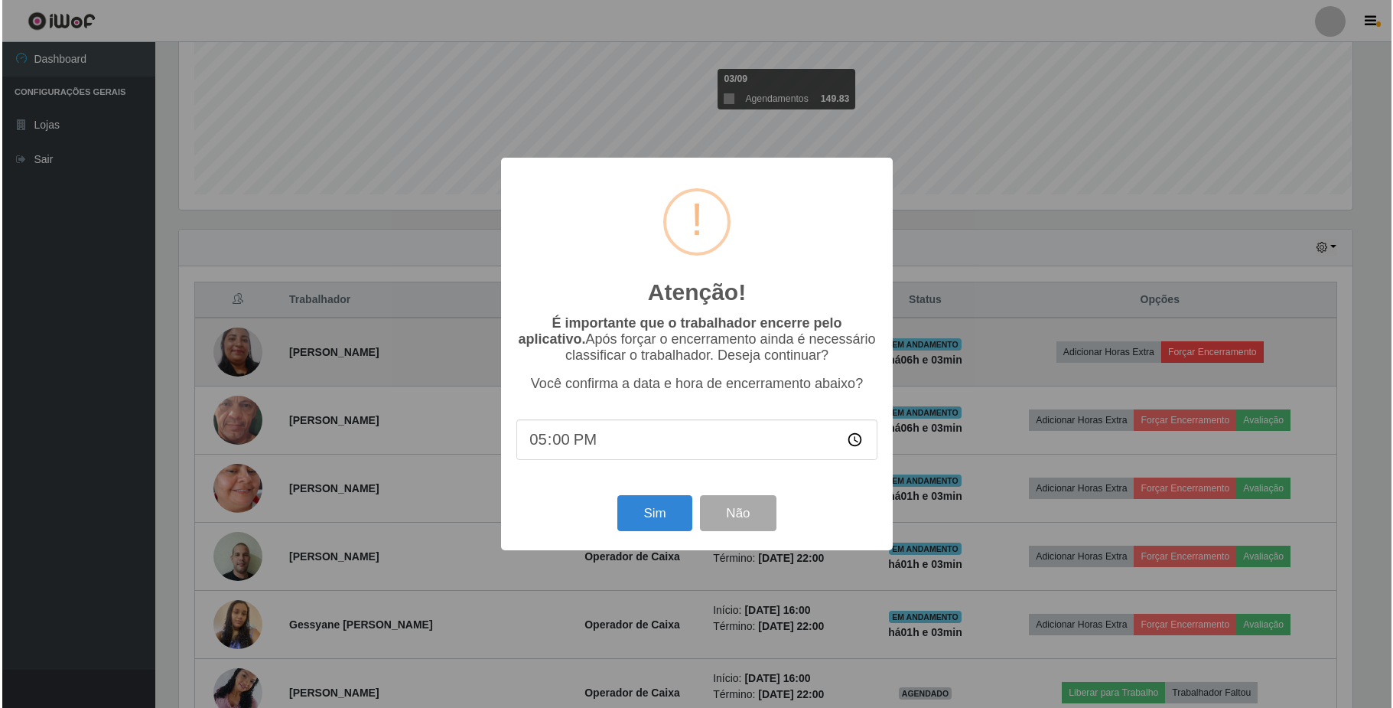
scroll to position [318, 1176]
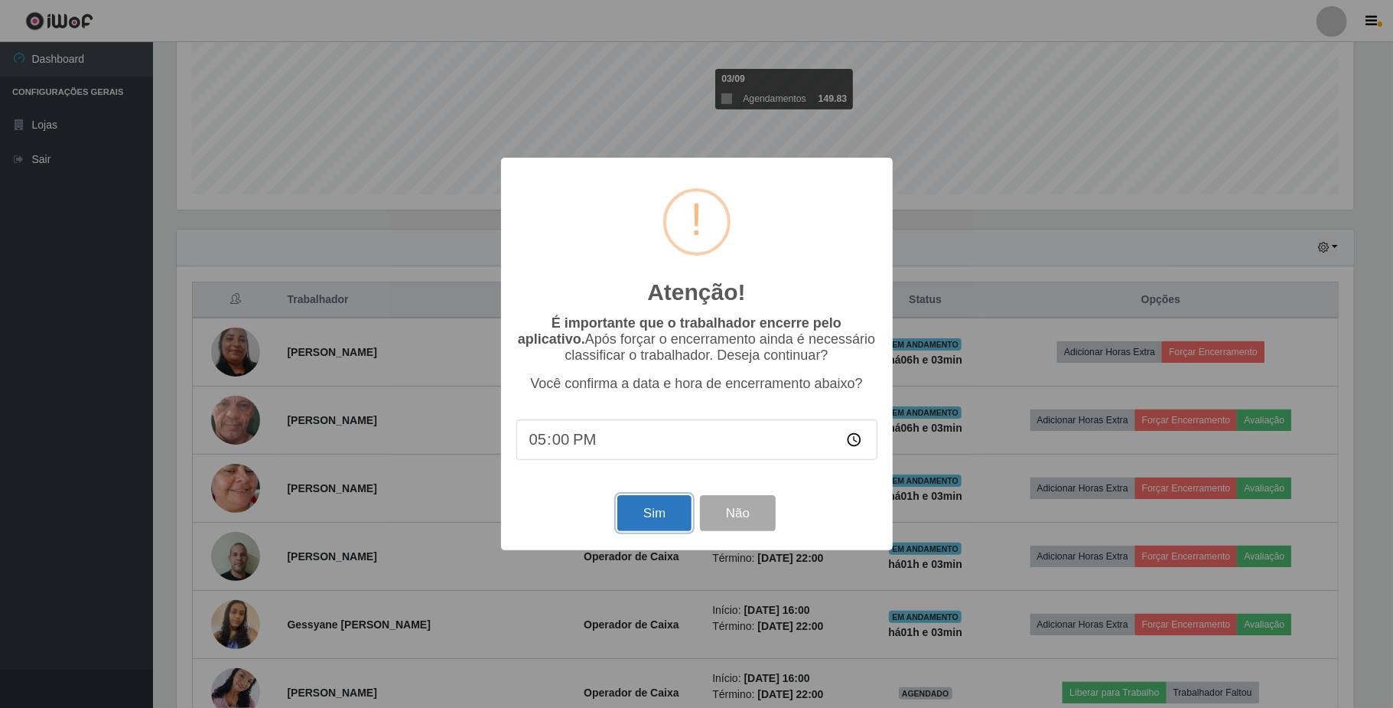
click at [631, 517] on button "Sim" at bounding box center [654, 513] width 74 height 36
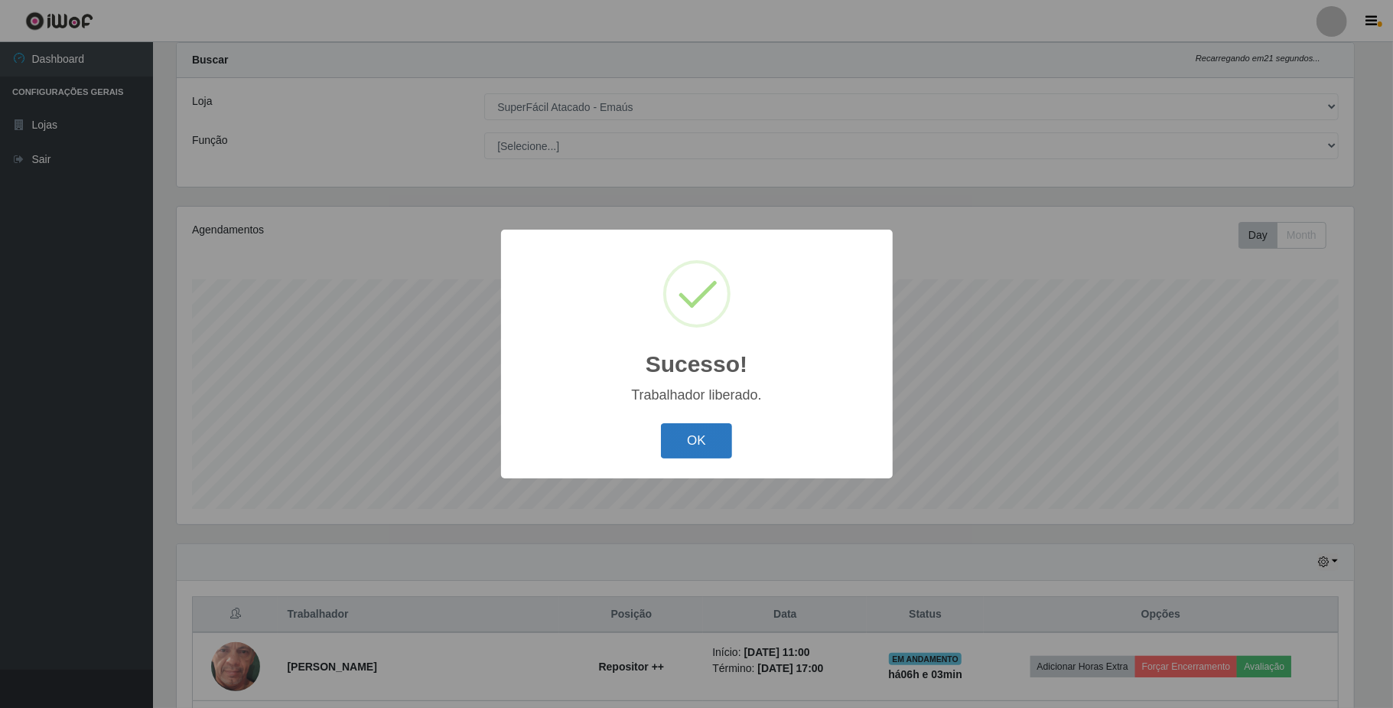
click at [698, 441] on button "OK" at bounding box center [696, 441] width 71 height 36
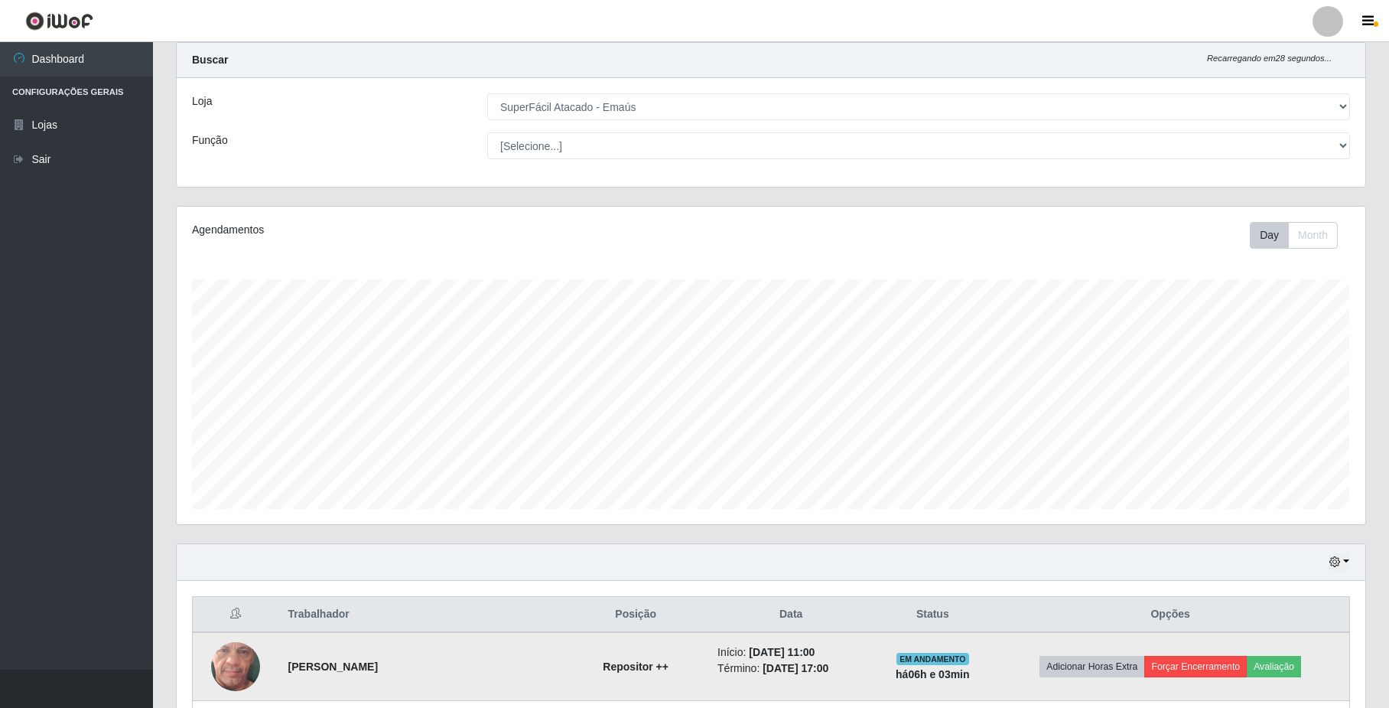
scroll to position [242, 0]
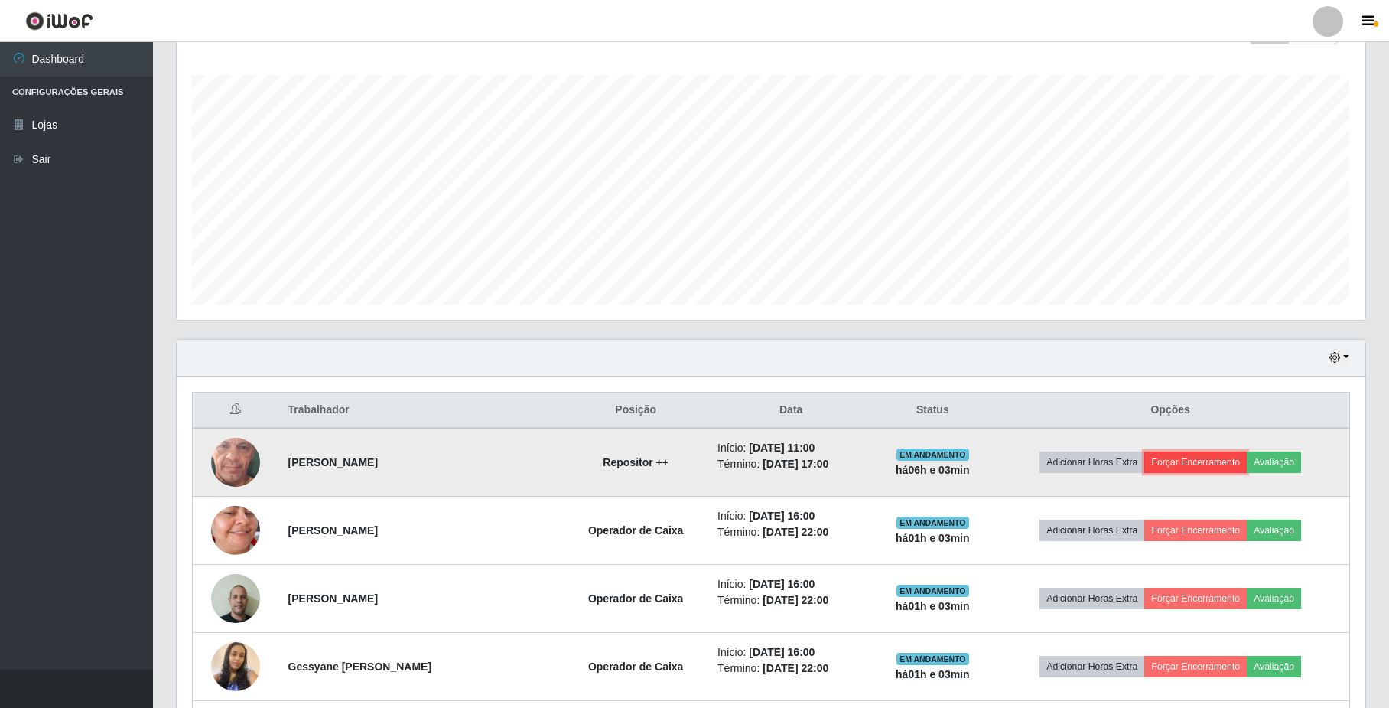
click at [1183, 470] on button "Forçar Encerramento" at bounding box center [1195, 461] width 102 height 21
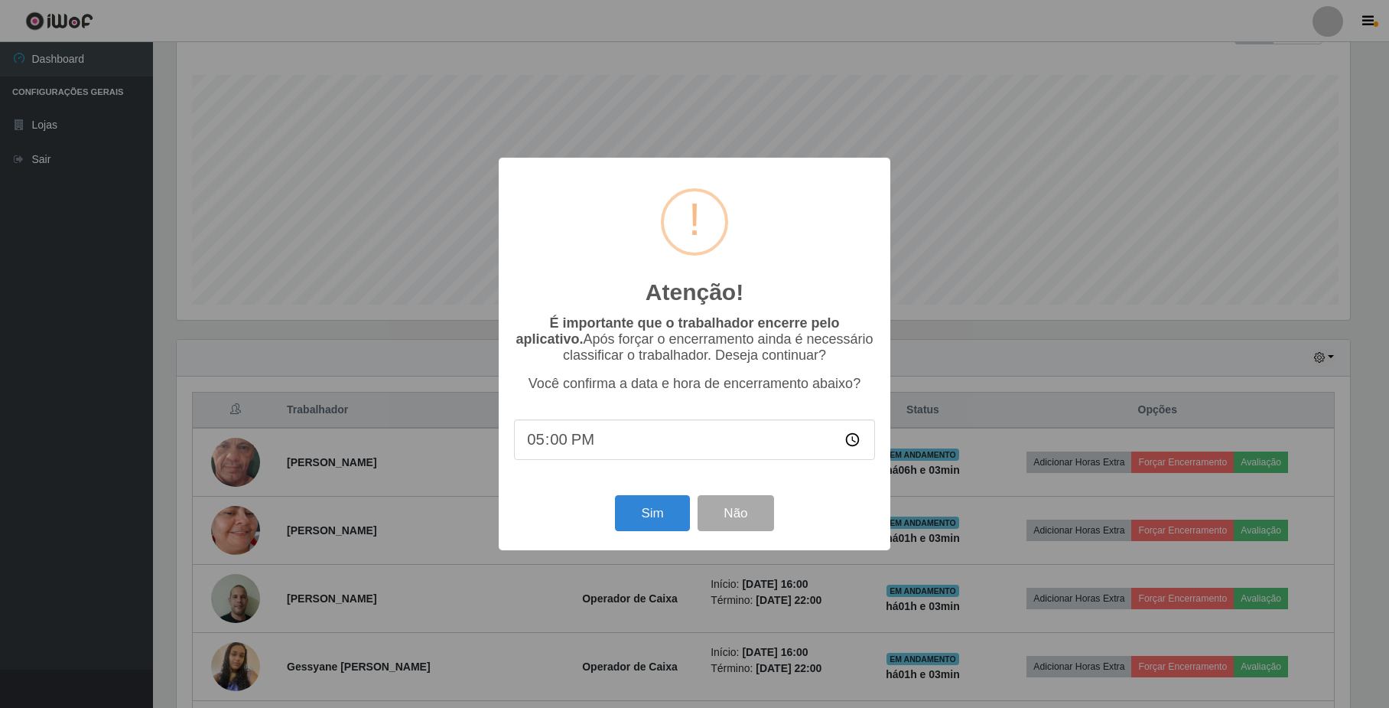
scroll to position [318, 1176]
click at [613, 520] on div "Sim Não" at bounding box center [696, 513] width 361 height 44
click at [634, 520] on button "Sim" at bounding box center [654, 513] width 74 height 36
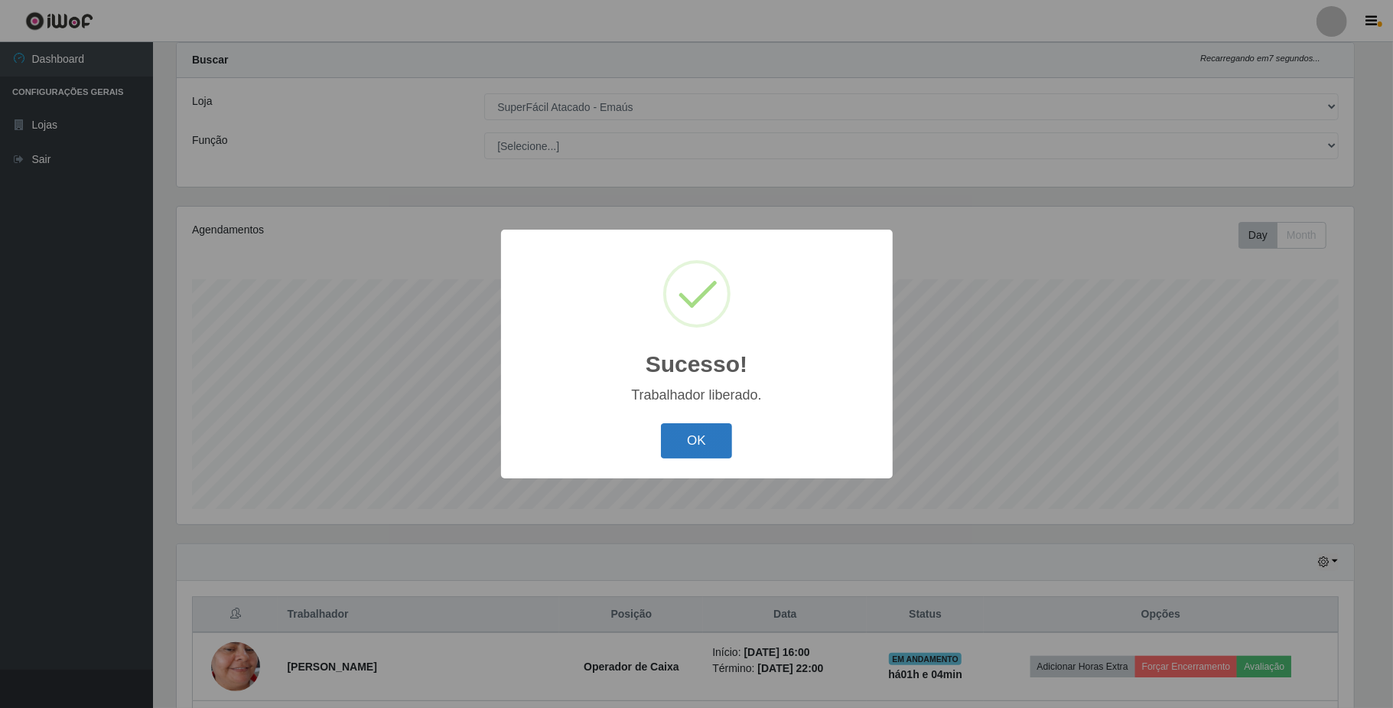
click at [714, 434] on button "OK" at bounding box center [696, 441] width 71 height 36
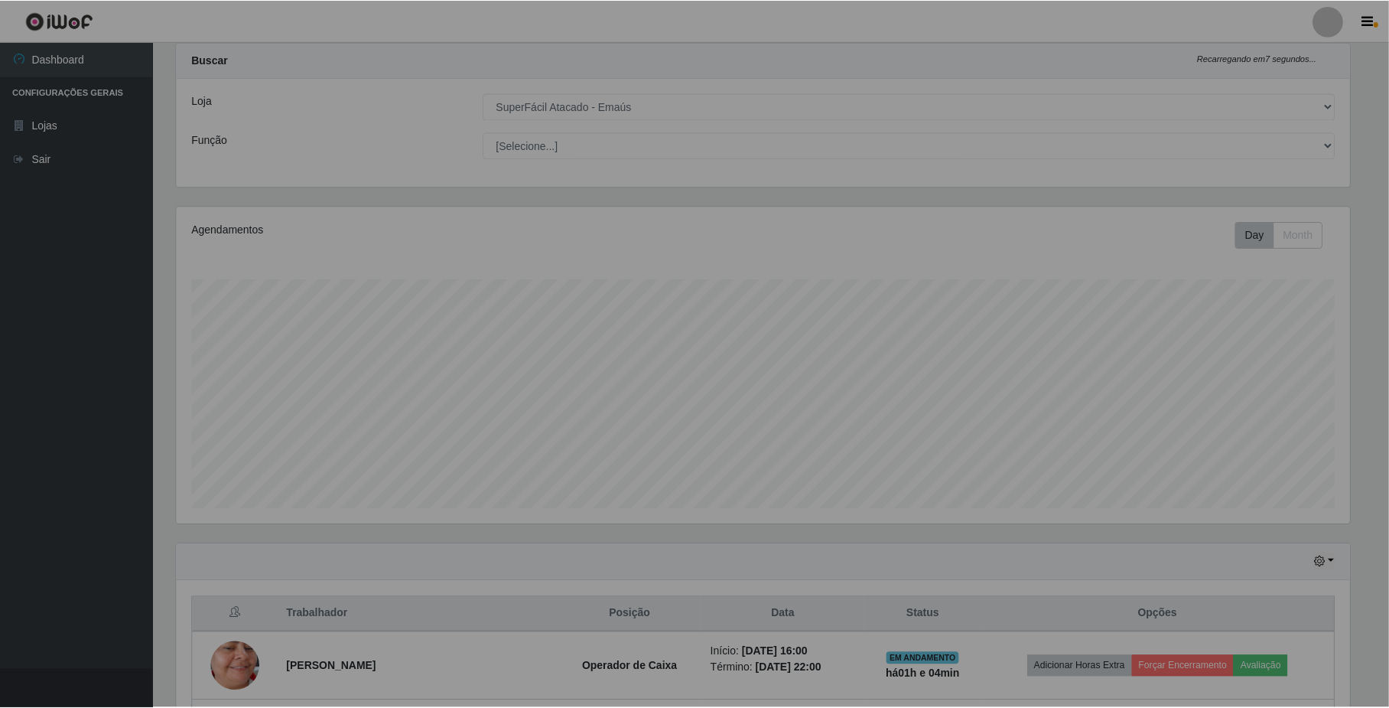
scroll to position [318, 1188]
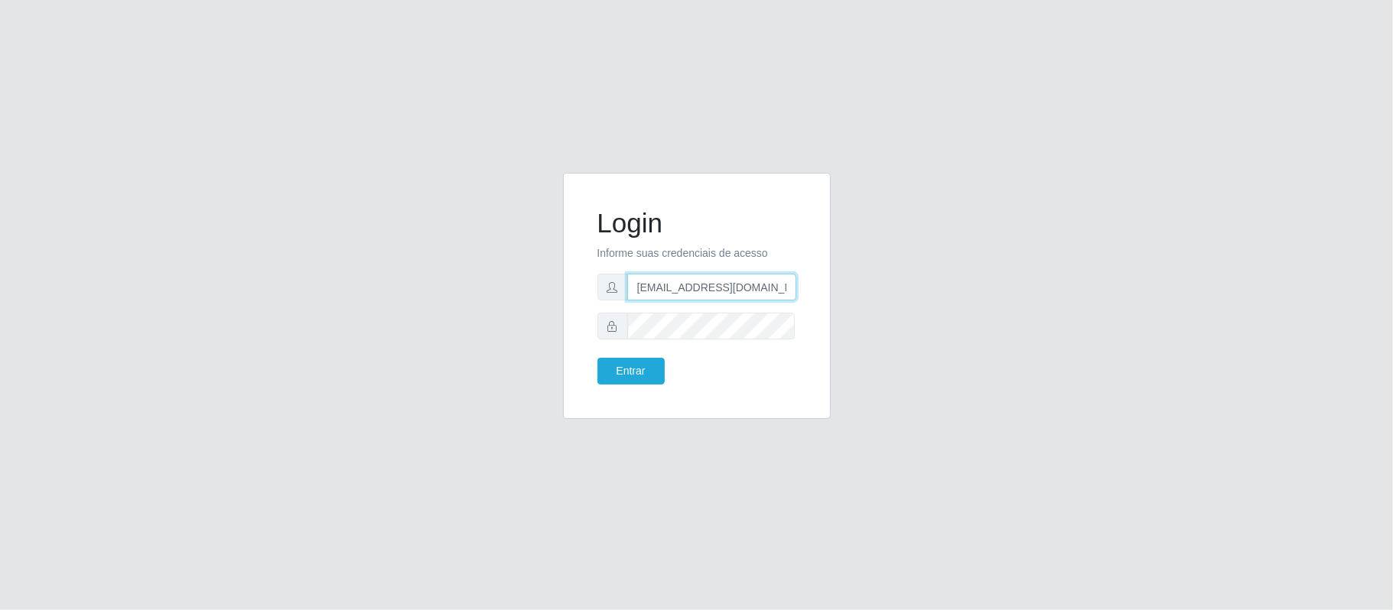
click at [659, 283] on input "geovanamatias2015@gmail.com" at bounding box center [711, 287] width 169 height 27
drag, startPoint x: 634, startPoint y: 288, endPoint x: 863, endPoint y: 291, distance: 228.7
click at [863, 291] on div "Login Informe suas credenciais de acesso geovanamatias2015@gmail.com Entrar" at bounding box center [697, 305] width 872 height 265
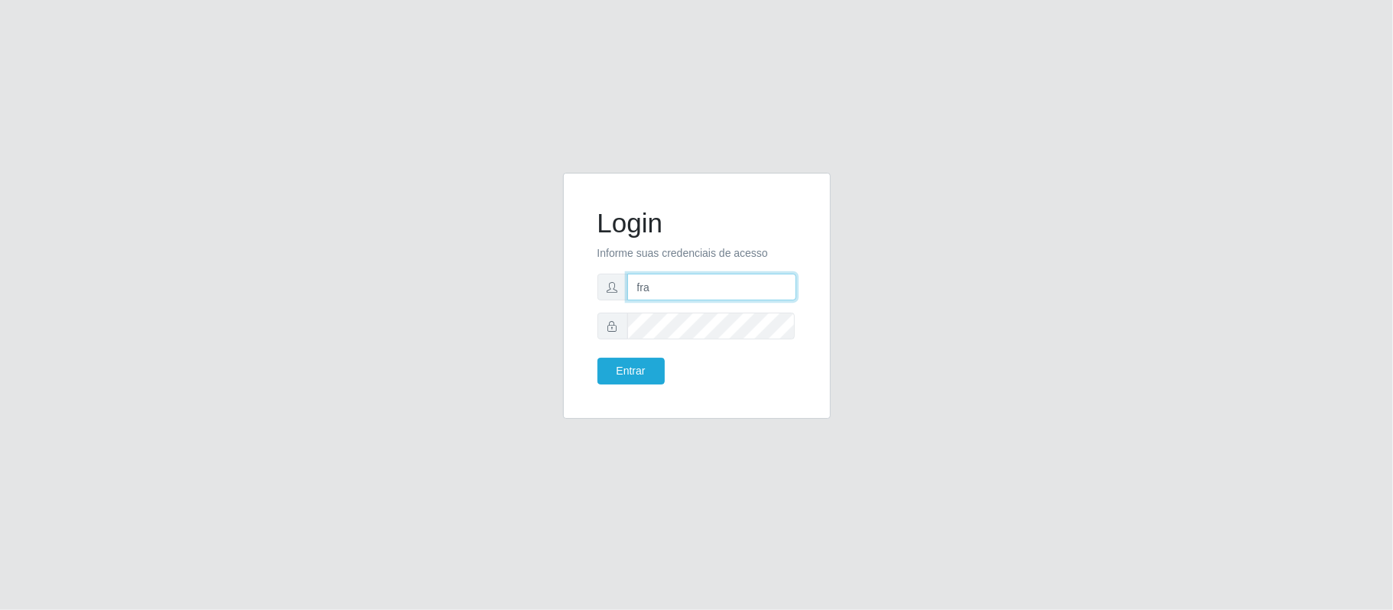
type input "franciscodias66@yahoo.com.br"
click at [529, 326] on div "Login Informe suas credenciais de acesso franciscodias66@yahoo.com.br Entrar" at bounding box center [697, 305] width 872 height 265
click at [597, 358] on button "Entrar" at bounding box center [630, 371] width 67 height 27
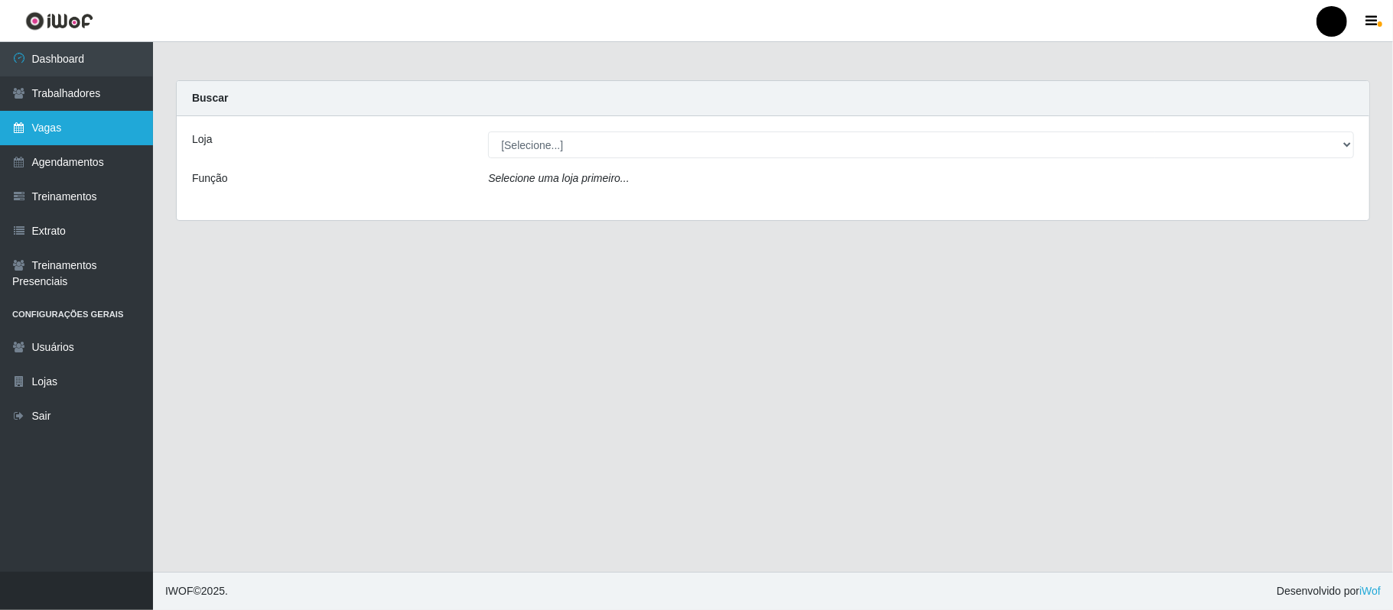
click at [83, 123] on link "Vagas" at bounding box center [76, 128] width 153 height 34
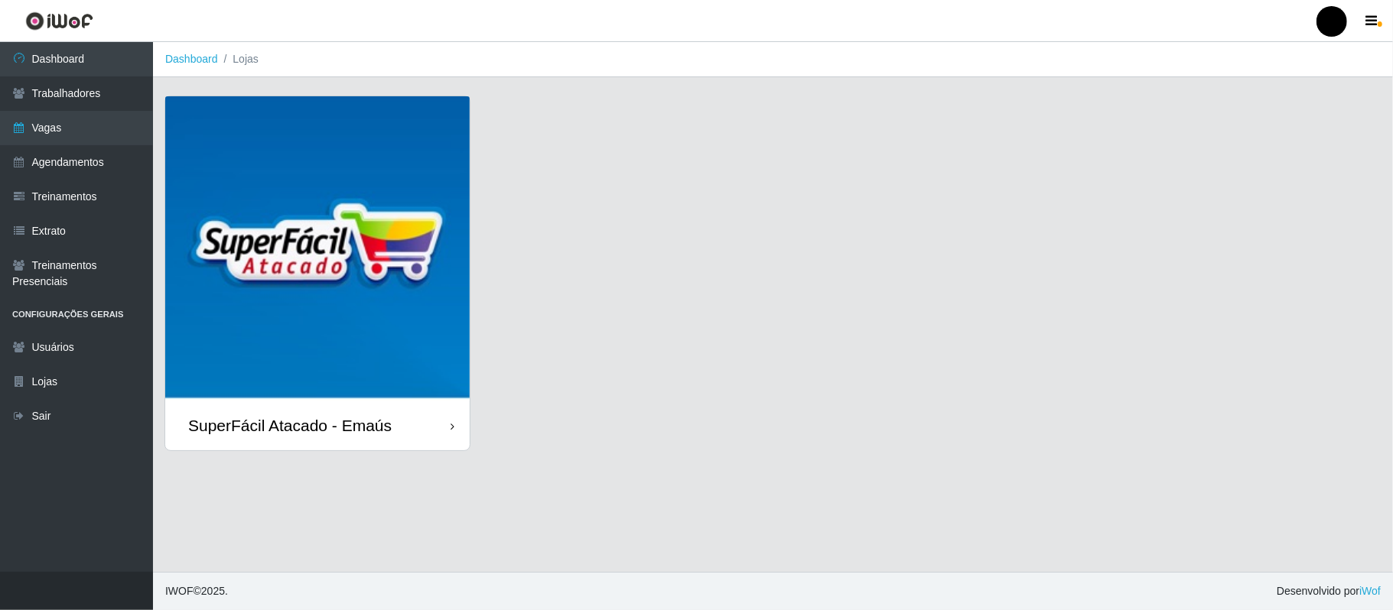
click at [347, 236] on img at bounding box center [317, 248] width 304 height 304
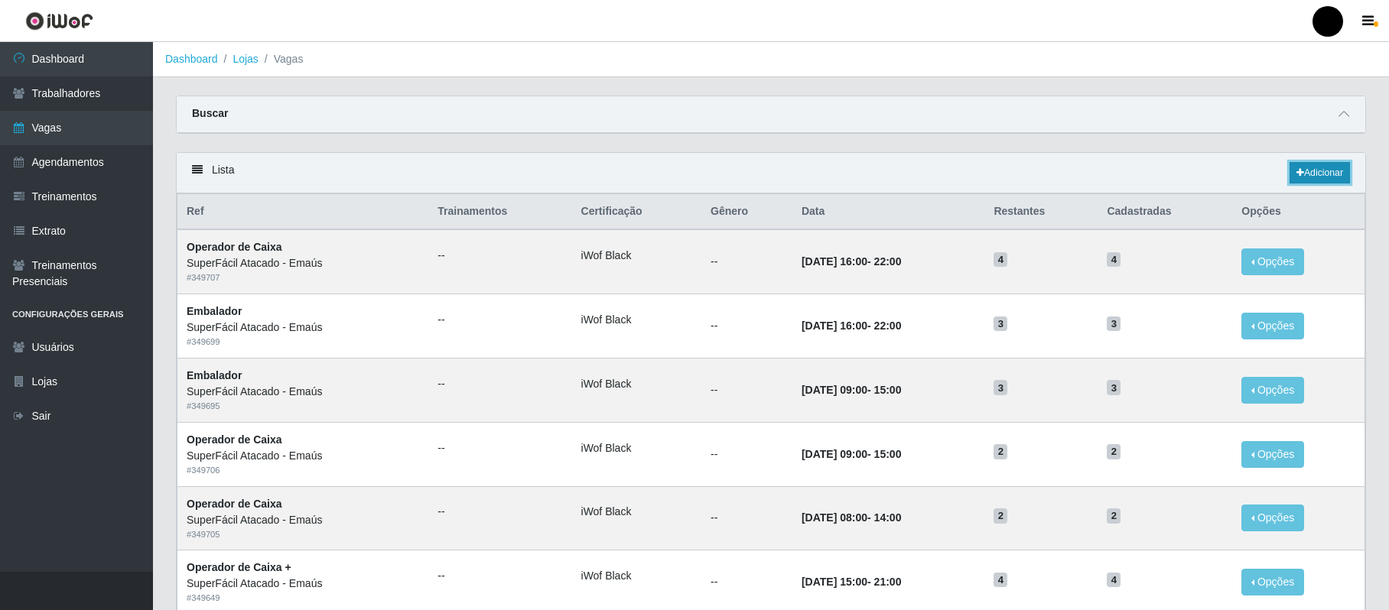
click at [1316, 171] on link "Adicionar" at bounding box center [1320, 172] width 60 height 21
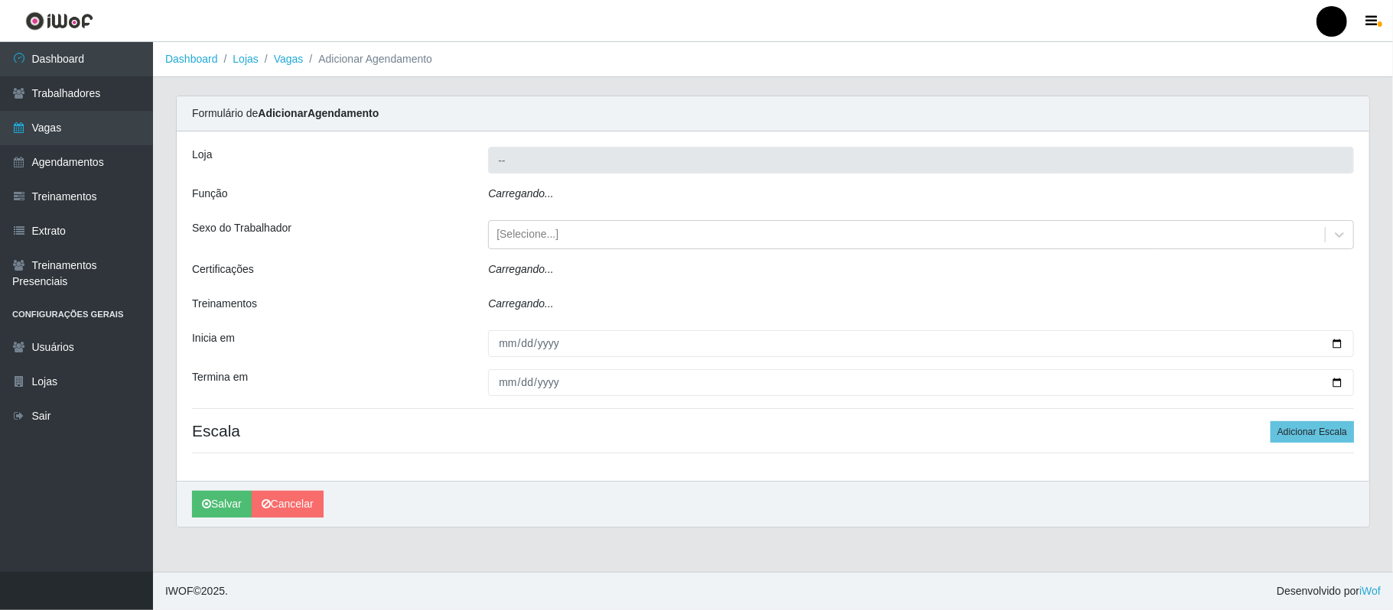
type input "SuperFácil Atacado - Emaús"
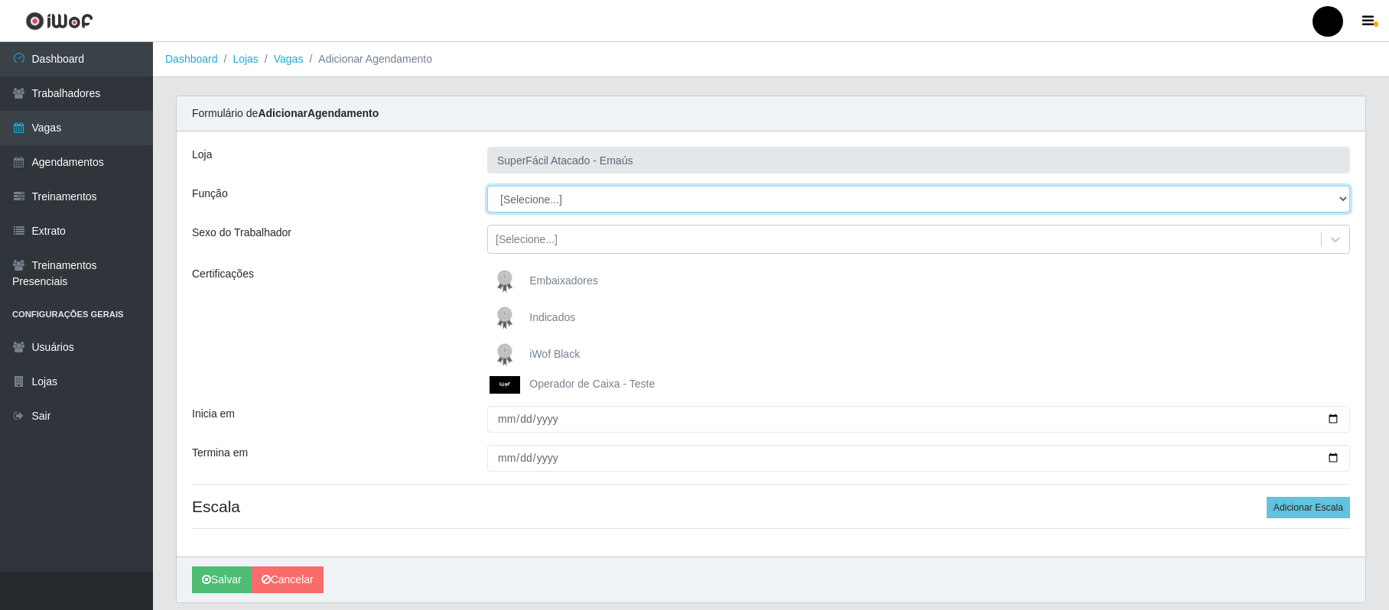
click at [552, 203] on select "[Selecione...] Auxiliar de Estacionamento Auxiliar de Estacionamento + Auxiliar…" at bounding box center [918, 199] width 863 height 27
